Goal: Task Accomplishment & Management: Manage account settings

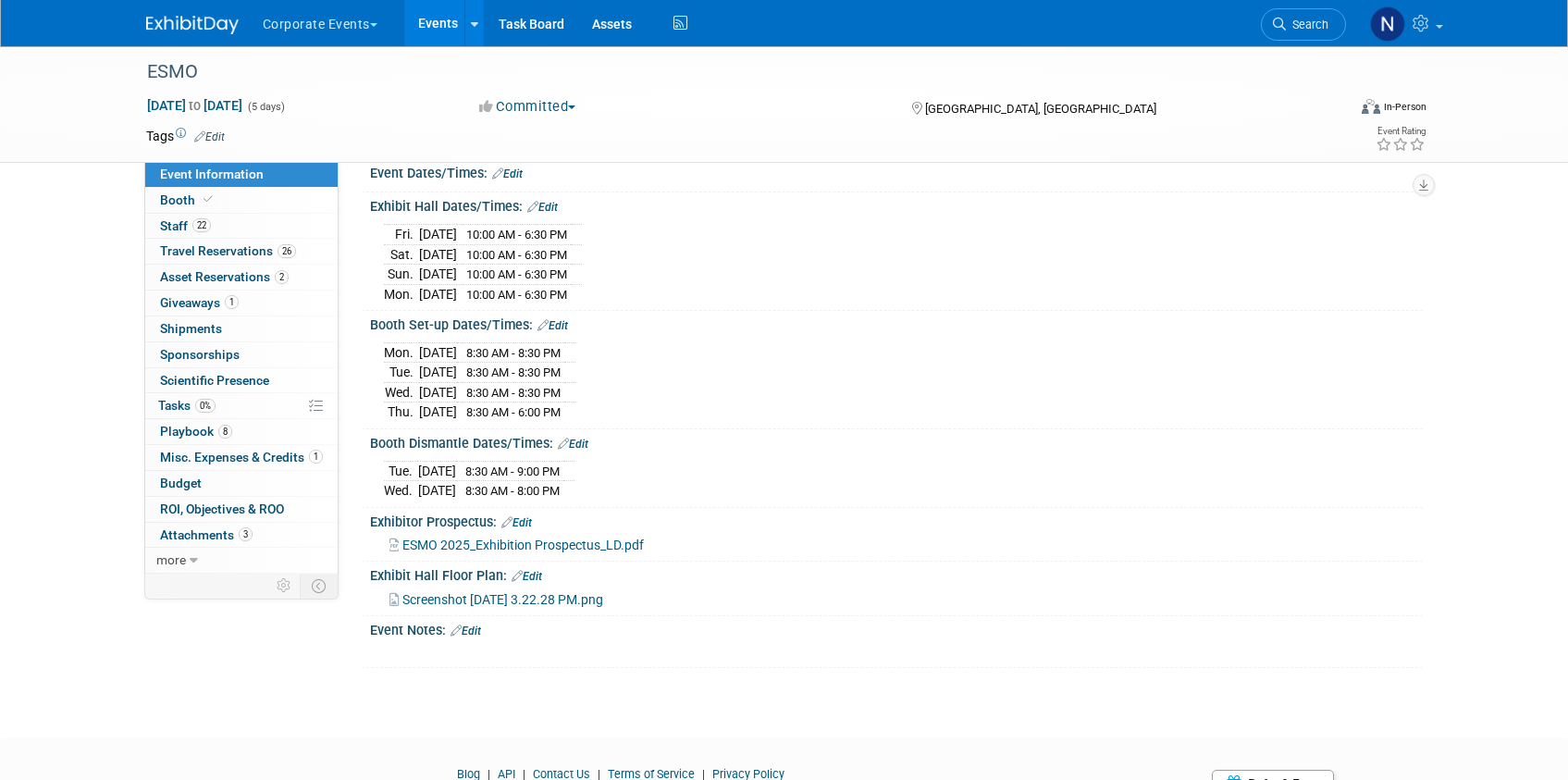
scroll to position [210, 0]
click at [164, 194] on span "Booth" at bounding box center [188, 199] width 57 height 14
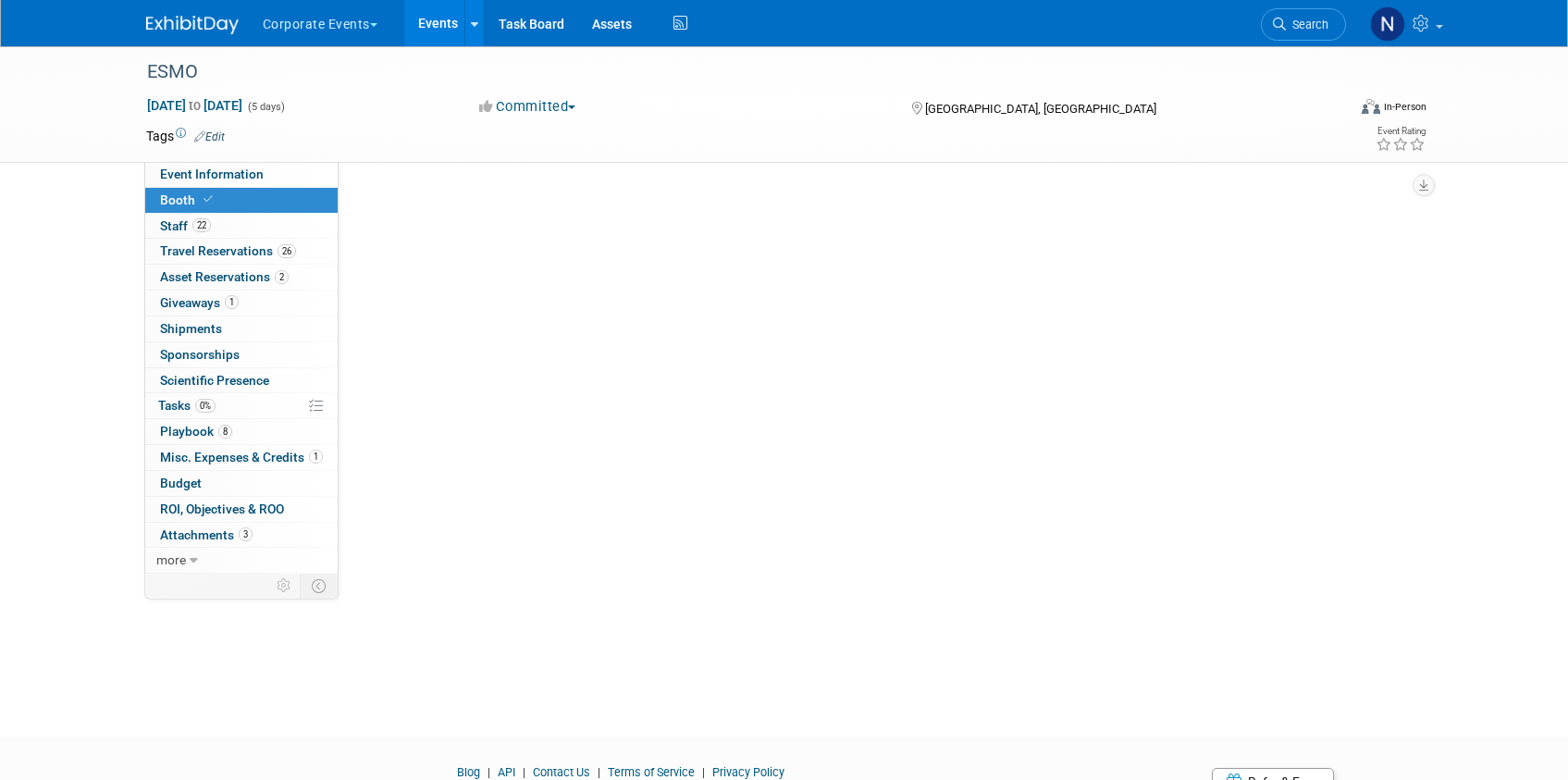
scroll to position [0, 0]
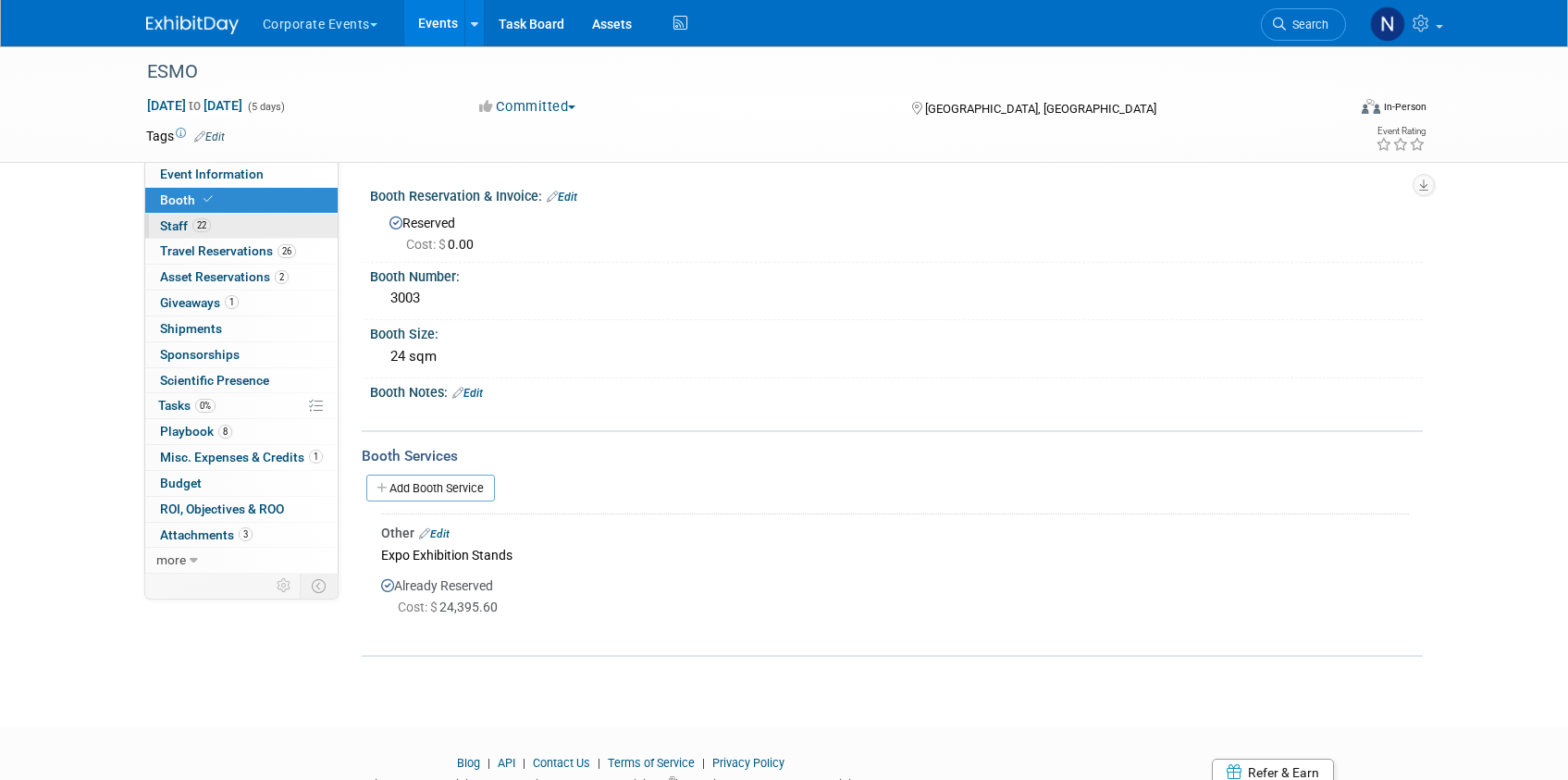
click at [171, 231] on span "Staff 22" at bounding box center [185, 225] width 51 height 14
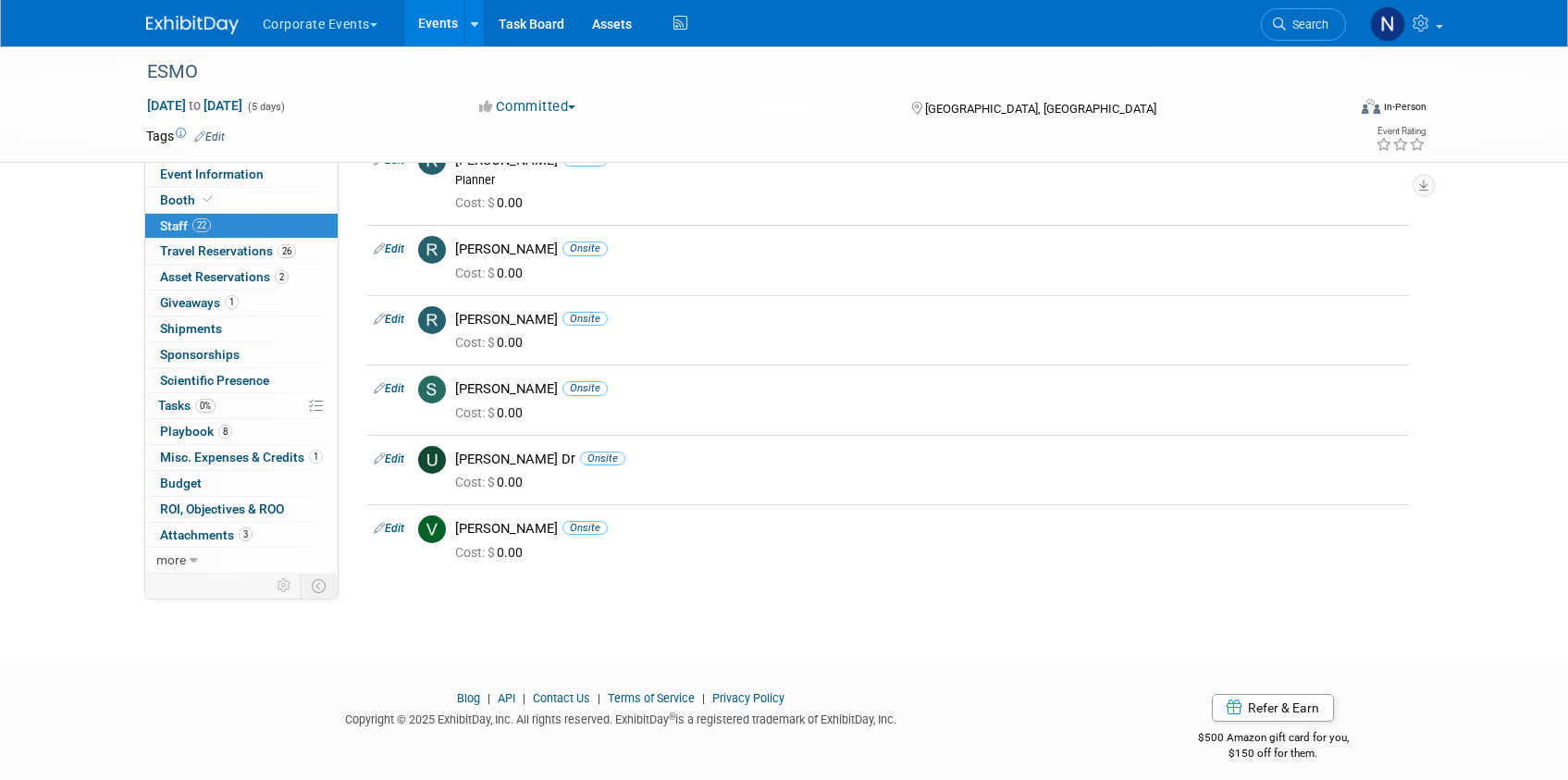
scroll to position [1349, 0]
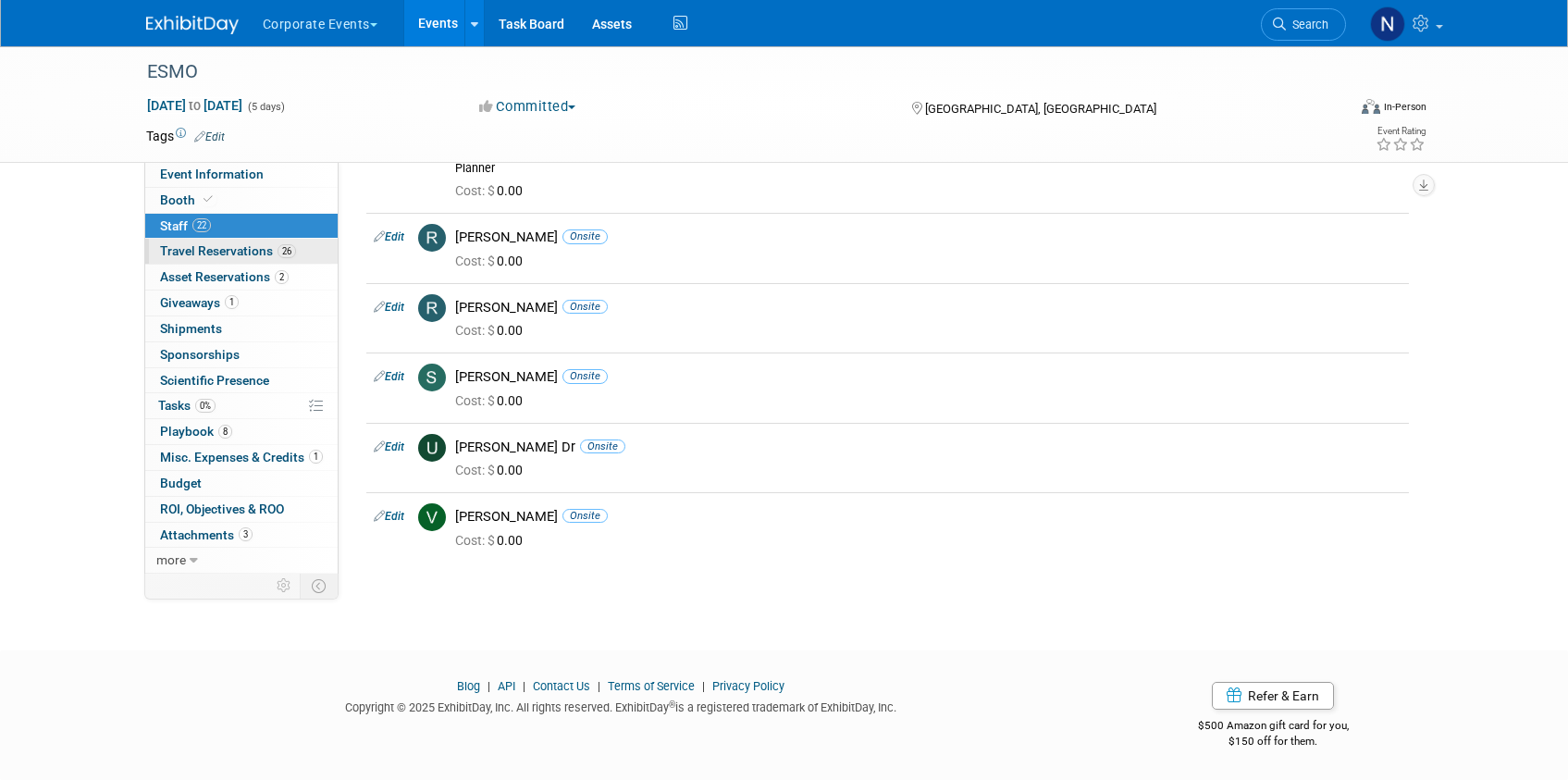
click at [229, 248] on span "Travel Reservations 26" at bounding box center [229, 250] width 136 height 14
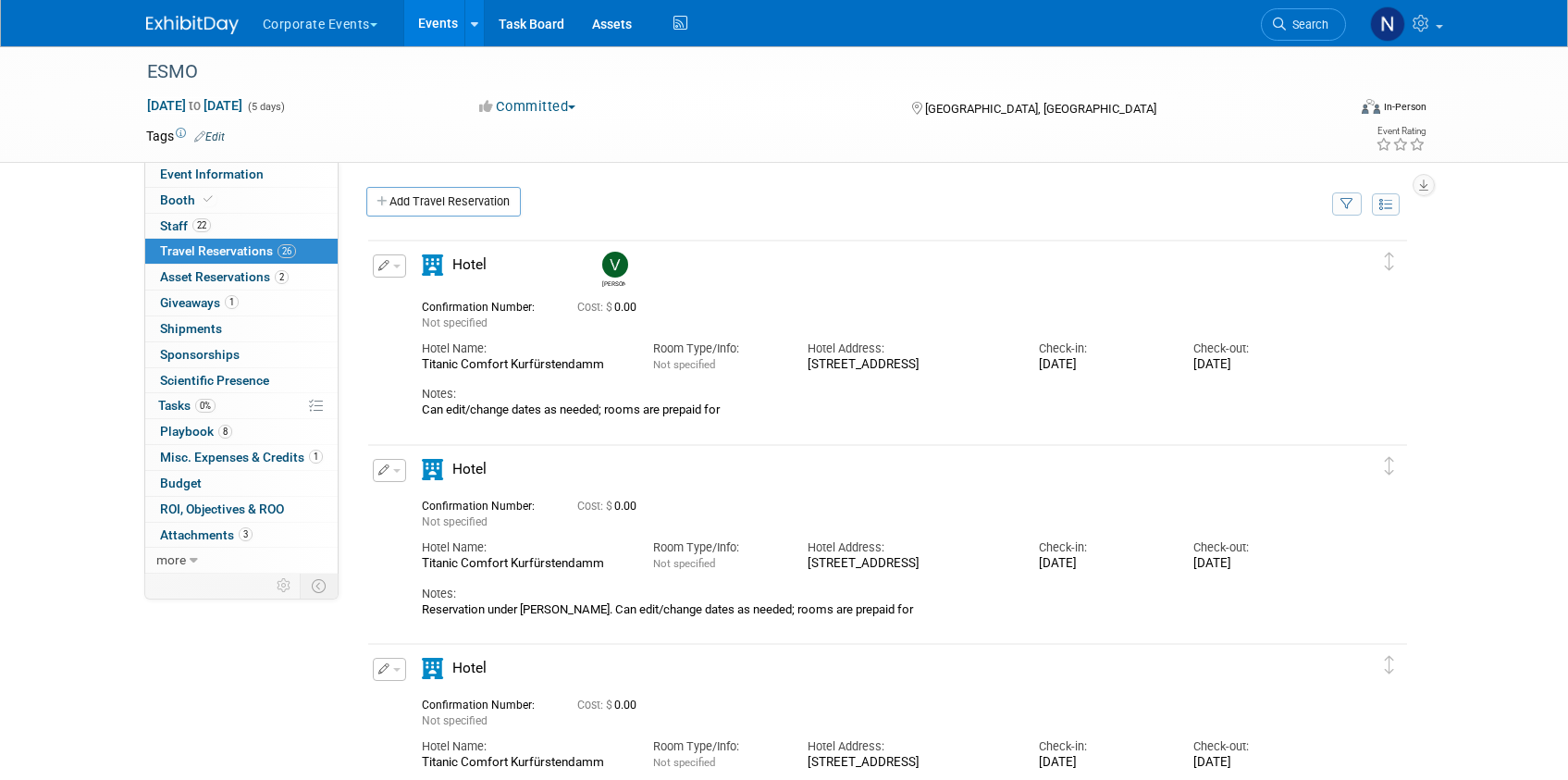
scroll to position [3, 0]
drag, startPoint x: 423, startPoint y: 360, endPoint x: 596, endPoint y: 363, distance: 173.0
click at [611, 362] on div "Titanic Comfort Kurfürstendamm" at bounding box center [523, 362] width 204 height 15
copy div "Titanic Comfort Kurfürstendamm"
click at [803, 486] on div "Hotel" at bounding box center [871, 473] width 927 height 33
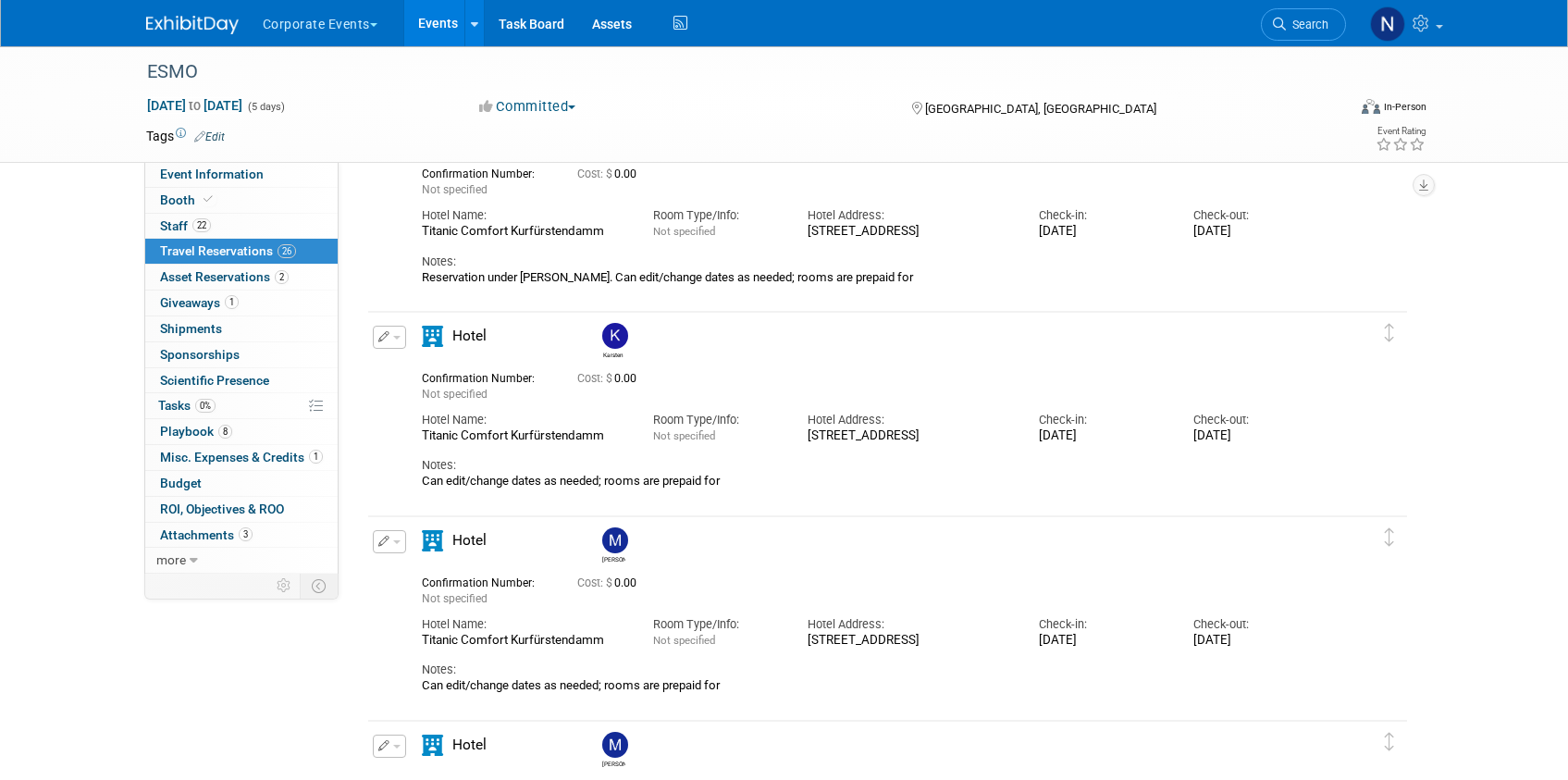
scroll to position [1328, 0]
click at [393, 338] on button "button" at bounding box center [389, 336] width 34 height 23
click at [409, 369] on button "Edit Reservation" at bounding box center [451, 369] width 157 height 27
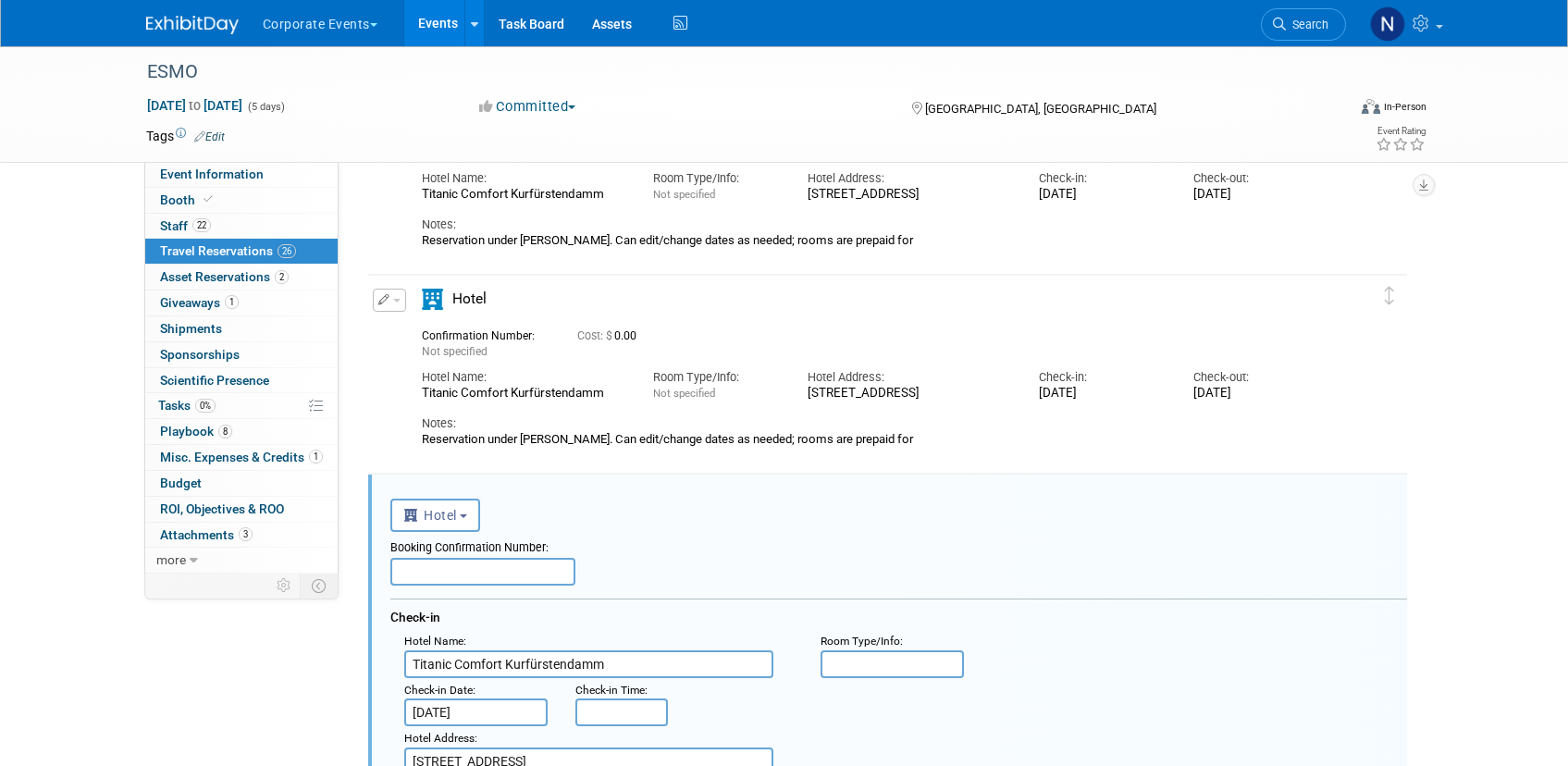
scroll to position [1175, 0]
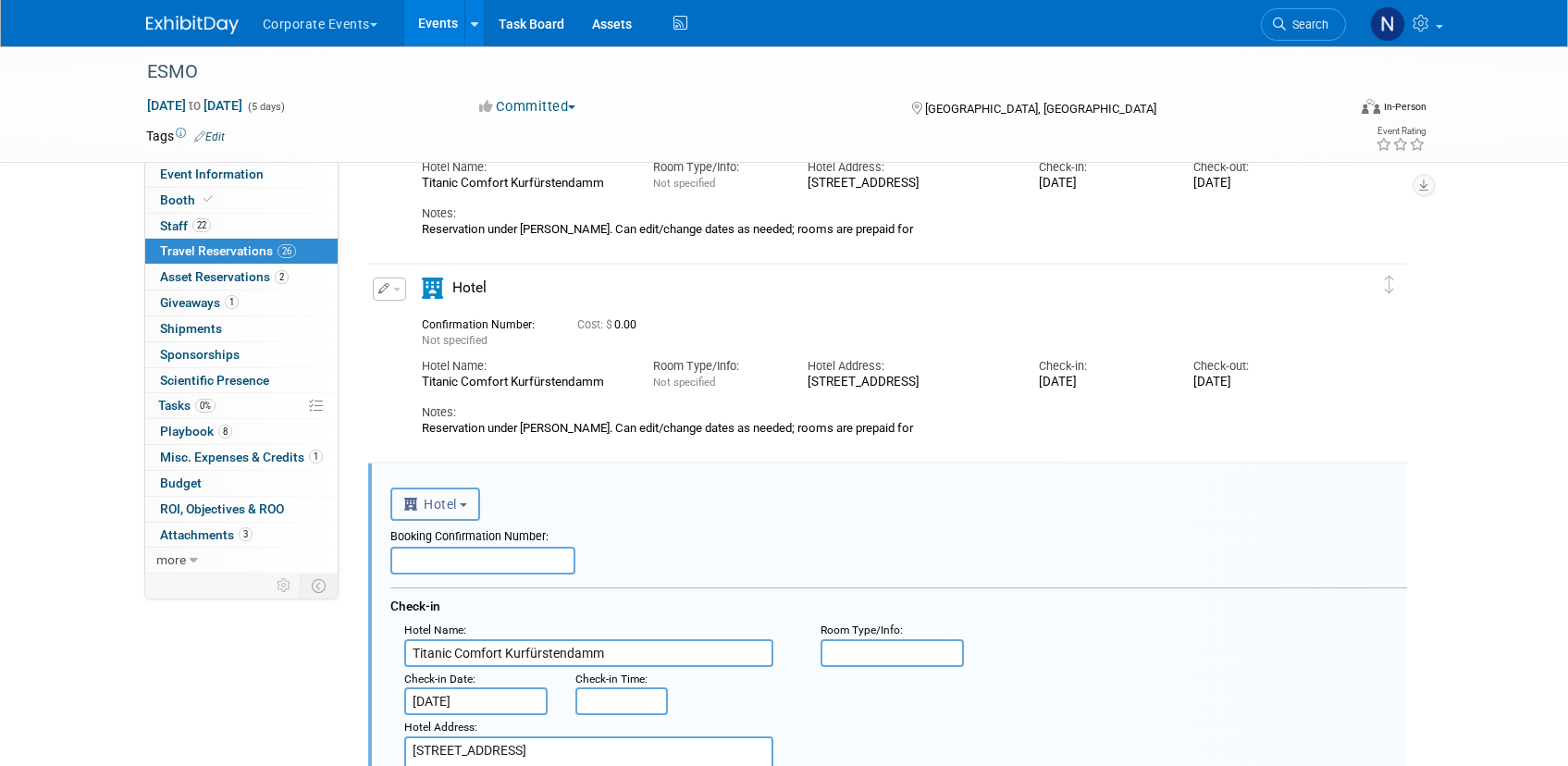
click at [465, 505] on b "button" at bounding box center [464, 505] width 8 height 4
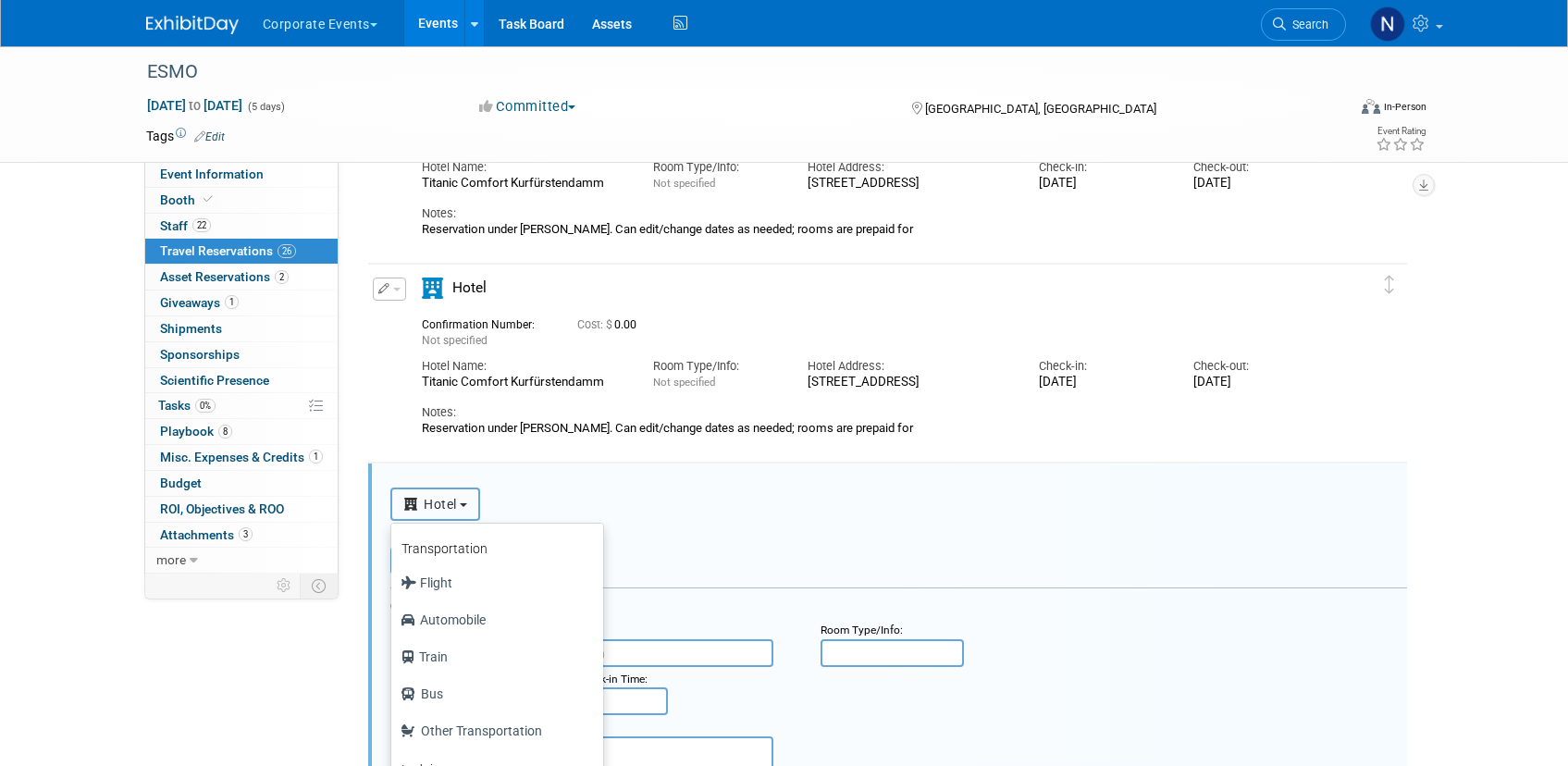
click at [465, 505] on b "button" at bounding box center [464, 505] width 8 height 4
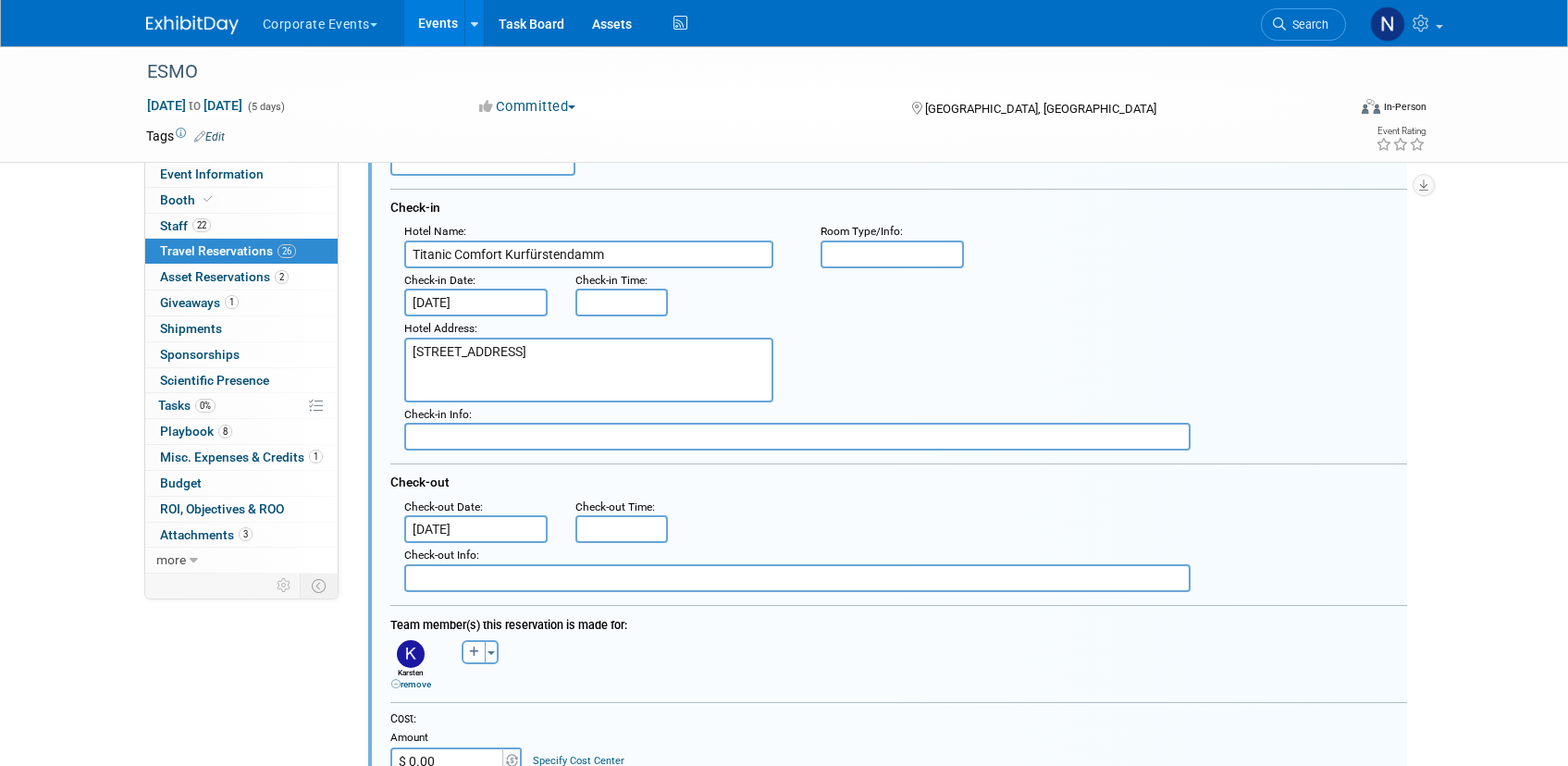
scroll to position [1579, 0]
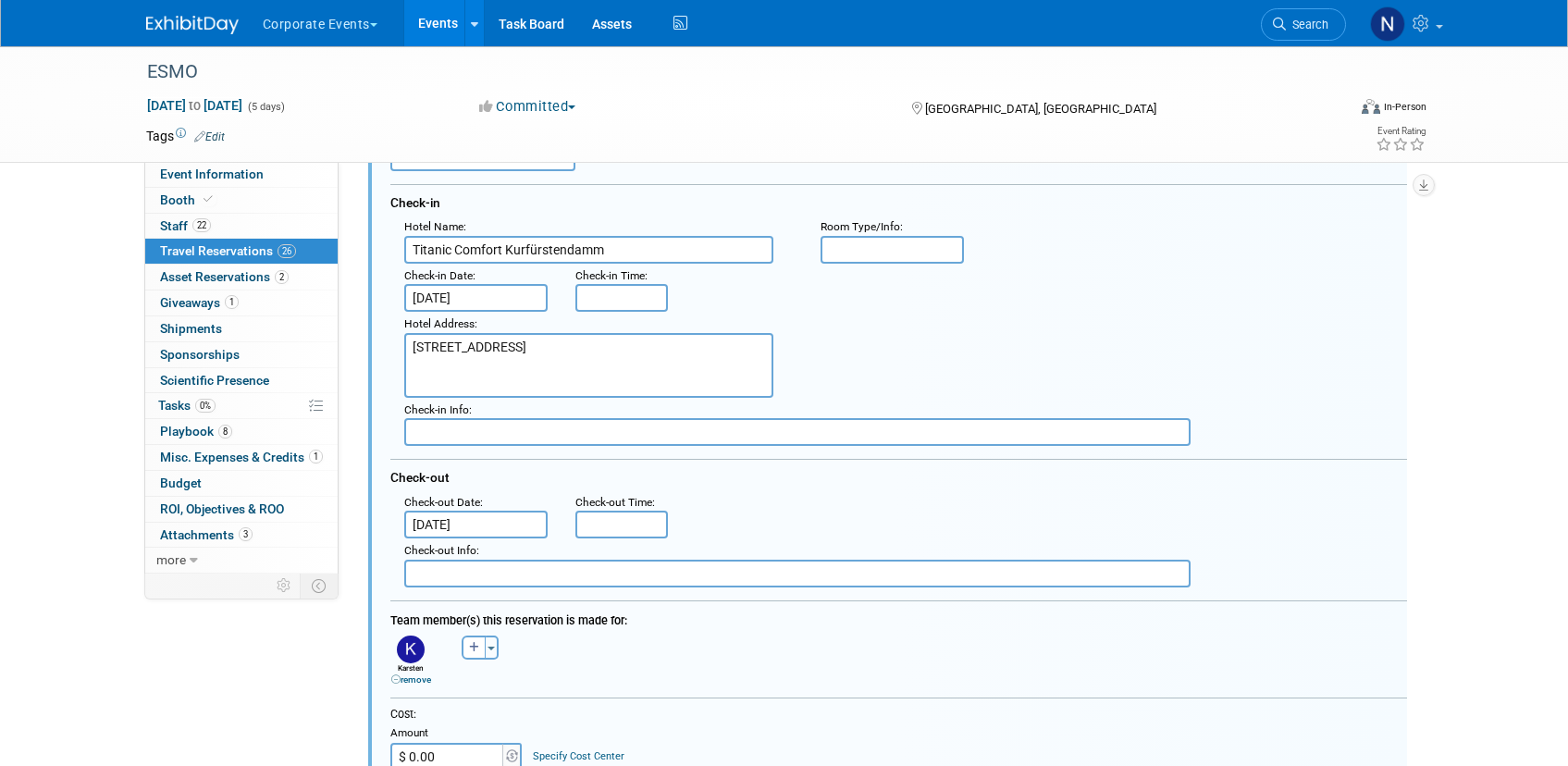
drag, startPoint x: 657, startPoint y: 345, endPoint x: 409, endPoint y: 349, distance: 248.0
click at [409, 349] on textarea "[STREET_ADDRESS]" at bounding box center [589, 365] width 369 height 64
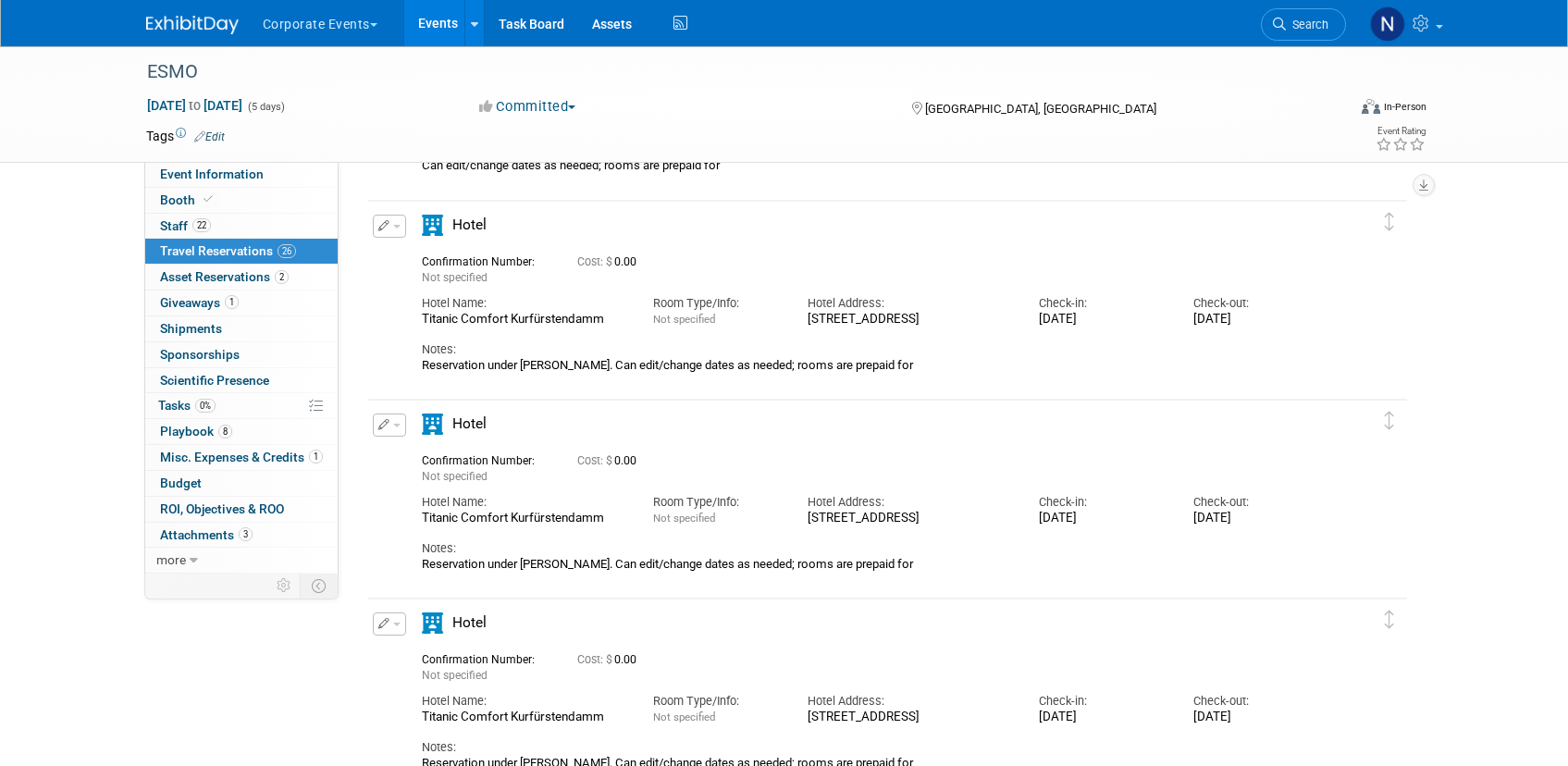
scroll to position [248, 0]
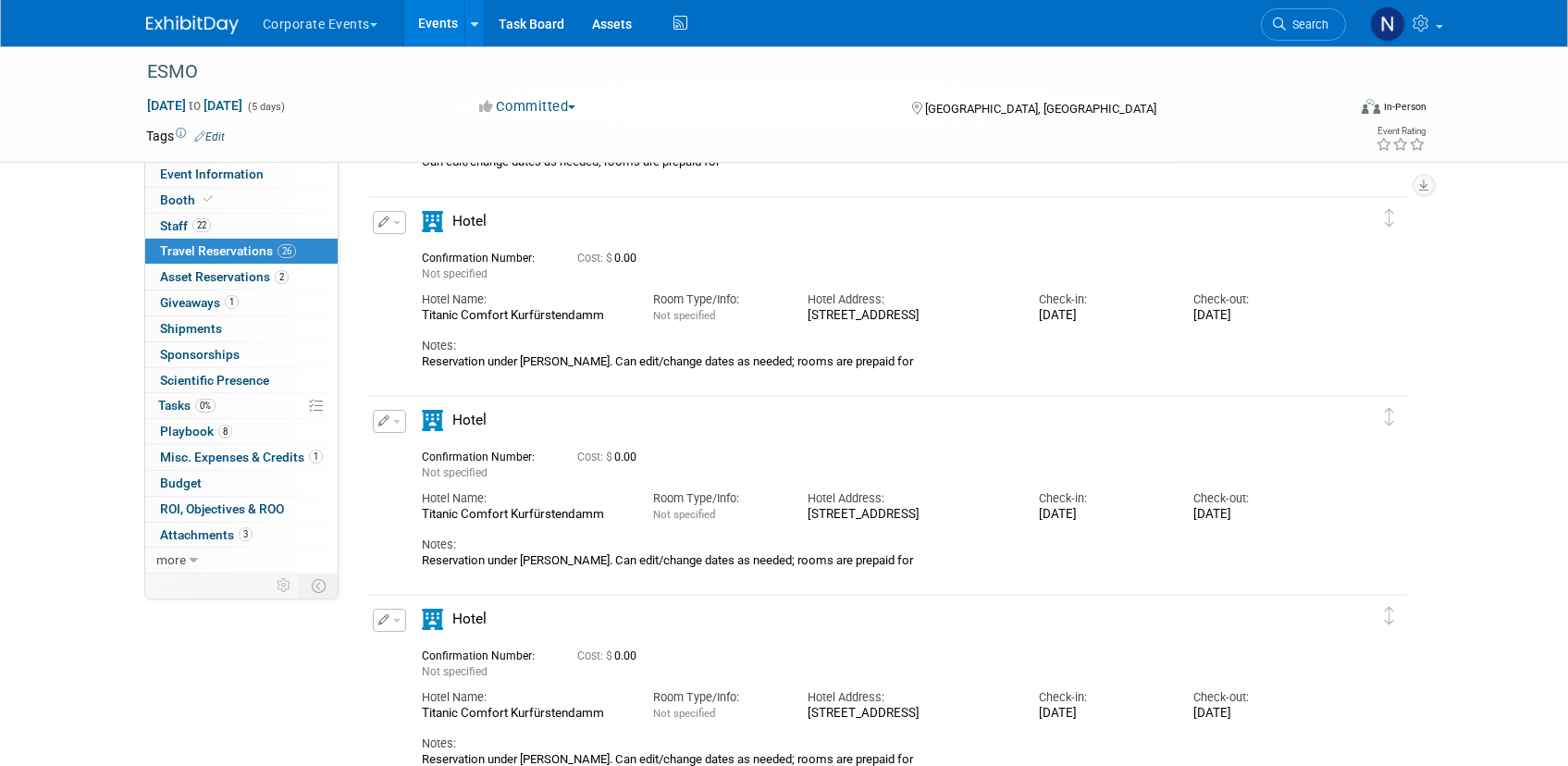
click at [393, 345] on div "Edit Reservation Not specified" at bounding box center [873, 290] width 1011 height 158
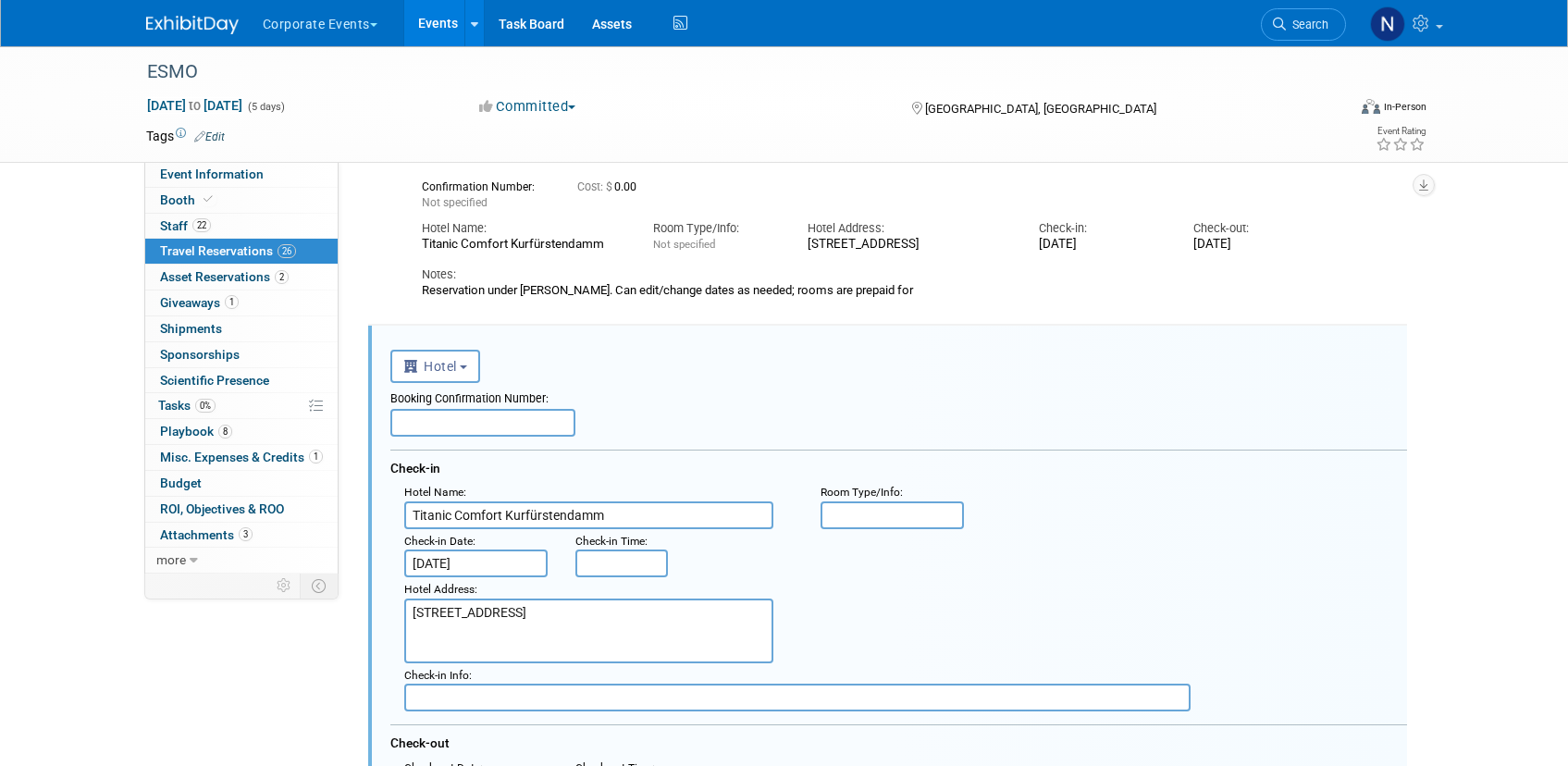
scroll to position [1336, 0]
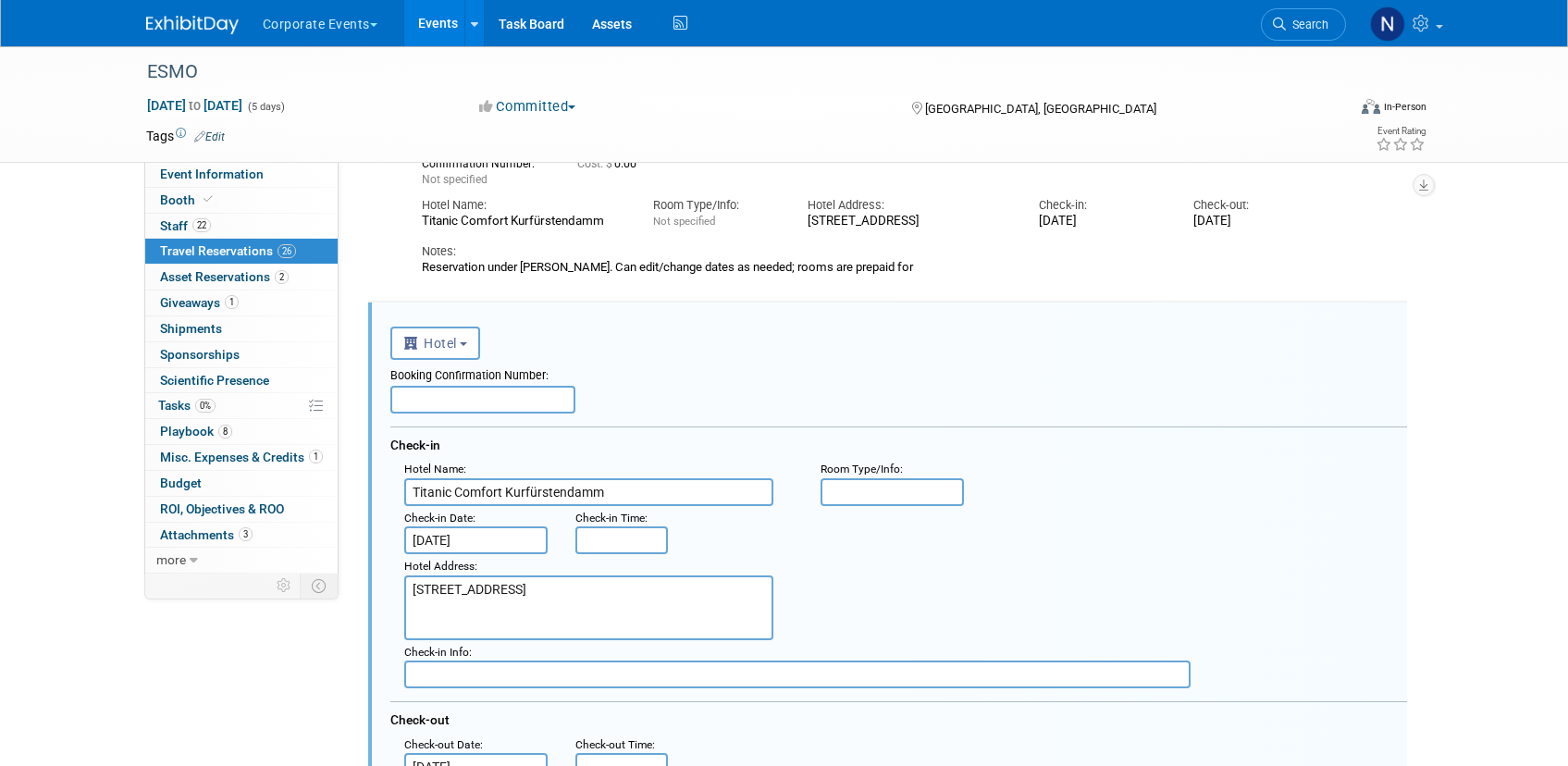
click at [619, 339] on div "<i class="fas fa-plane" style="padding: 6px 4px 6px 1px;"></i> Flight <i class=…" at bounding box center [899, 340] width 1017 height 37
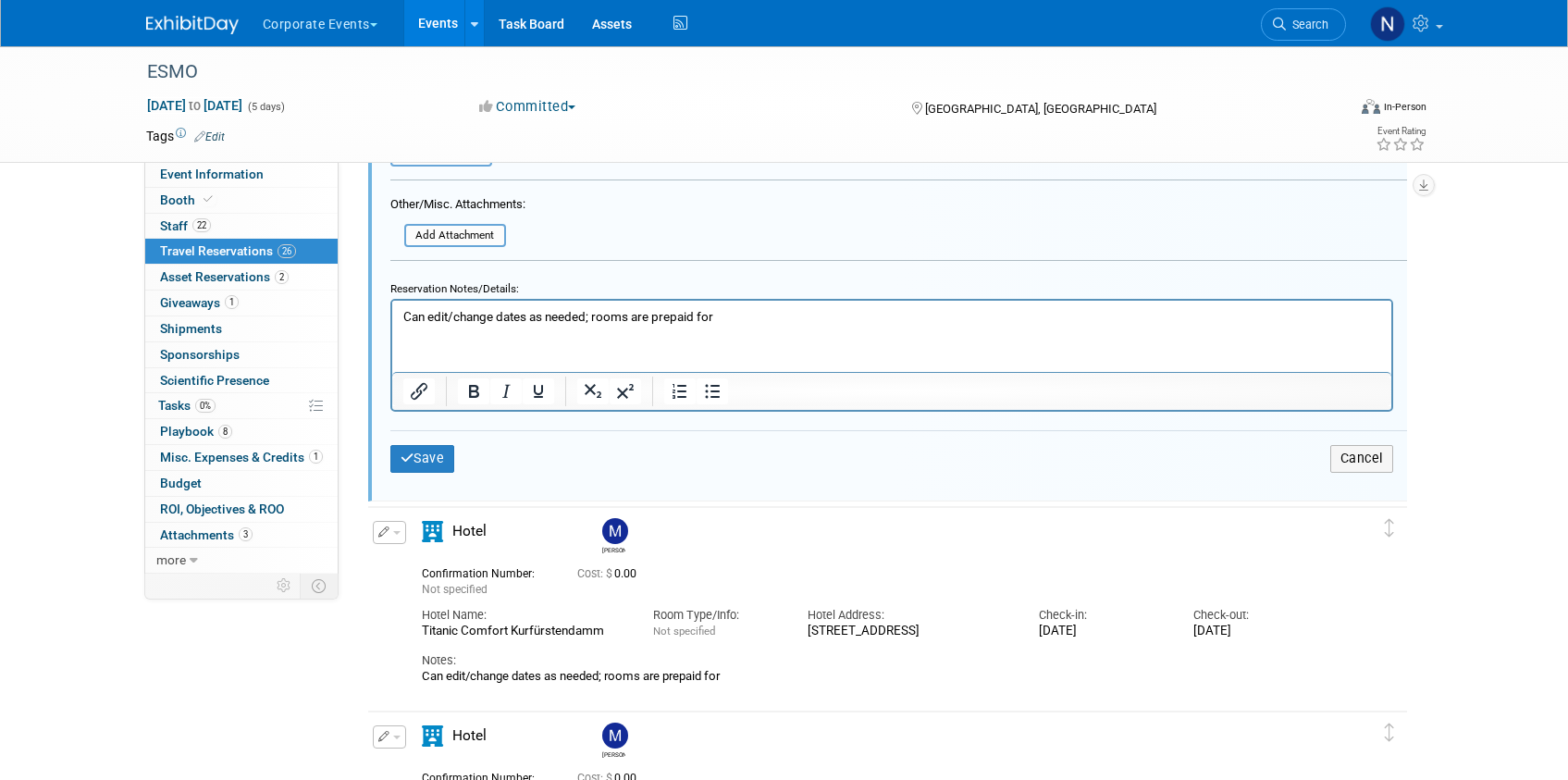
scroll to position [2252, 0]
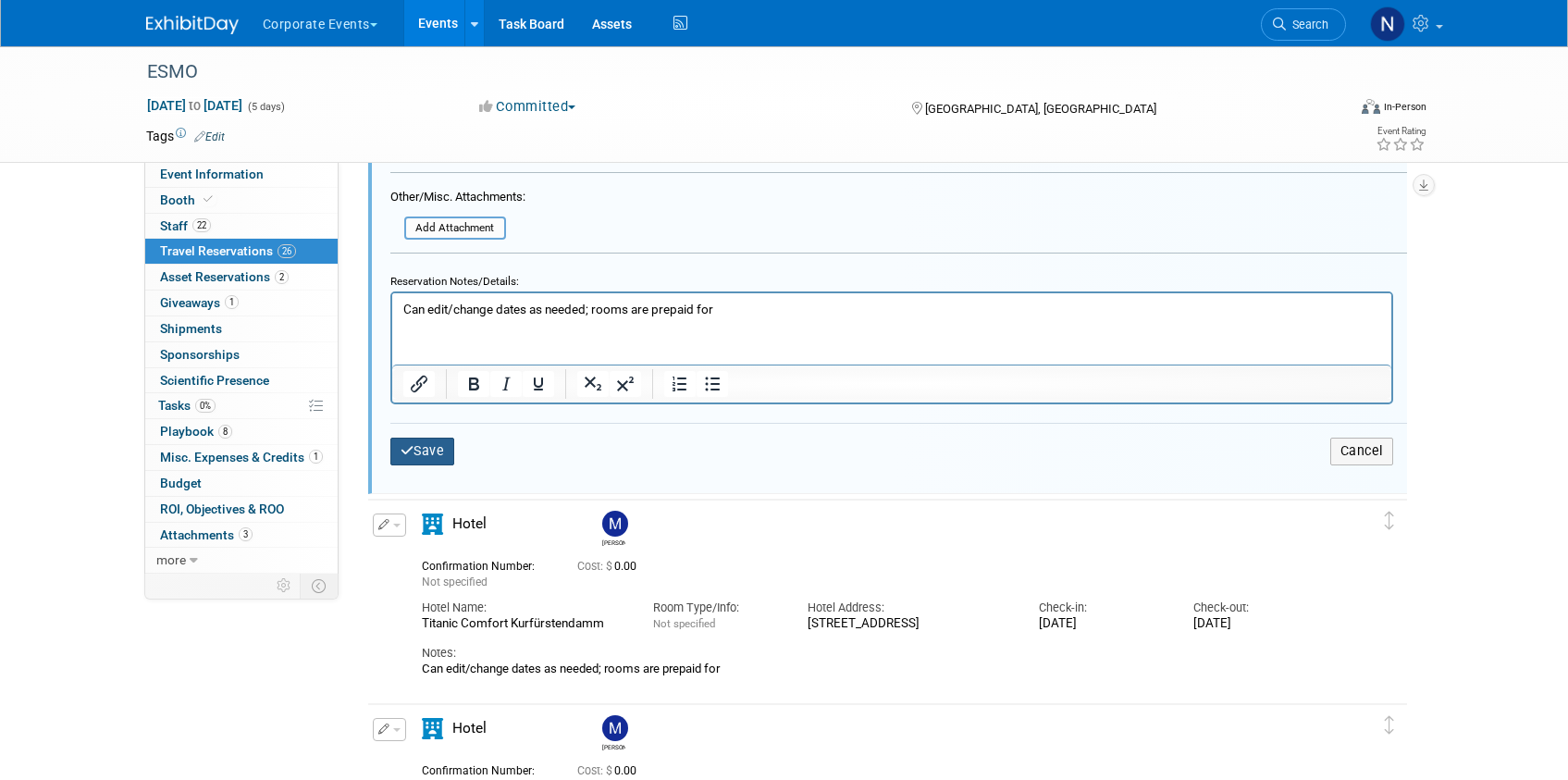
click at [439, 455] on button "Save" at bounding box center [422, 451] width 64 height 27
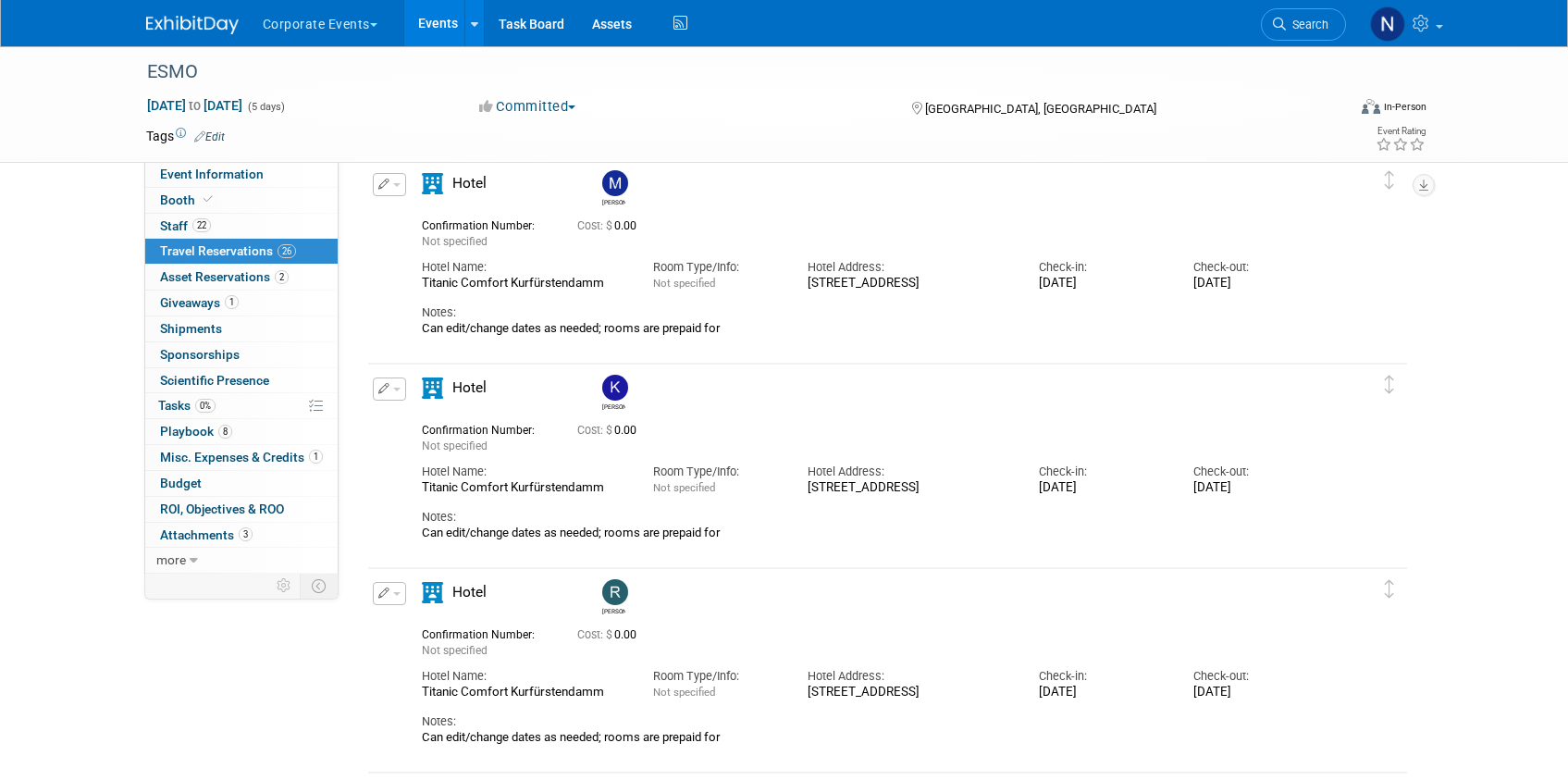
scroll to position [1898, 0]
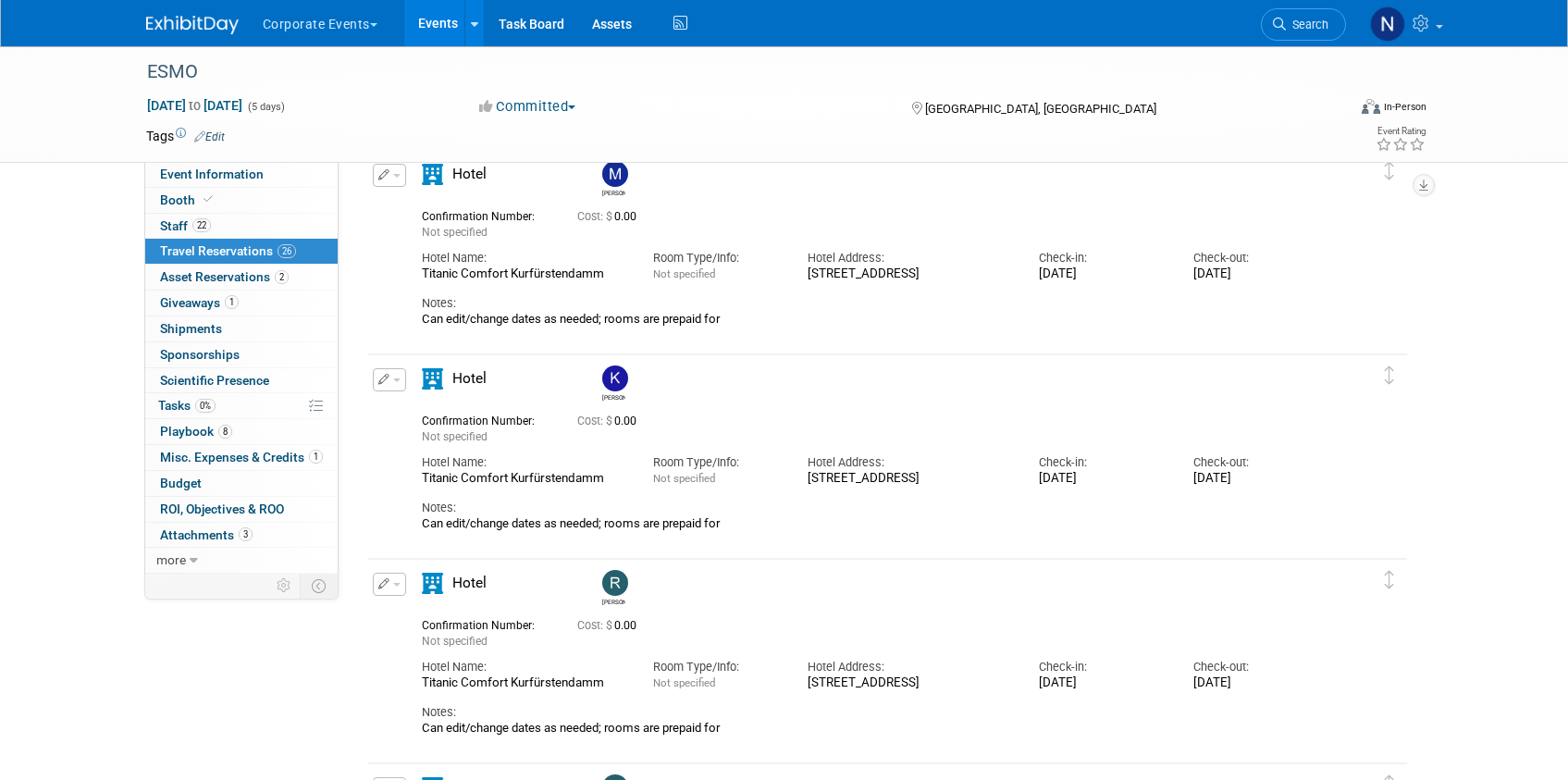
click at [398, 380] on span "button" at bounding box center [397, 380] width 8 height 4
click at [398, 414] on icon "button" at bounding box center [393, 411] width 14 height 12
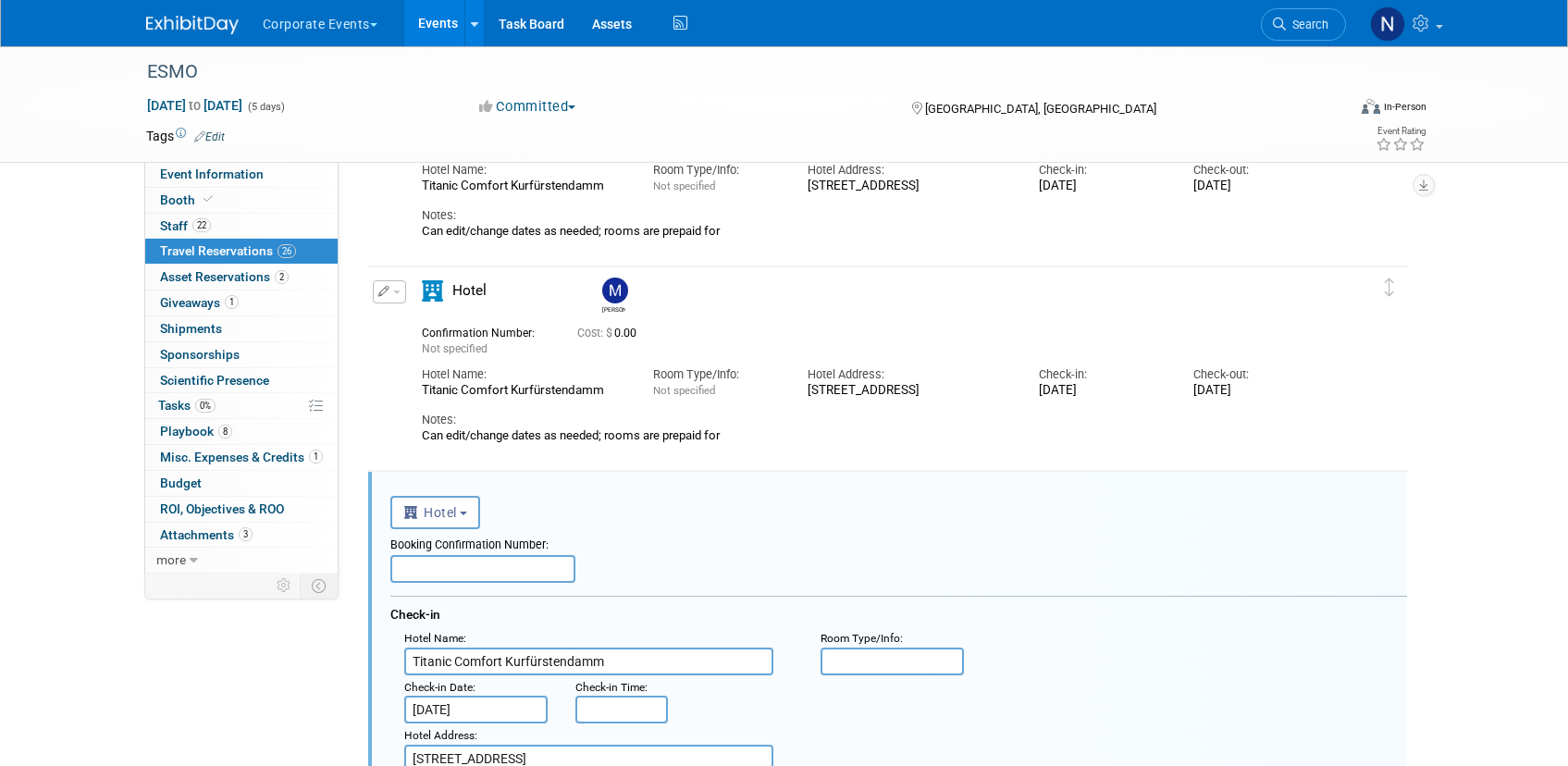
scroll to position [1780, 0]
click at [471, 509] on button "Hotel" at bounding box center [436, 513] width 90 height 34
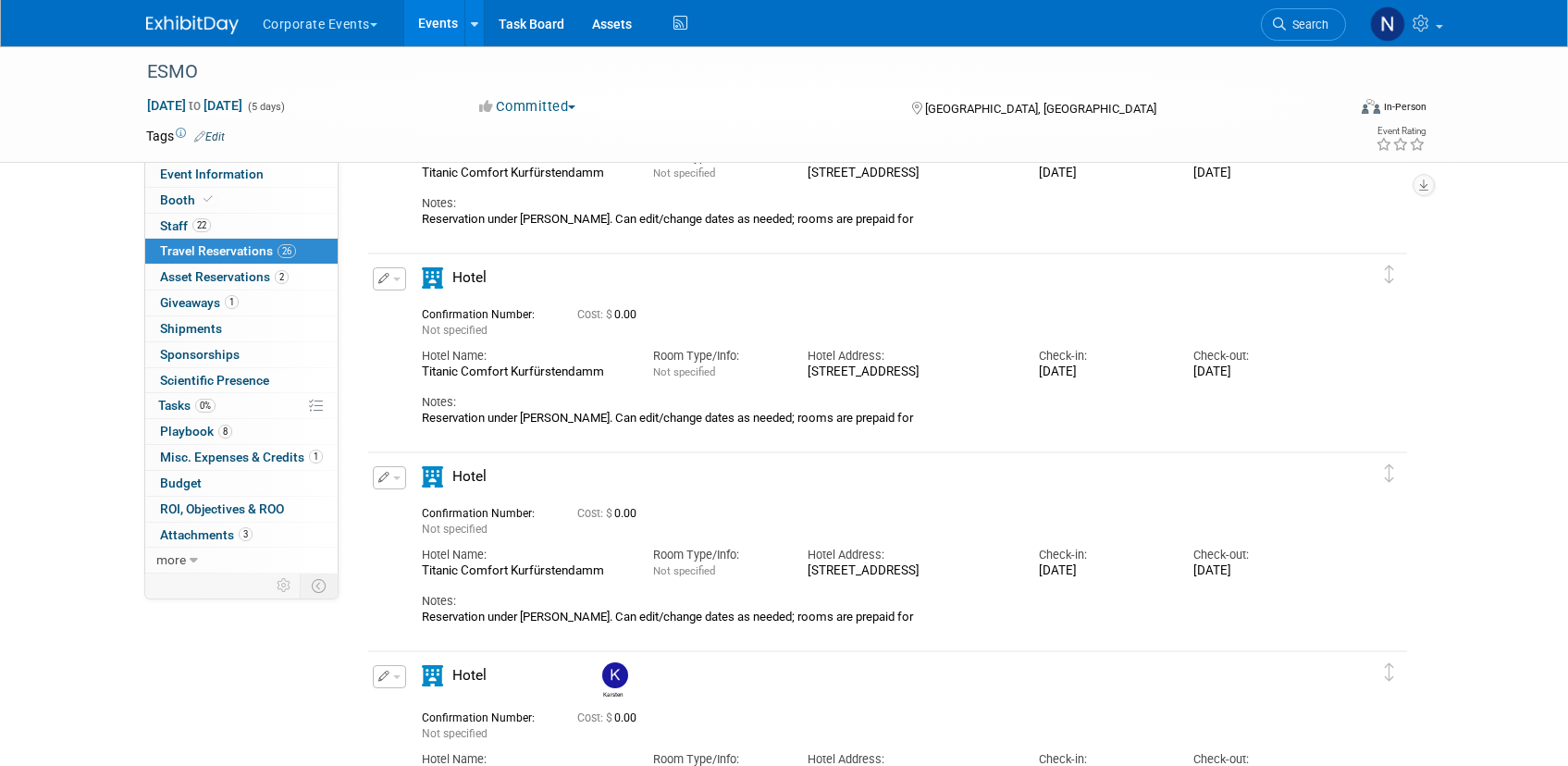
scroll to position [967, 0]
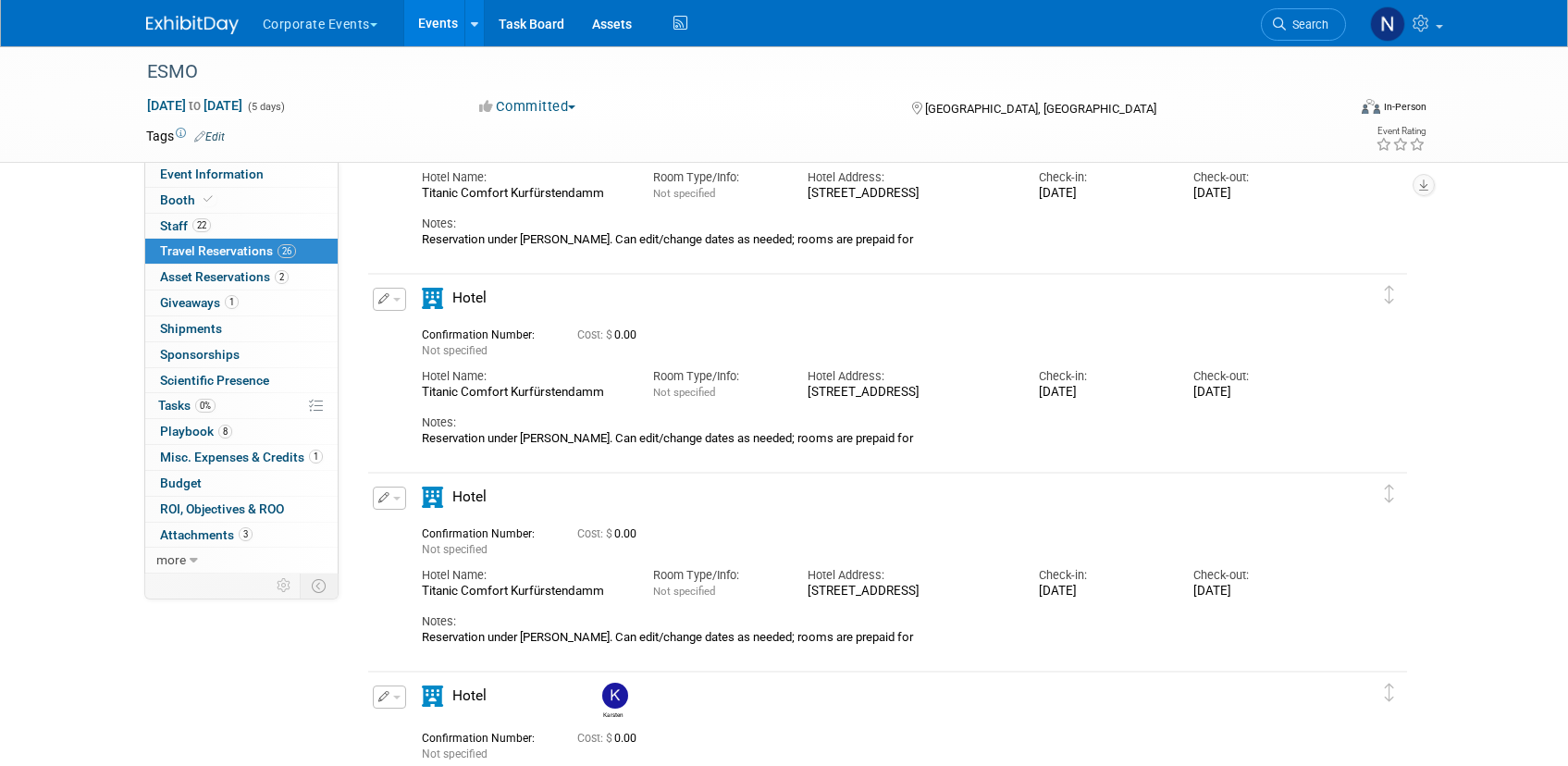
drag, startPoint x: 422, startPoint y: 652, endPoint x: 519, endPoint y: 650, distance: 97.0
click at [532, 644] on div "Reservation under [PERSON_NAME]. Can edit/change dates as needed; rooms are pre…" at bounding box center [871, 636] width 899 height 14
copy div "Reservation under S"
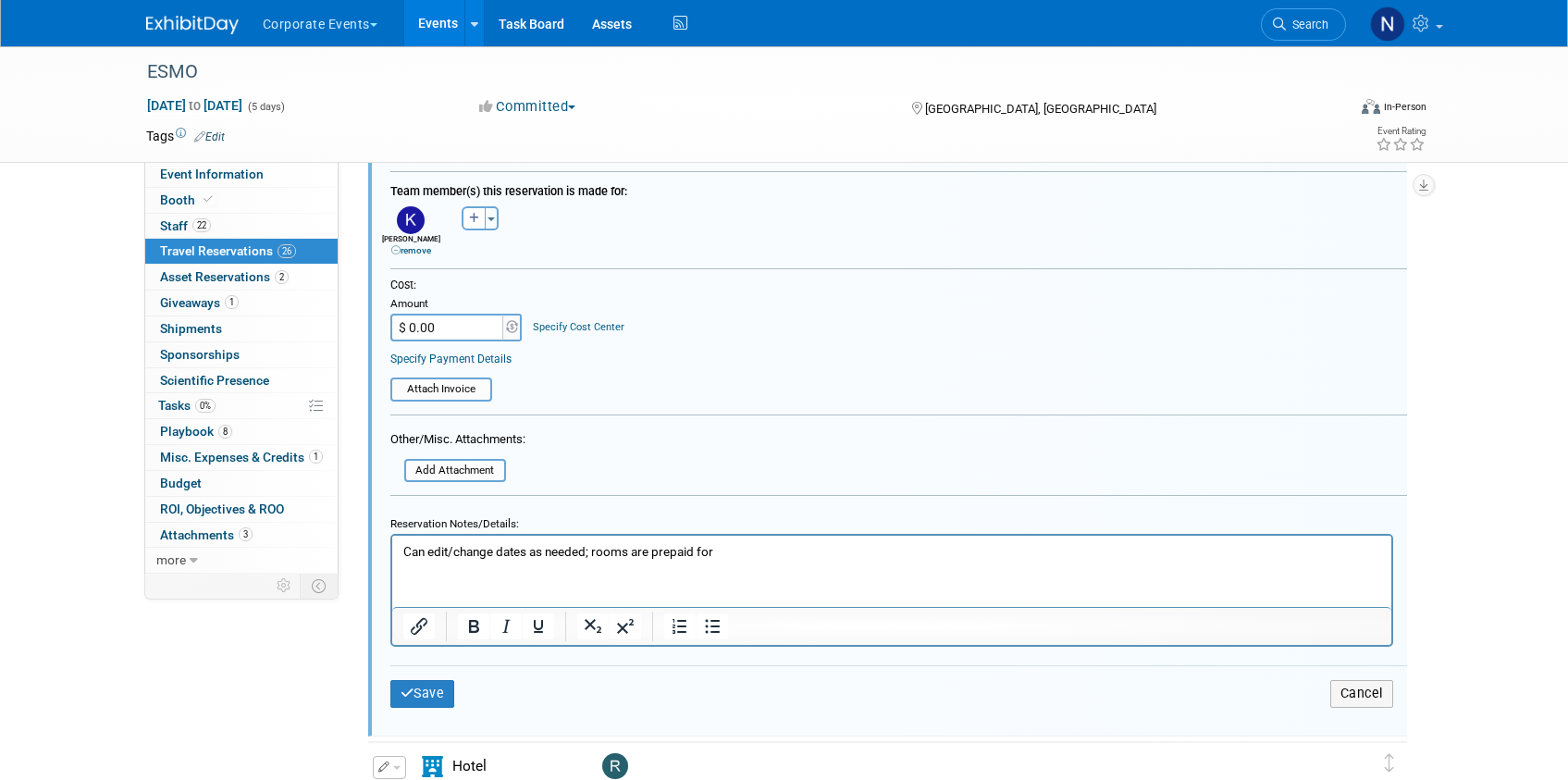
scroll to position [2644, 0]
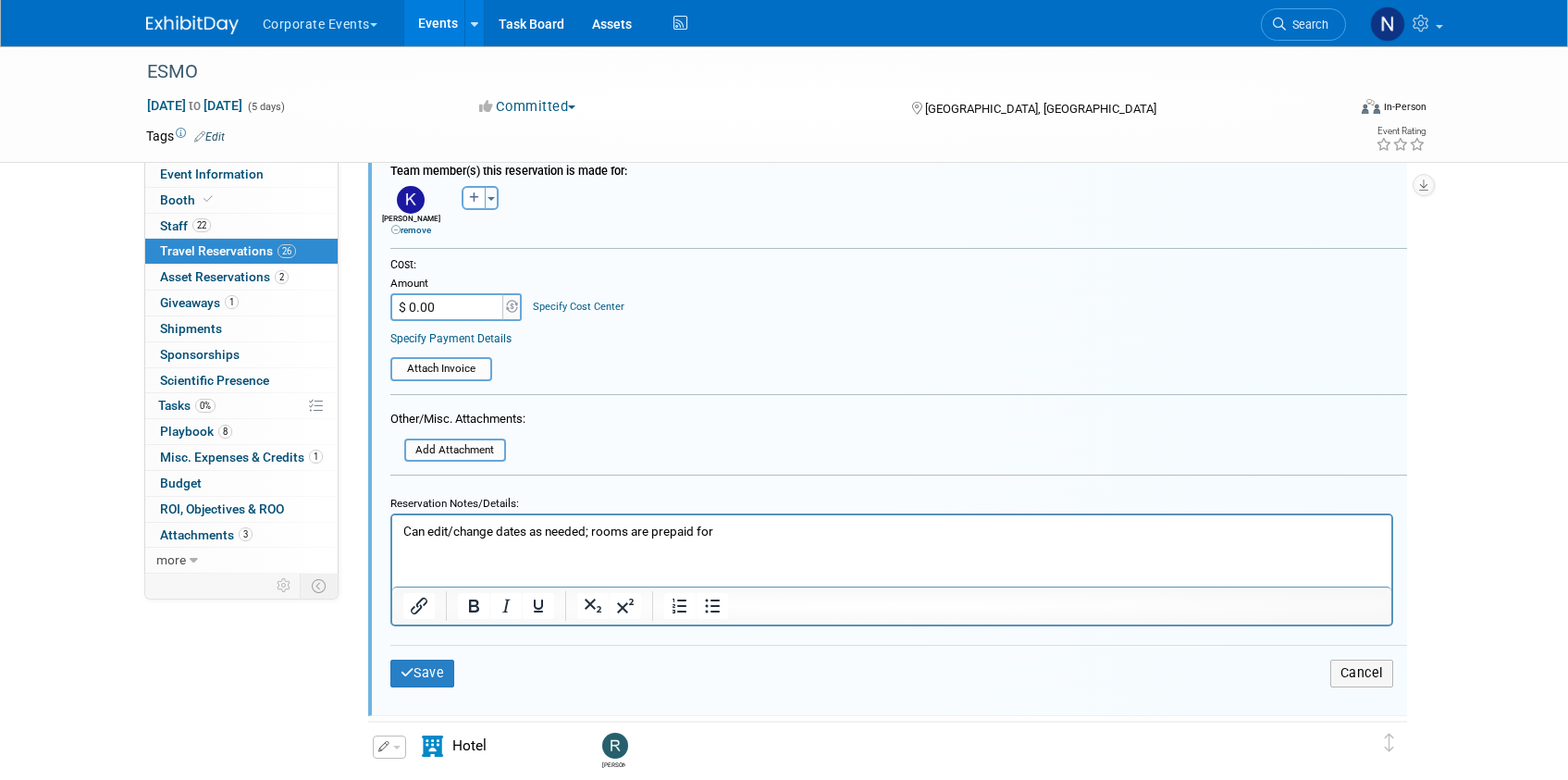
click at [402, 529] on p "Can edit/change dates as needed; rooms are prepaid for" at bounding box center [891, 531] width 977 height 17
paste body "Rich Text Area. Press ALT-0 for help."
drag, startPoint x: 508, startPoint y: 533, endPoint x: 854, endPoint y: 535, distance: 346.0
click at [854, 535] on p "Reservation under S edit/change dates as needed; rooms are prepaid for" at bounding box center [891, 533] width 977 height 17
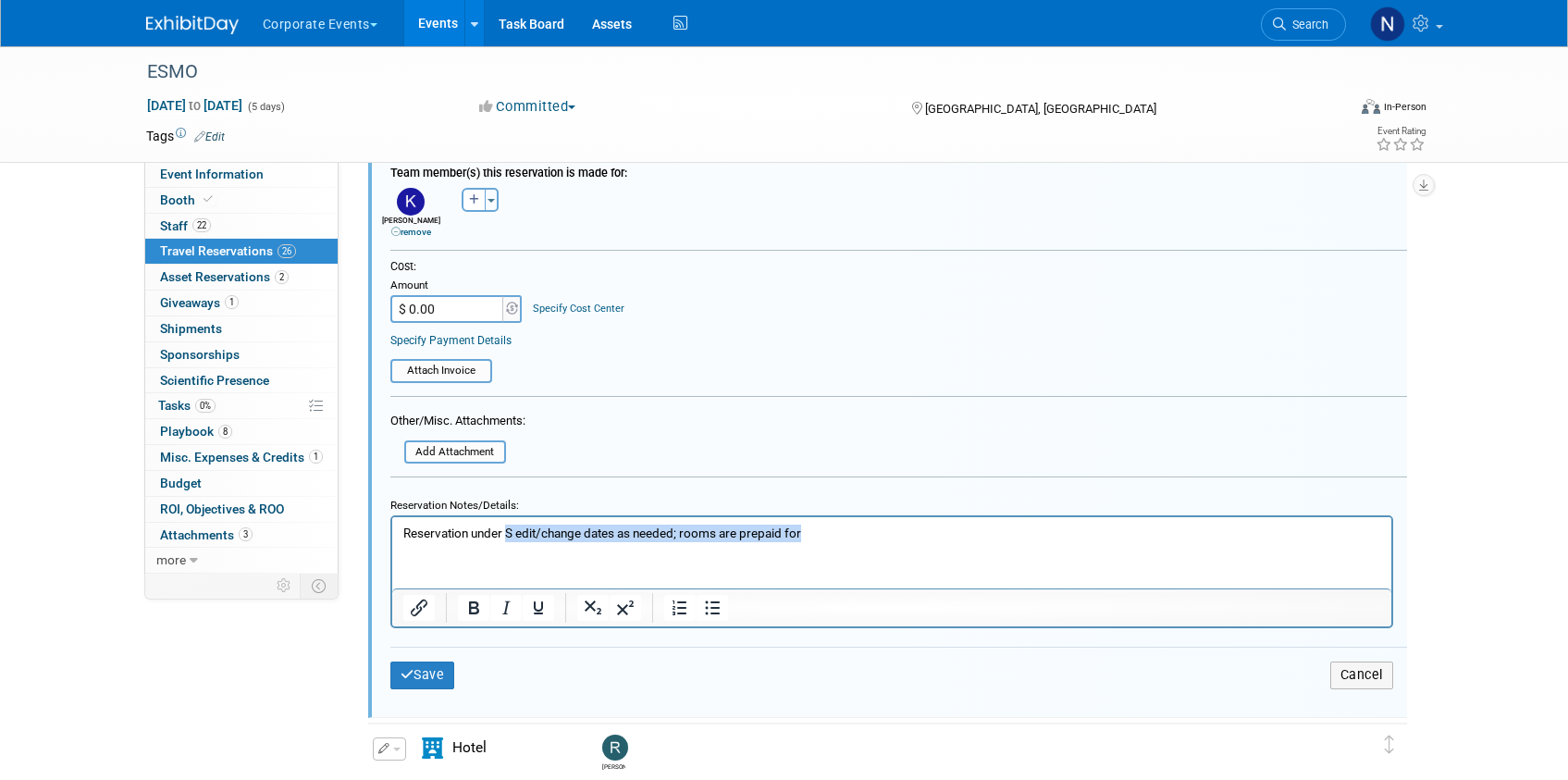
scroll to position [2643, 0]
click at [837, 467] on form "<i class="fas fa-plane" style="padding: 6px 4px 6px 1px;"></i> Flight <i class=…" at bounding box center [899, 168] width 1017 height 1086
click at [1366, 681] on button "Cancel" at bounding box center [1362, 674] width 63 height 27
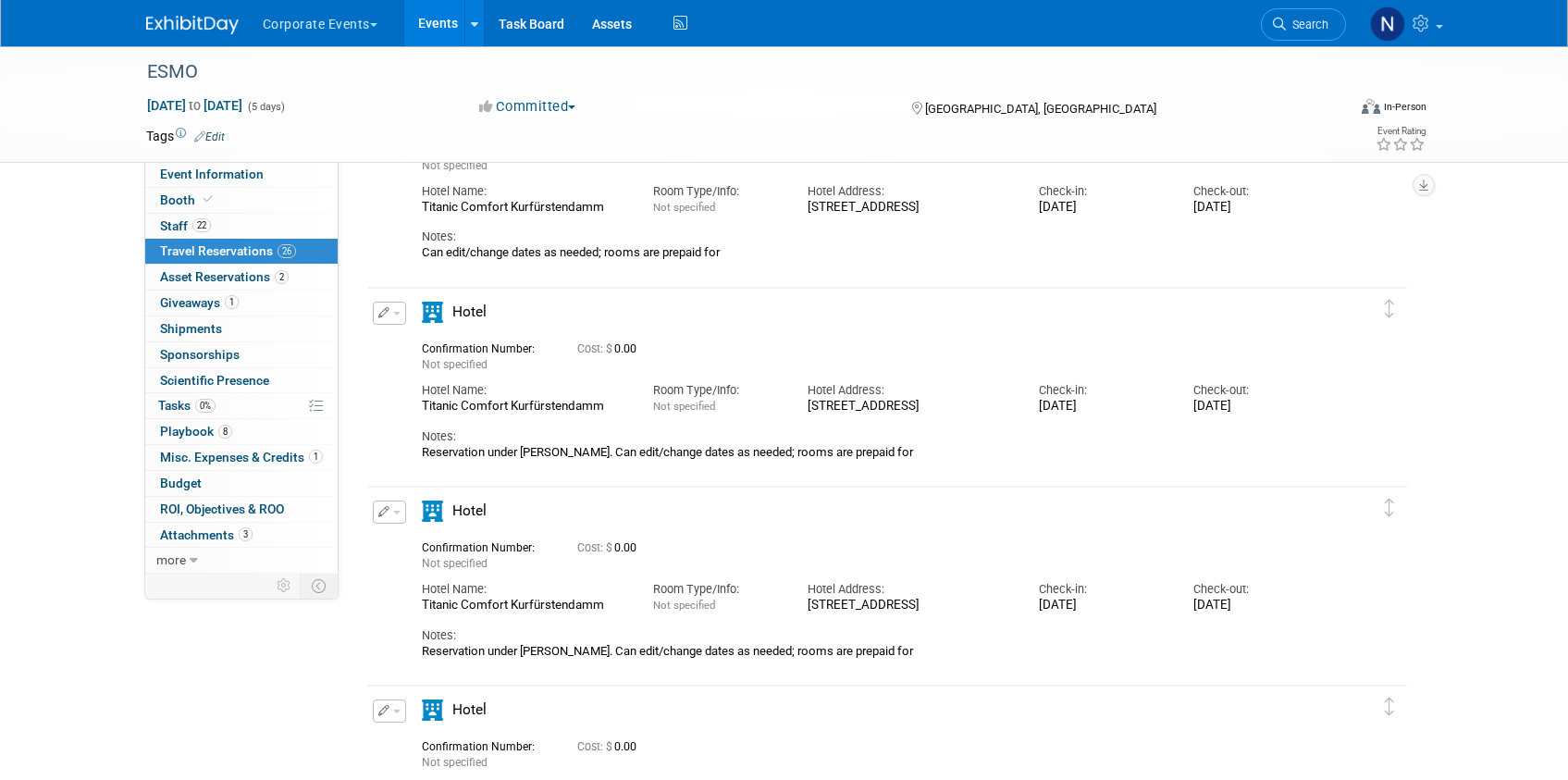
scroll to position [0, 0]
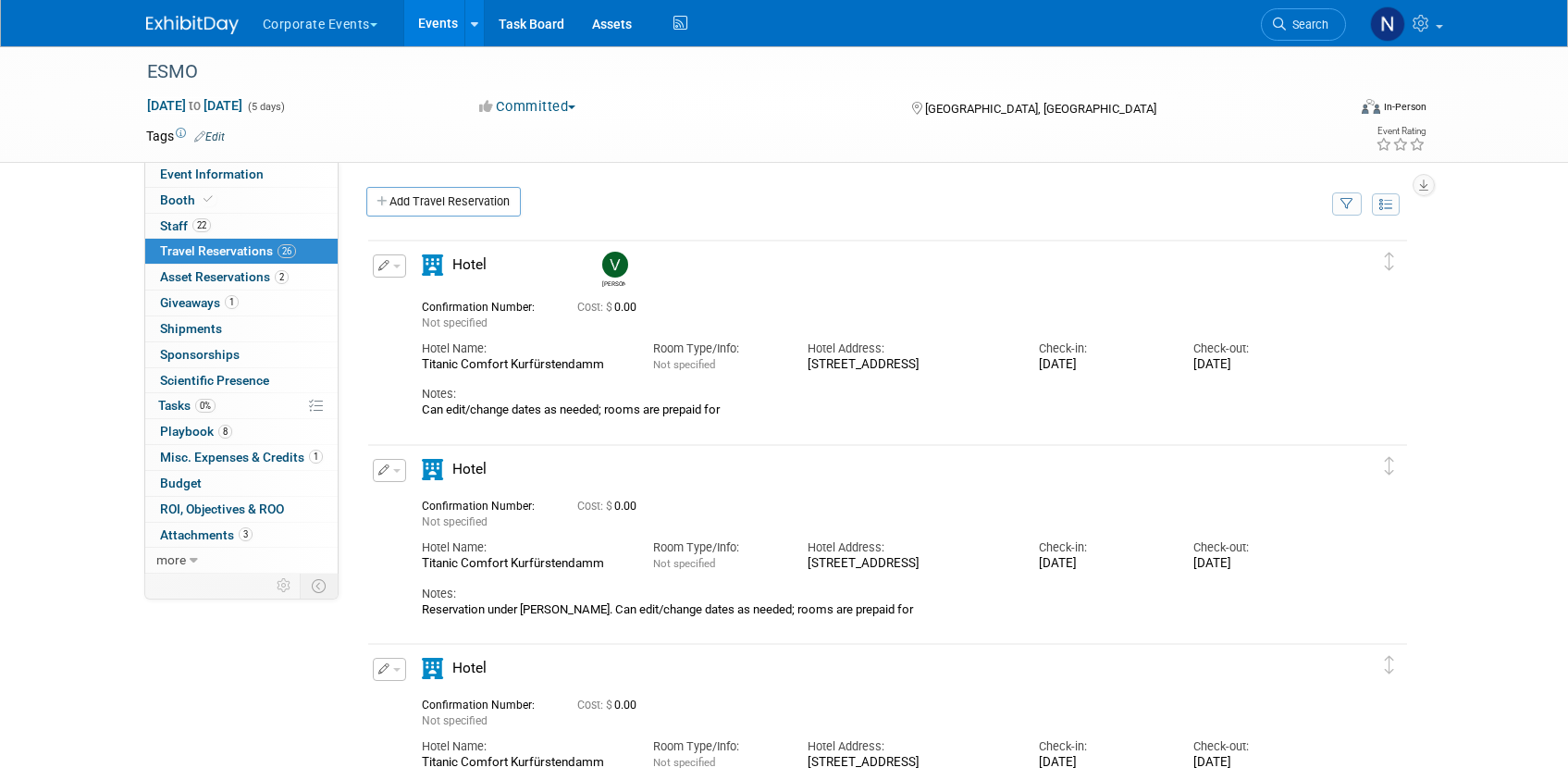
click at [398, 266] on span "button" at bounding box center [397, 267] width 8 height 4
click at [406, 292] on button "Edit Reservation" at bounding box center [451, 299] width 157 height 27
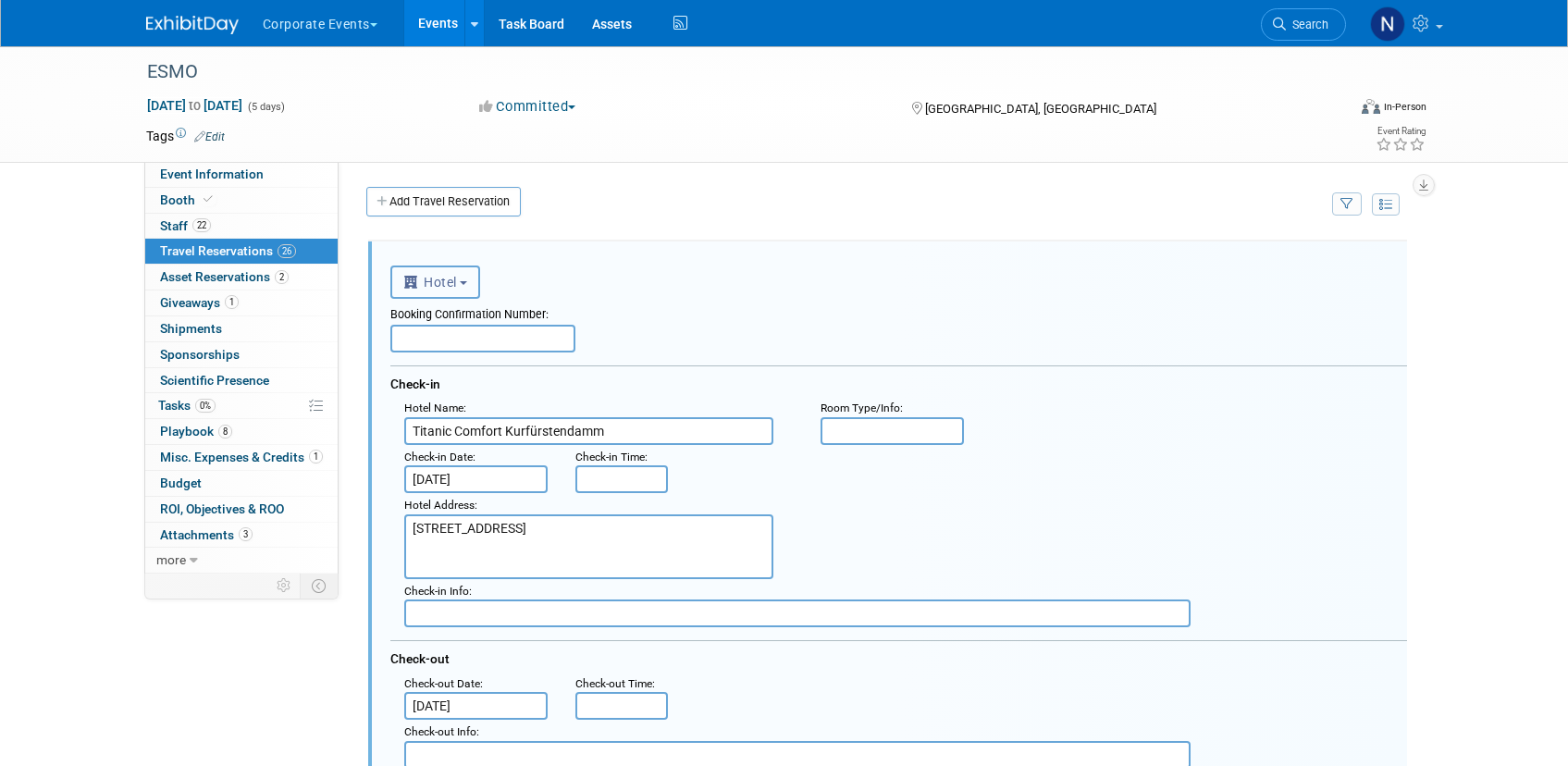
click at [468, 281] on b "button" at bounding box center [464, 283] width 8 height 4
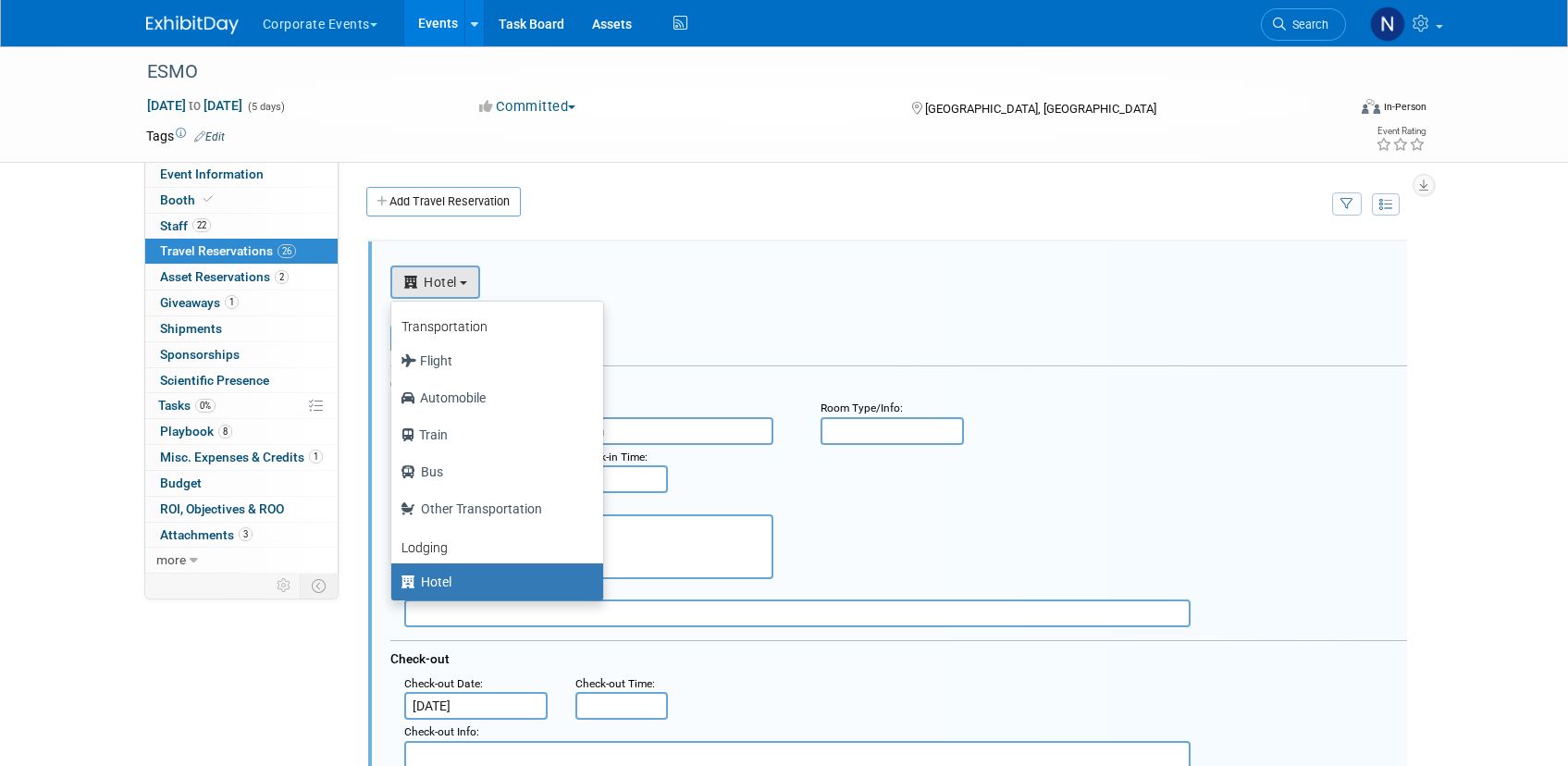
click at [614, 277] on div "<i class="fas fa-plane" style="padding: 6px 4px 6px 1px;"></i> Flight <i class=…" at bounding box center [899, 279] width 1017 height 37
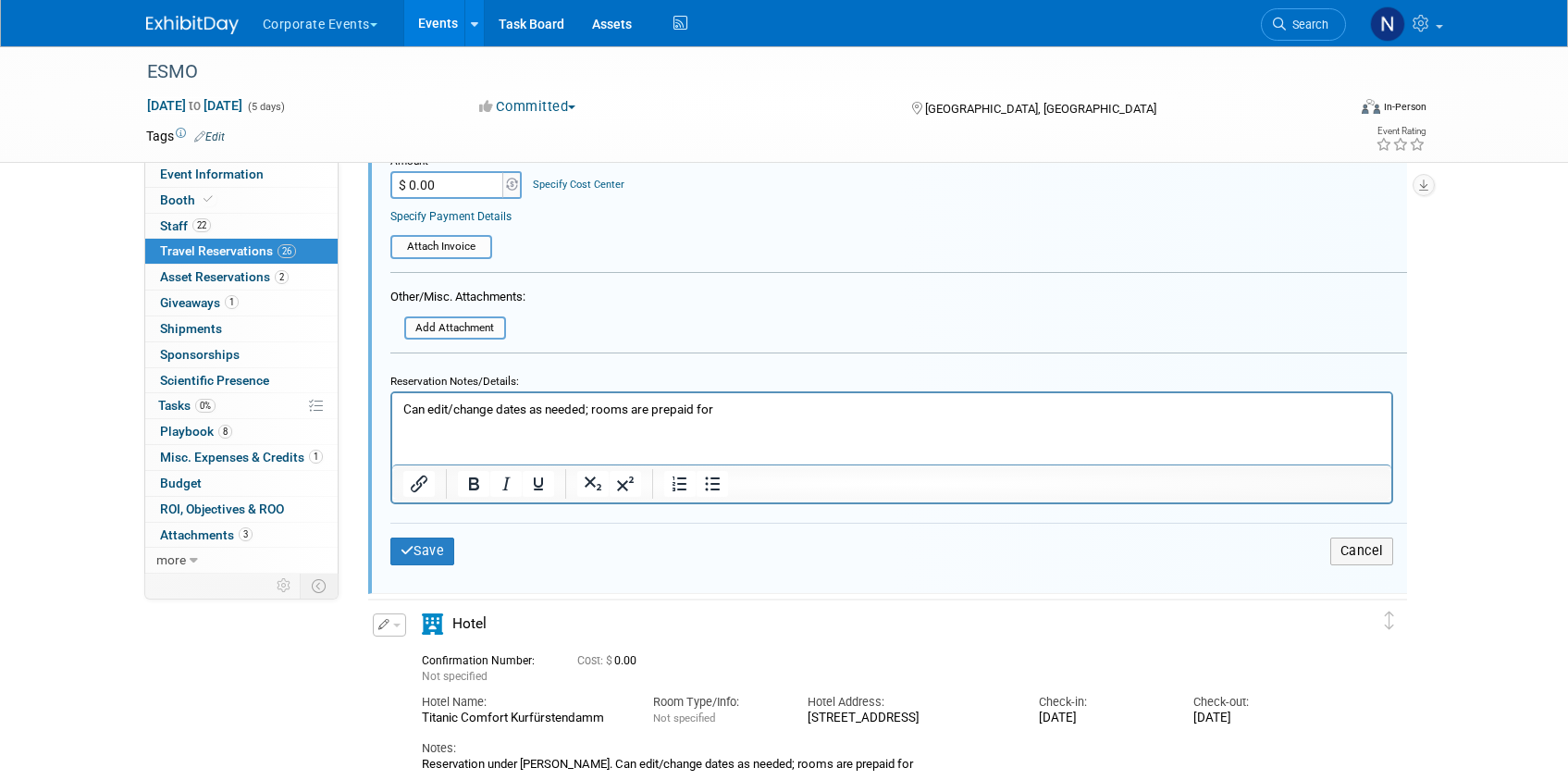
scroll to position [765, 0]
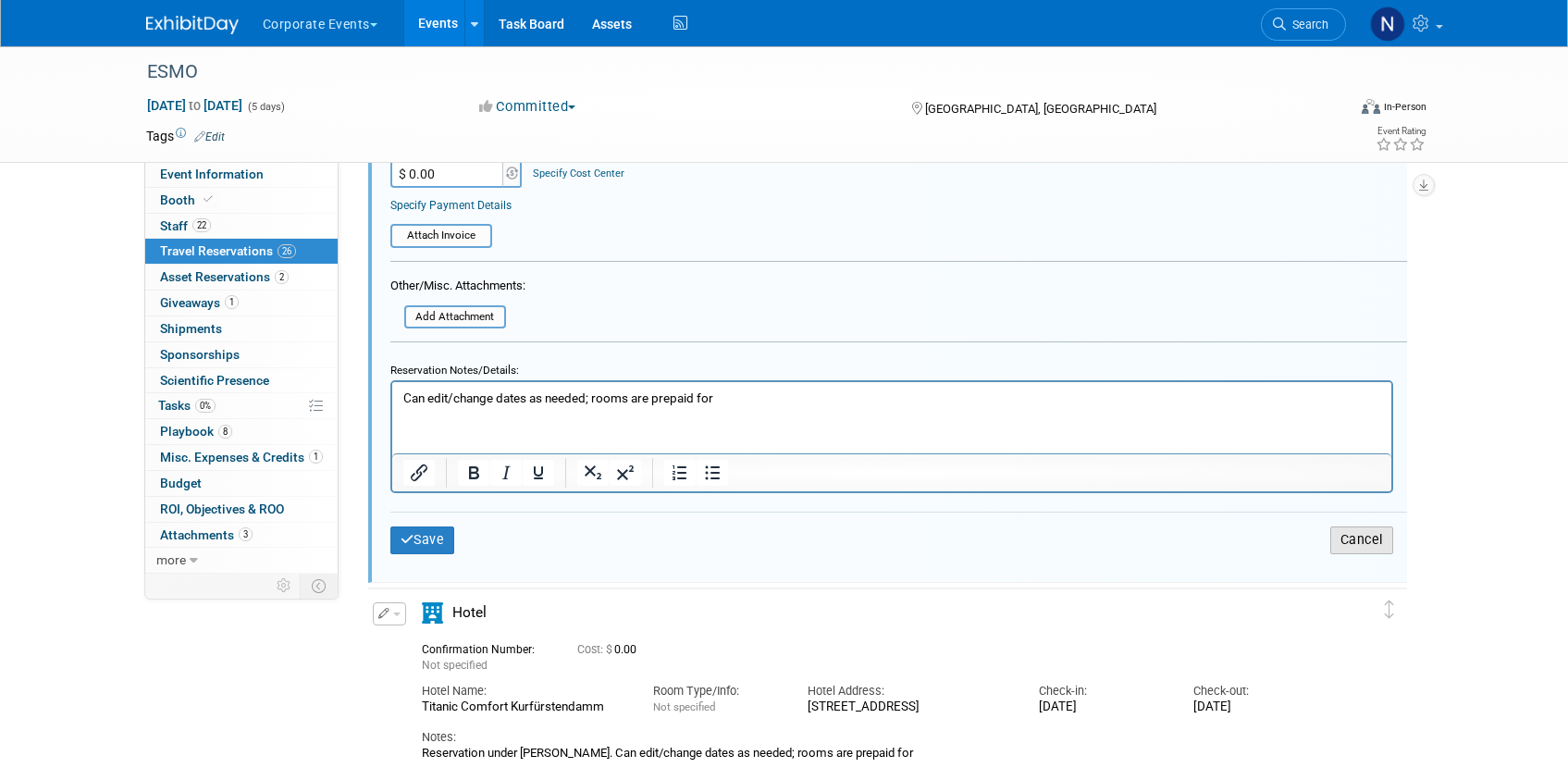
click at [1380, 540] on button "Cancel" at bounding box center [1362, 540] width 63 height 27
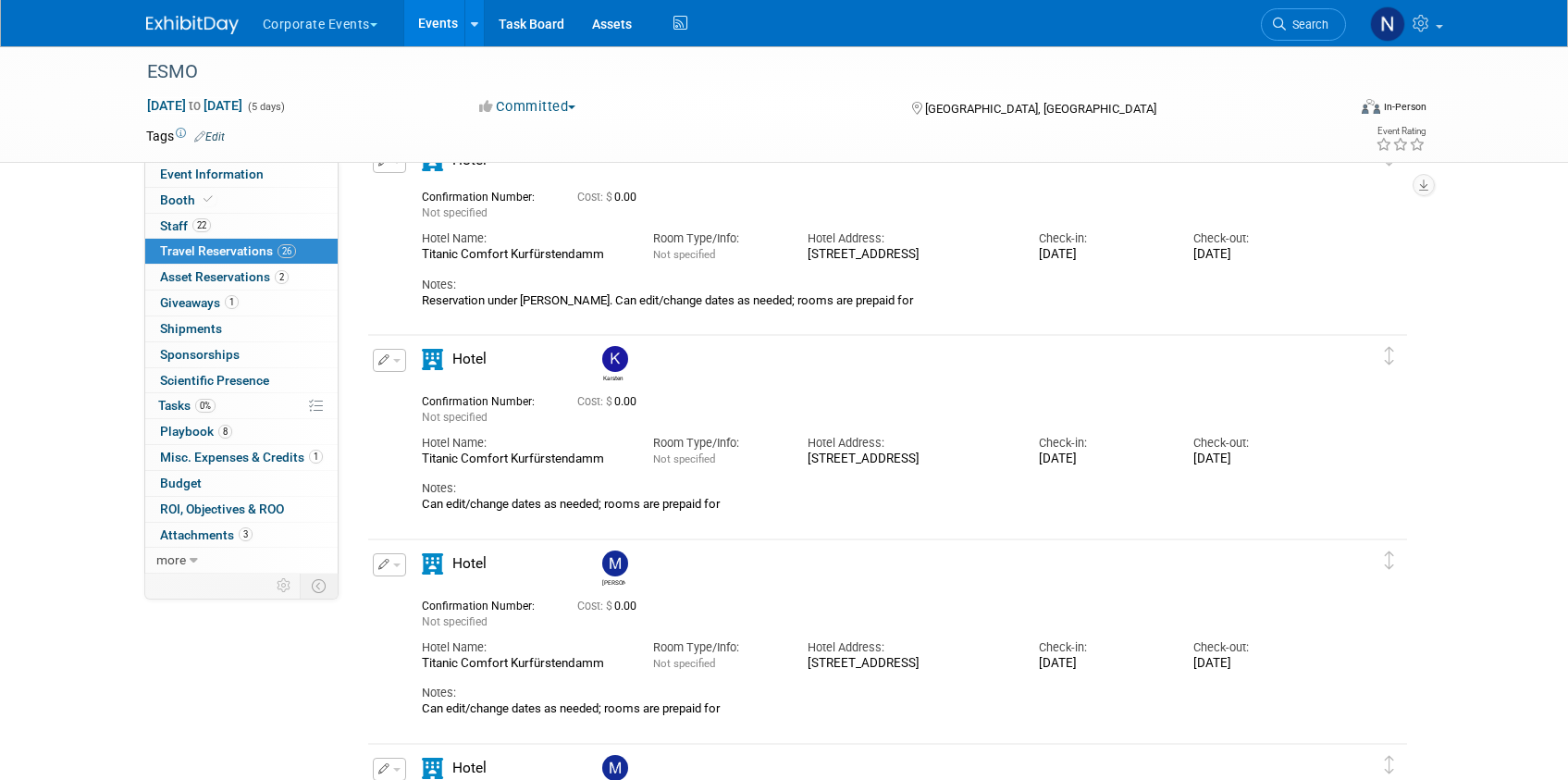
scroll to position [1307, 0]
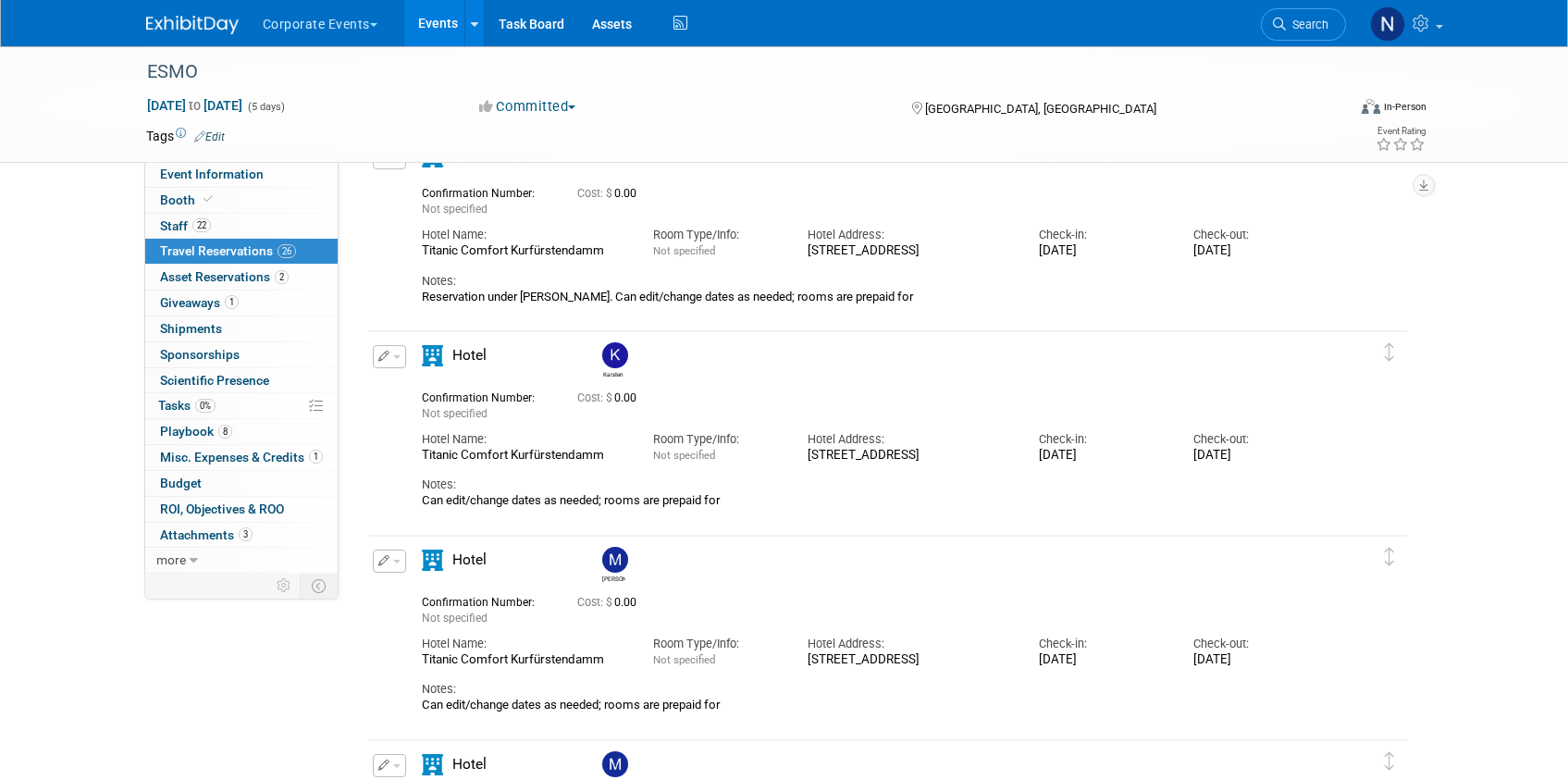
click at [402, 356] on button "button" at bounding box center [389, 356] width 34 height 23
click at [402, 379] on button "Edit Reservation" at bounding box center [451, 389] width 157 height 27
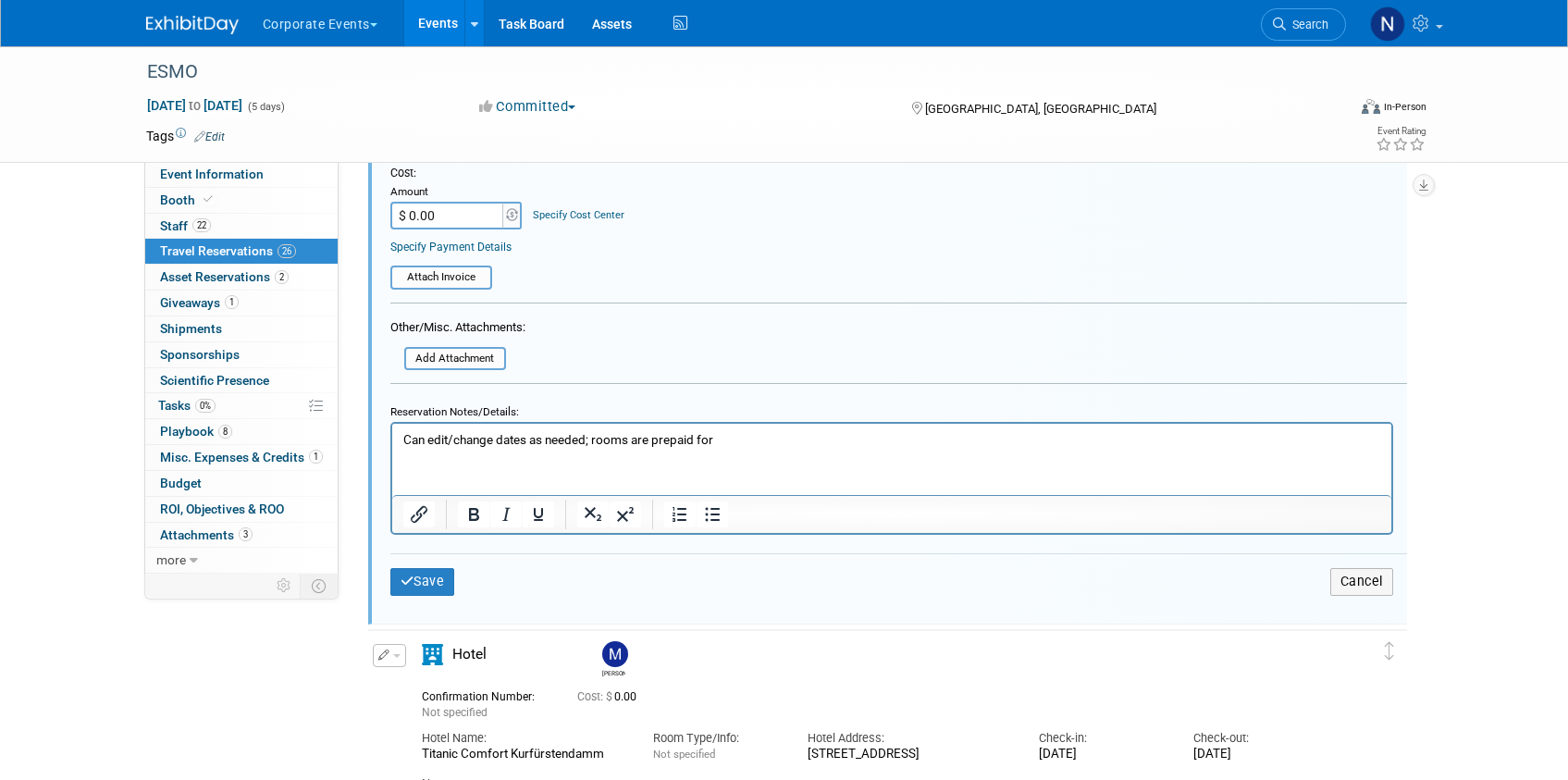
scroll to position [2137, 0]
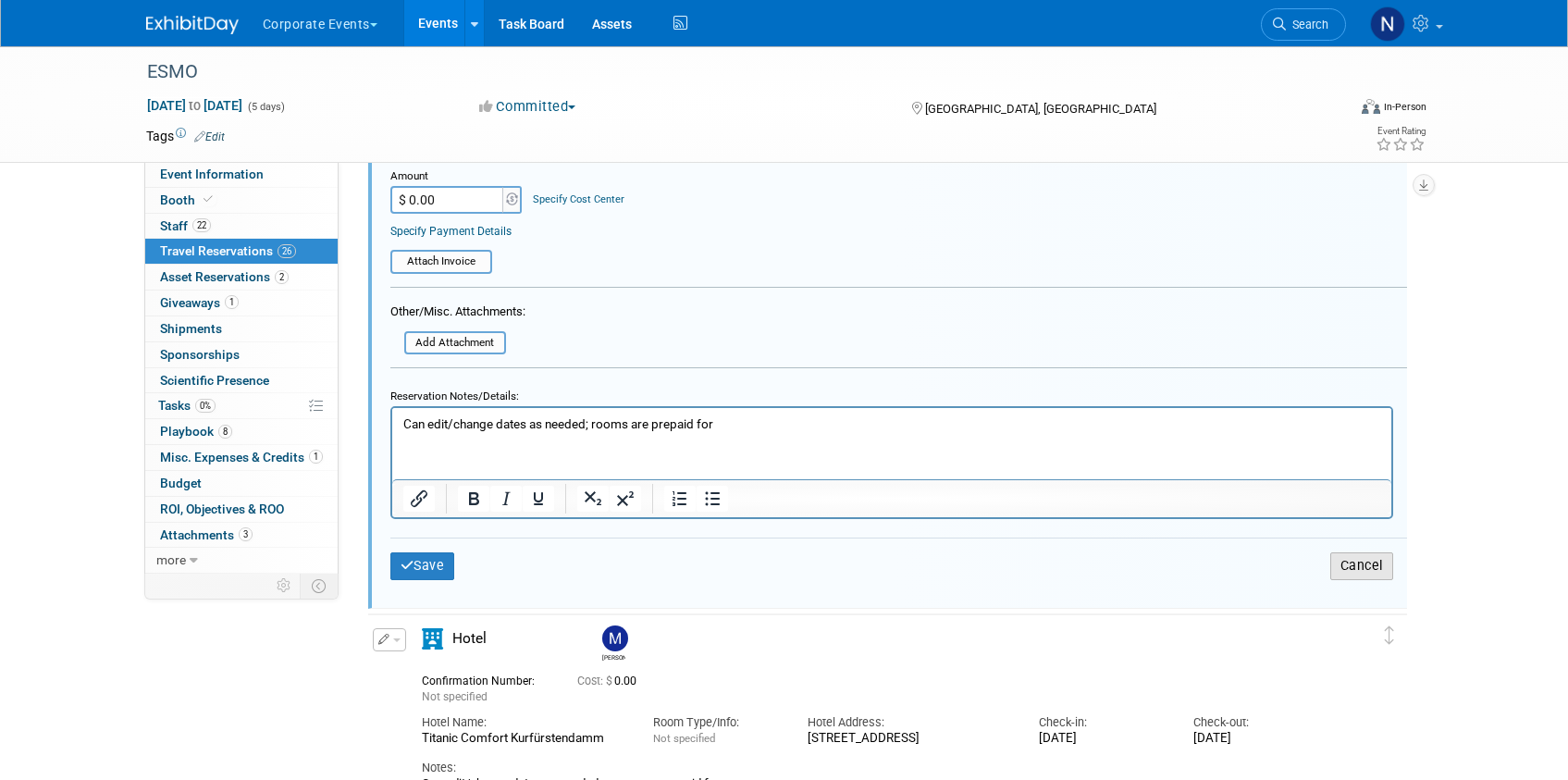
click at [1361, 564] on button "Cancel" at bounding box center [1362, 566] width 63 height 27
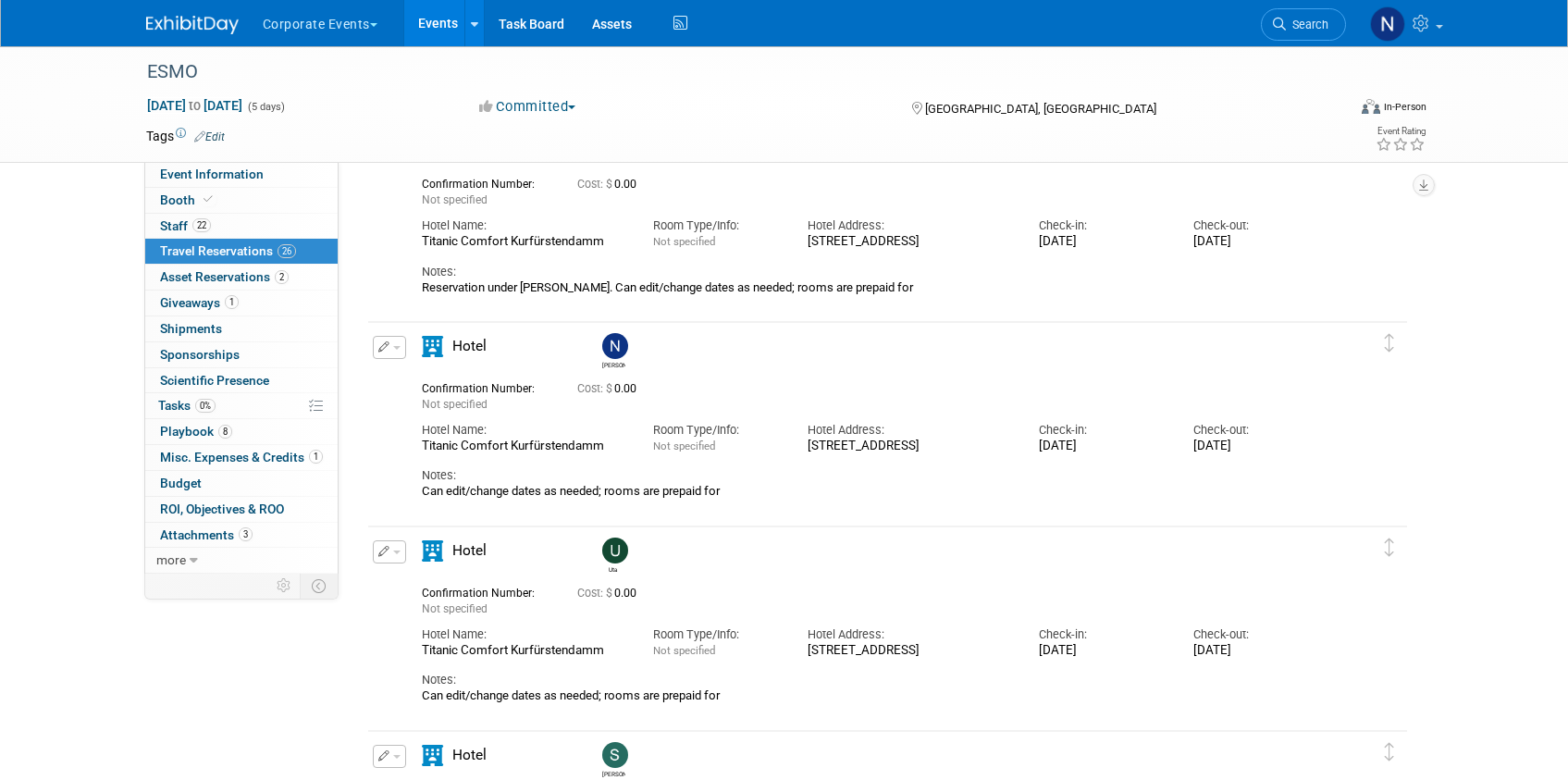
scroll to position [2948, 0]
click at [398, 345] on span "button" at bounding box center [397, 347] width 8 height 4
click at [406, 370] on button "Edit Reservation" at bounding box center [451, 379] width 157 height 27
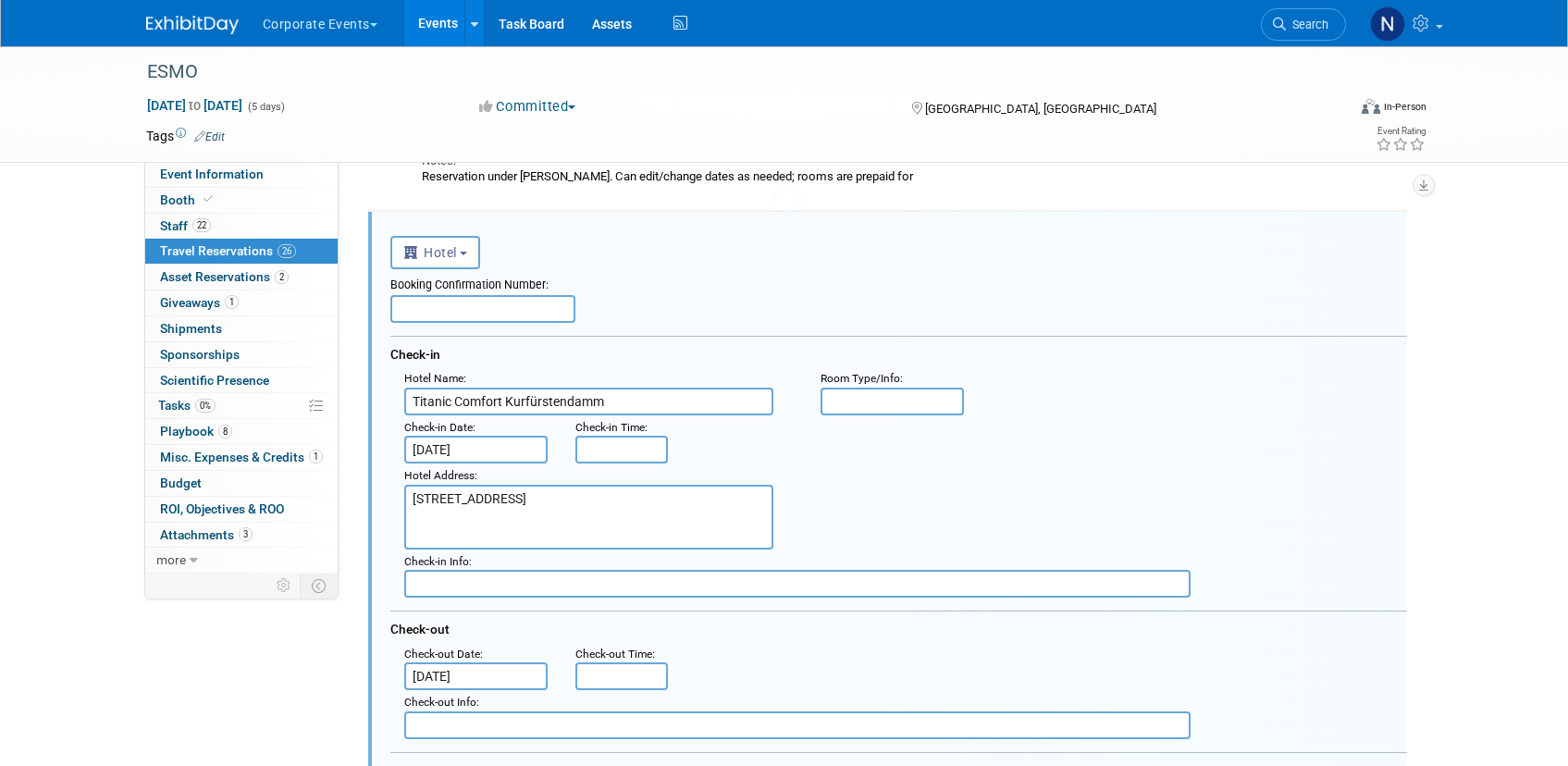
scroll to position [0, 0]
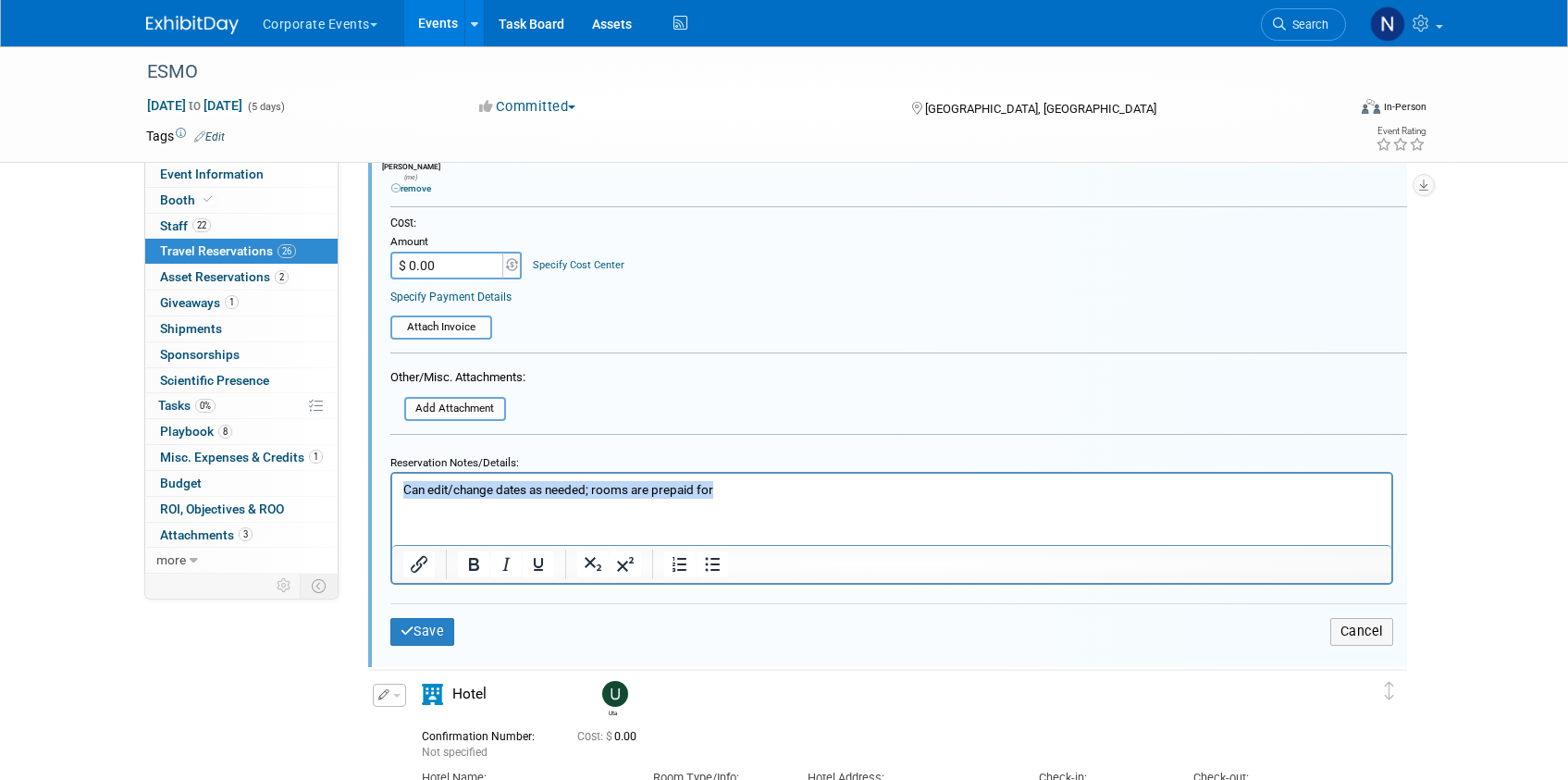
drag, startPoint x: 401, startPoint y: 486, endPoint x: 804, endPoint y: 495, distance: 403.1
click at [804, 498] on p "Can edit/change dates as needed; rooms are prepaid for" at bounding box center [891, 490] width 977 height 17
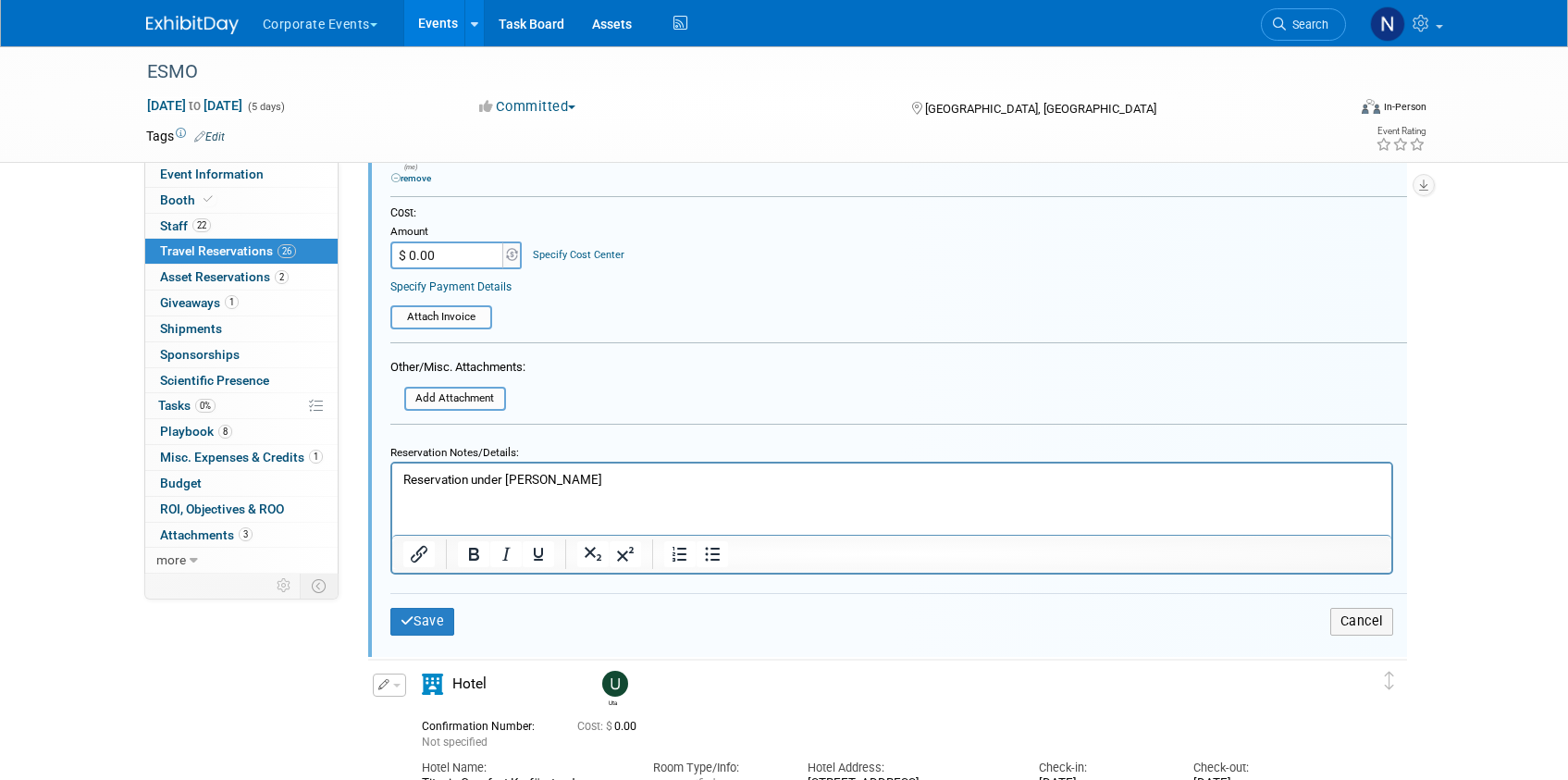
click at [972, 384] on form "<i class="fas fa-plane" style="padding: 6px 4px 6px 1px;"></i> Flight <i class=…" at bounding box center [899, 110] width 1017 height 1097
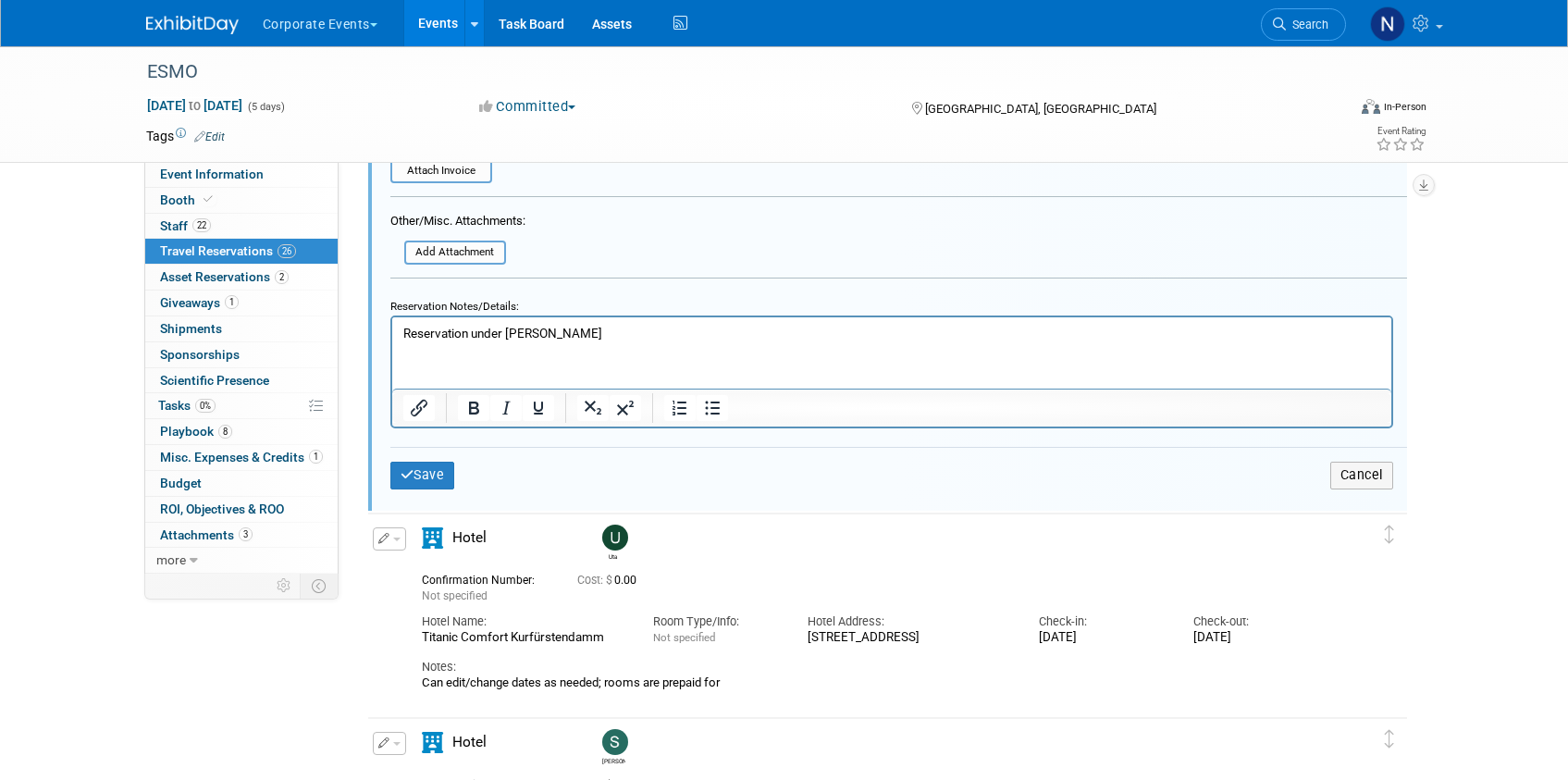
scroll to position [3903, 0]
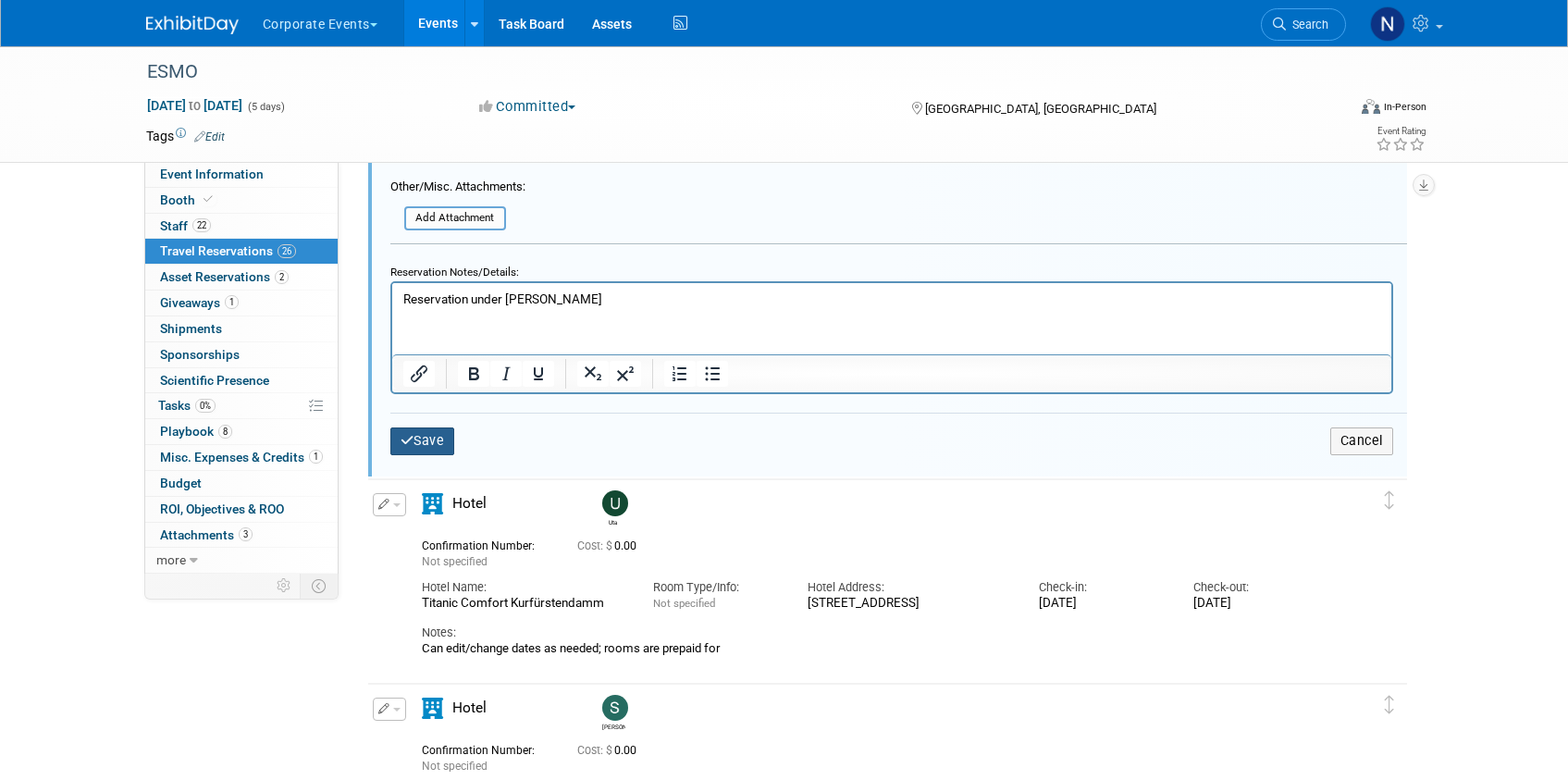
click at [432, 431] on button "Save" at bounding box center [422, 441] width 64 height 27
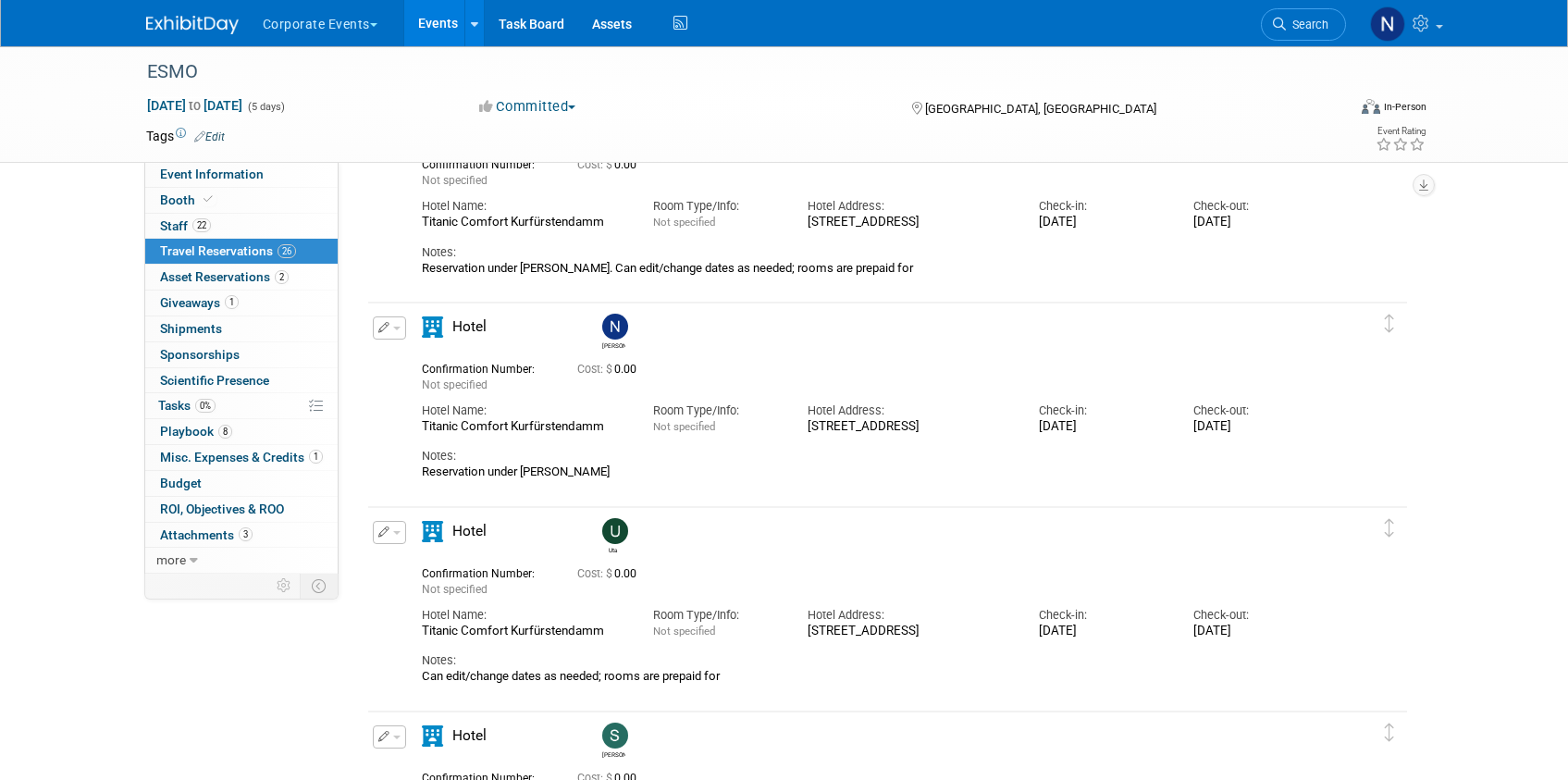
scroll to position [2978, 0]
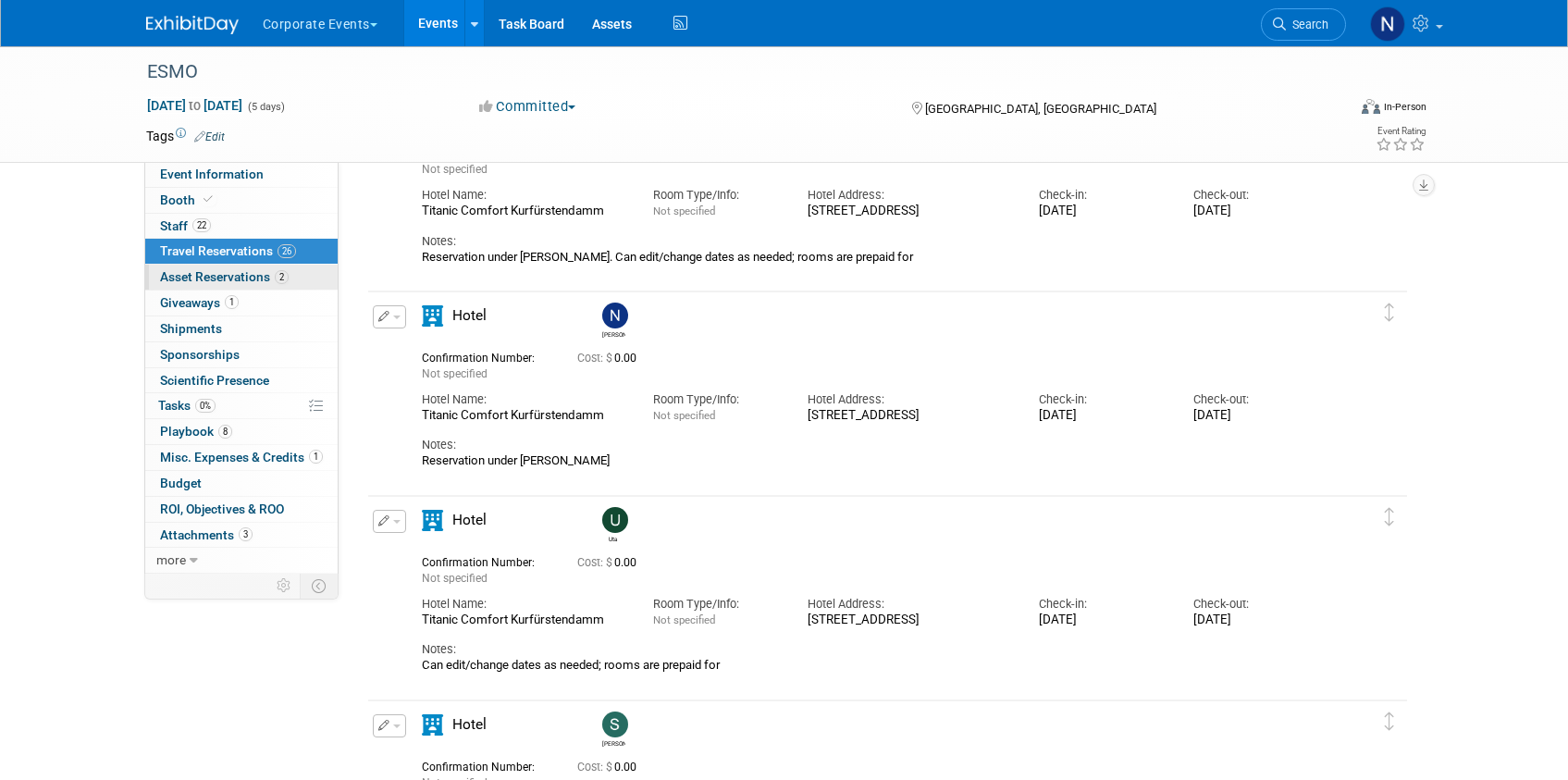
click at [229, 278] on span "Asset Reservations 2" at bounding box center [225, 276] width 129 height 14
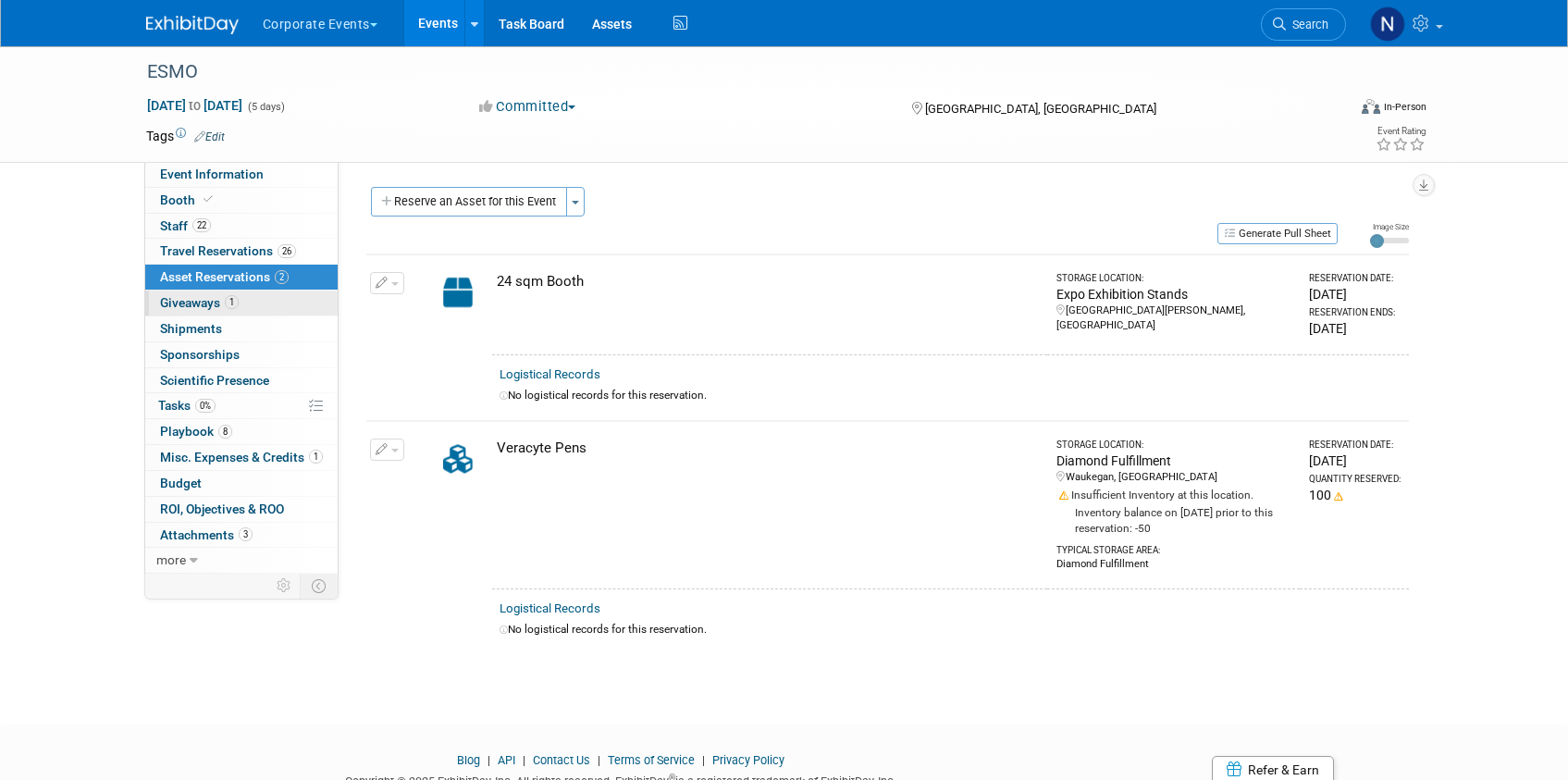
click at [184, 301] on span "Giveaways 1" at bounding box center [200, 302] width 79 height 14
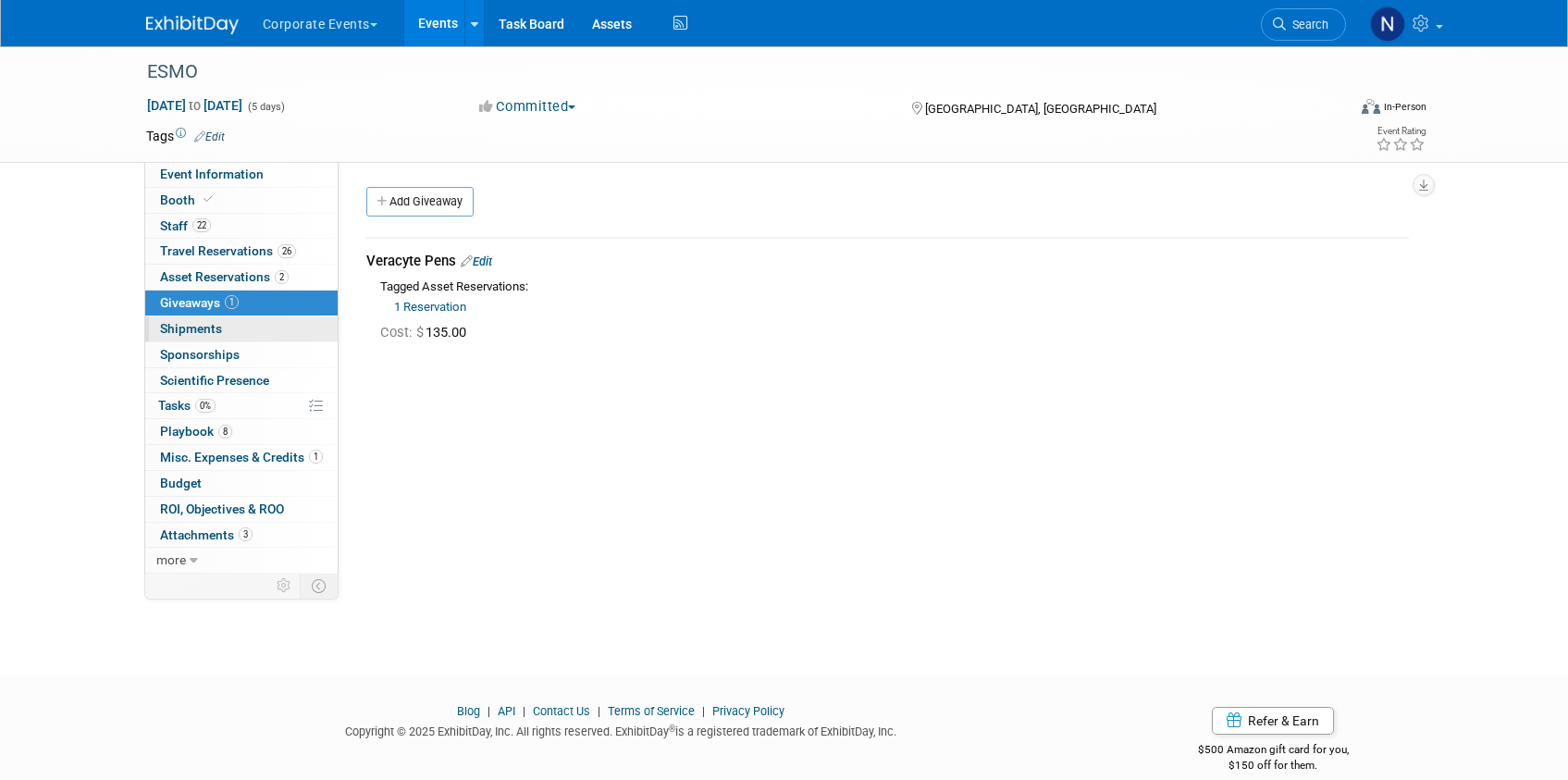
click at [189, 331] on span "Shipments 0" at bounding box center [191, 328] width 62 height 14
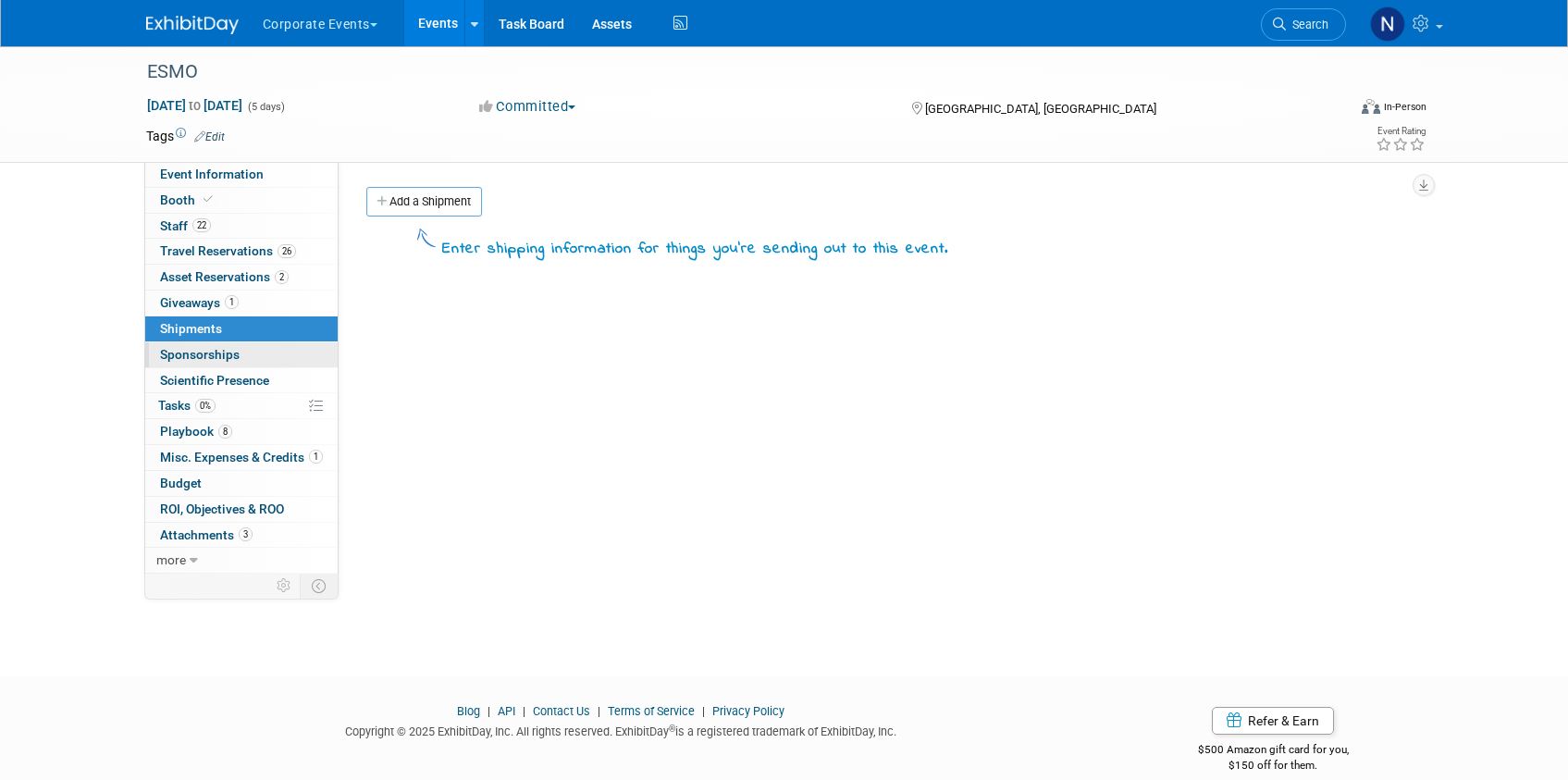
click at [183, 356] on span "Sponsorships 0" at bounding box center [200, 353] width 80 height 14
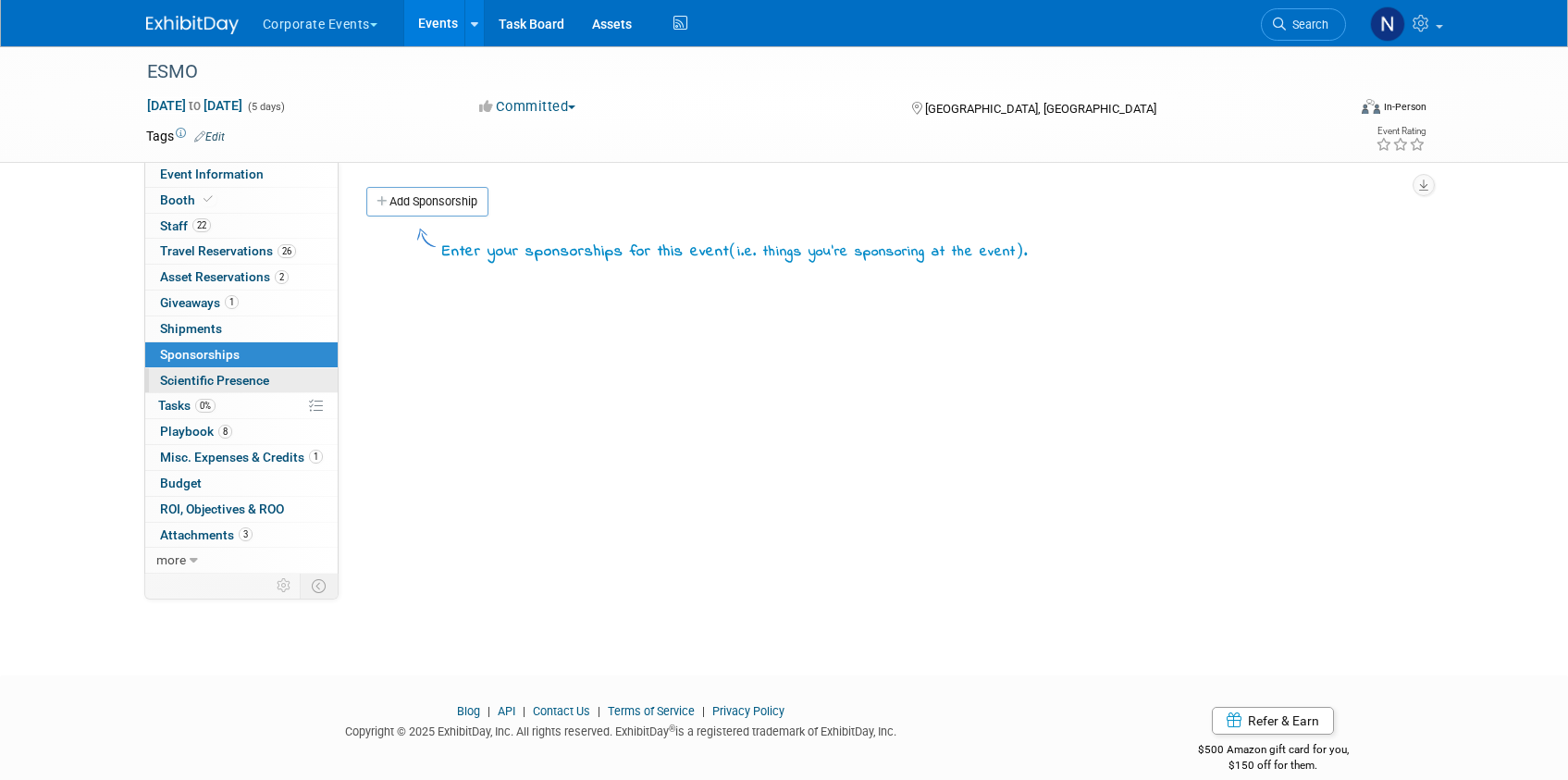
click at [182, 378] on span "Scientific Presence" at bounding box center [215, 379] width 109 height 14
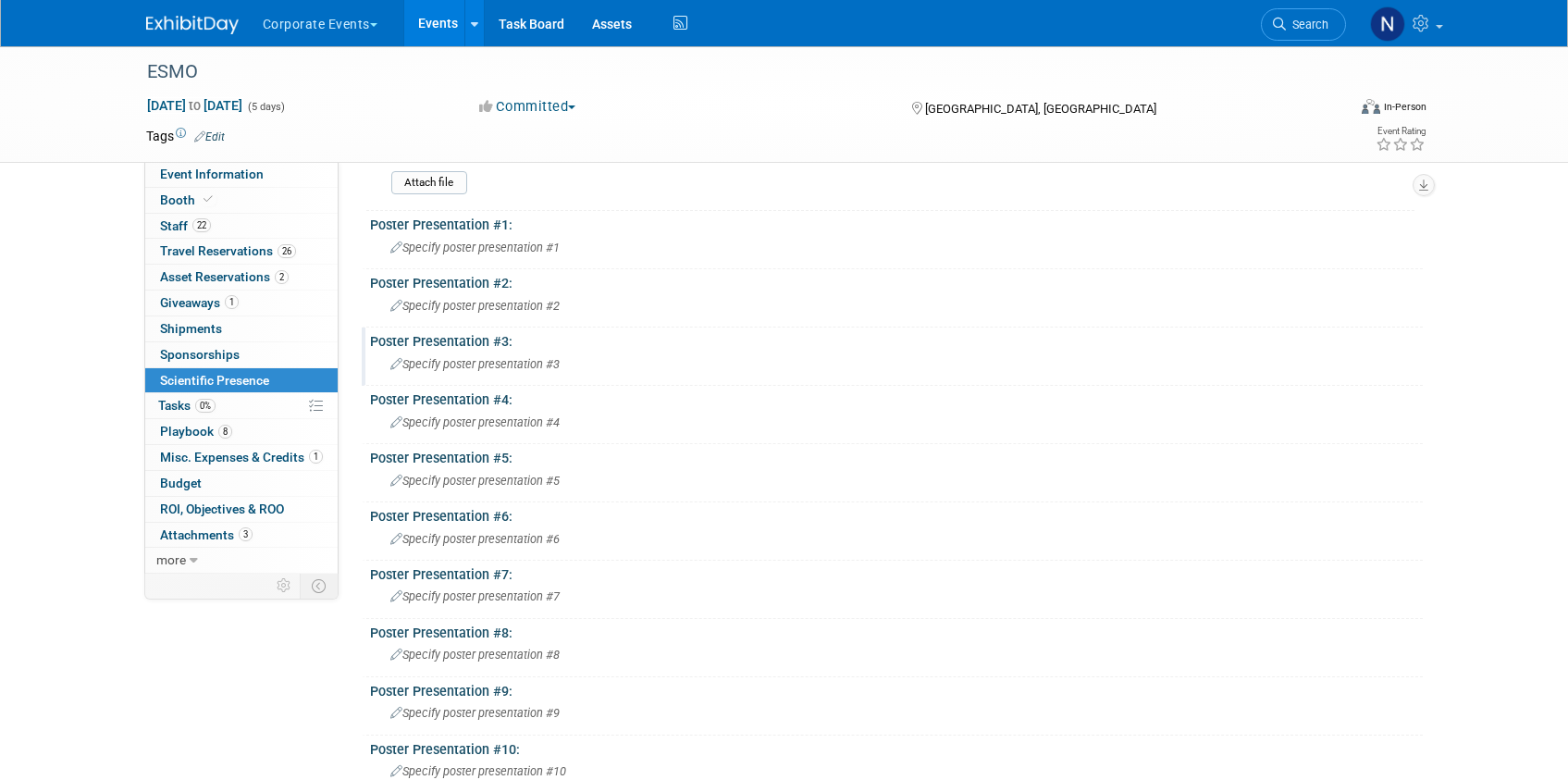
scroll to position [256, 0]
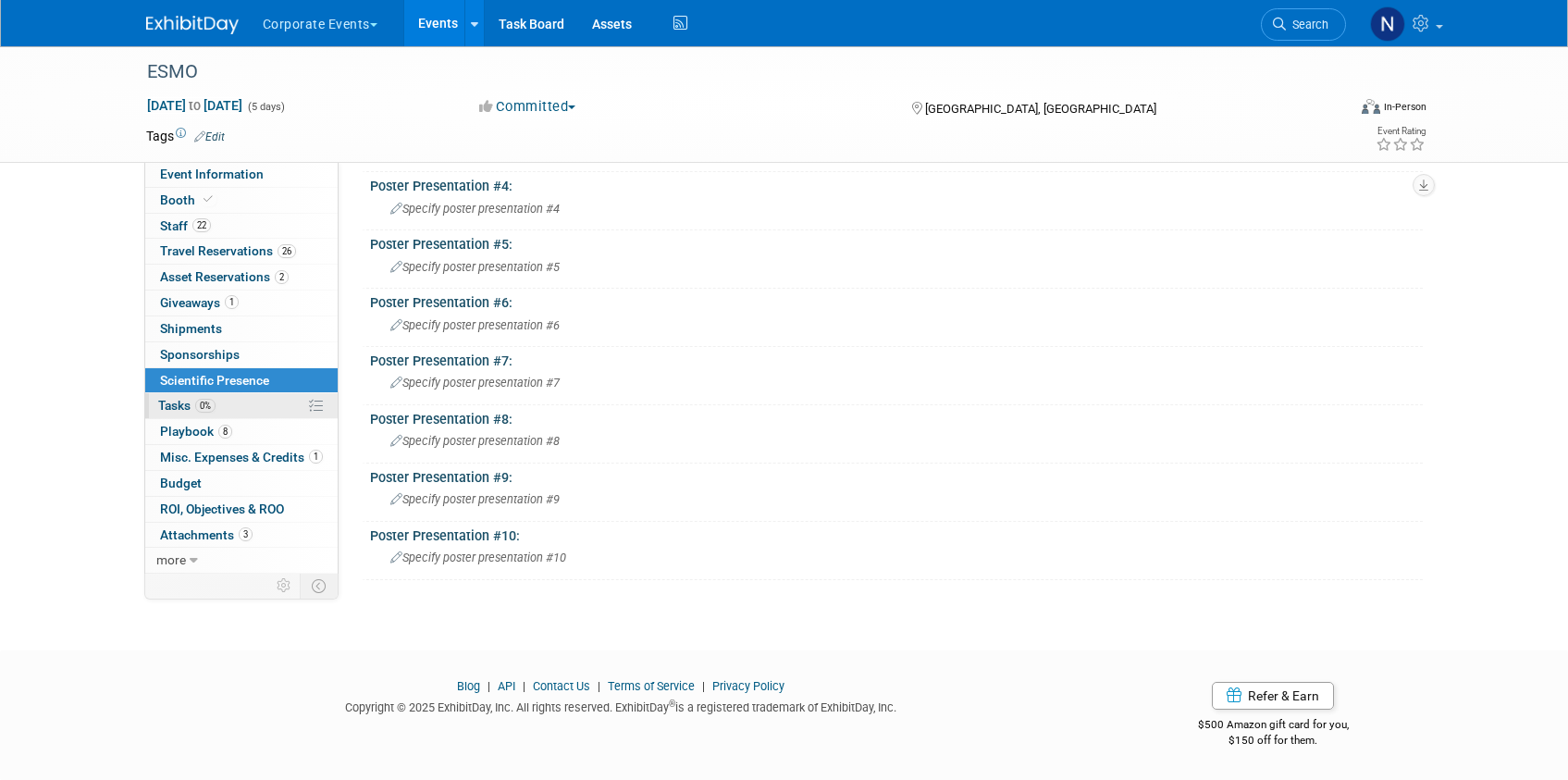
click at [173, 404] on span "Tasks 0%" at bounding box center [187, 404] width 58 height 14
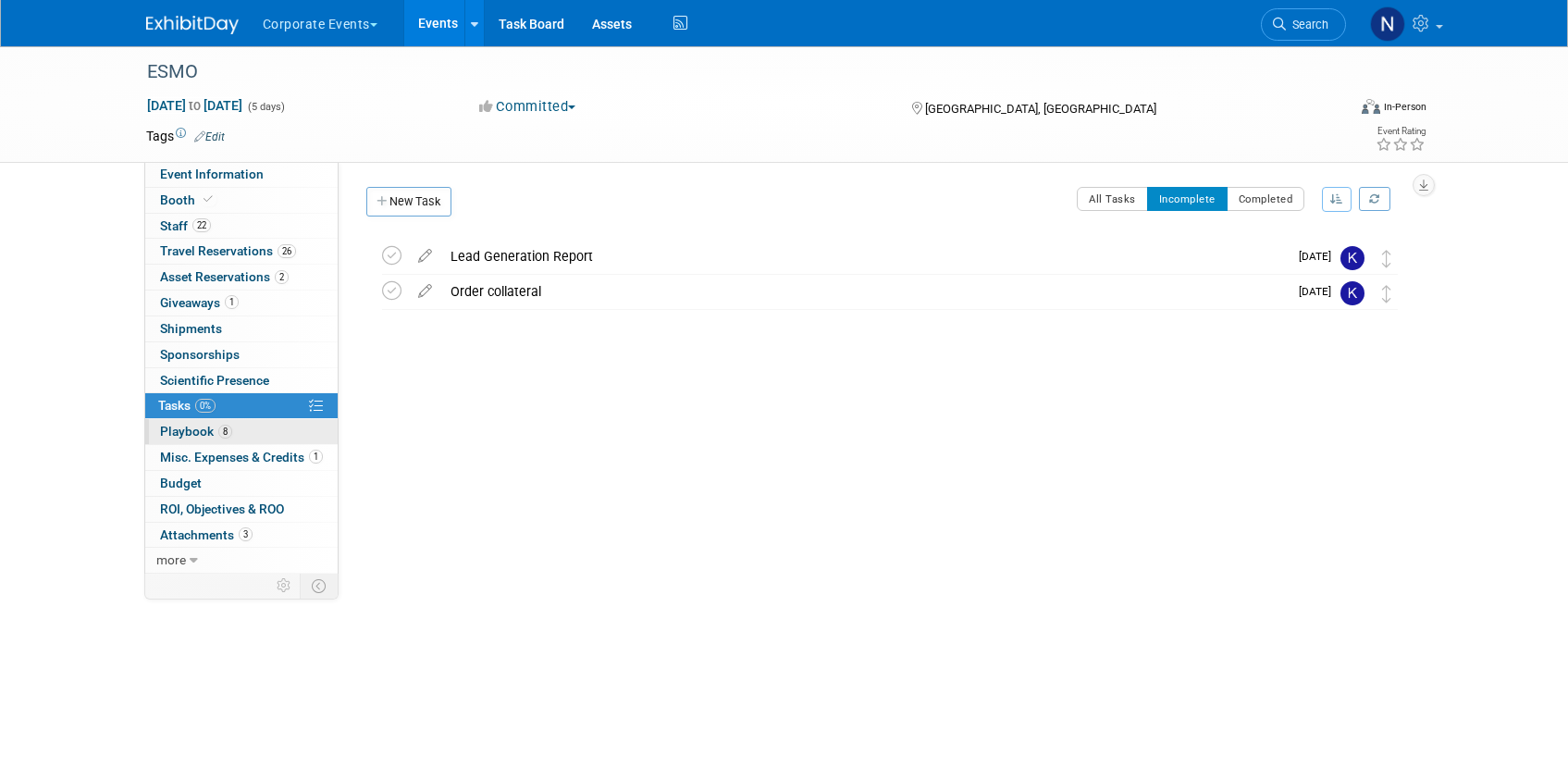
click at [184, 432] on span "Playbook 8" at bounding box center [196, 430] width 72 height 14
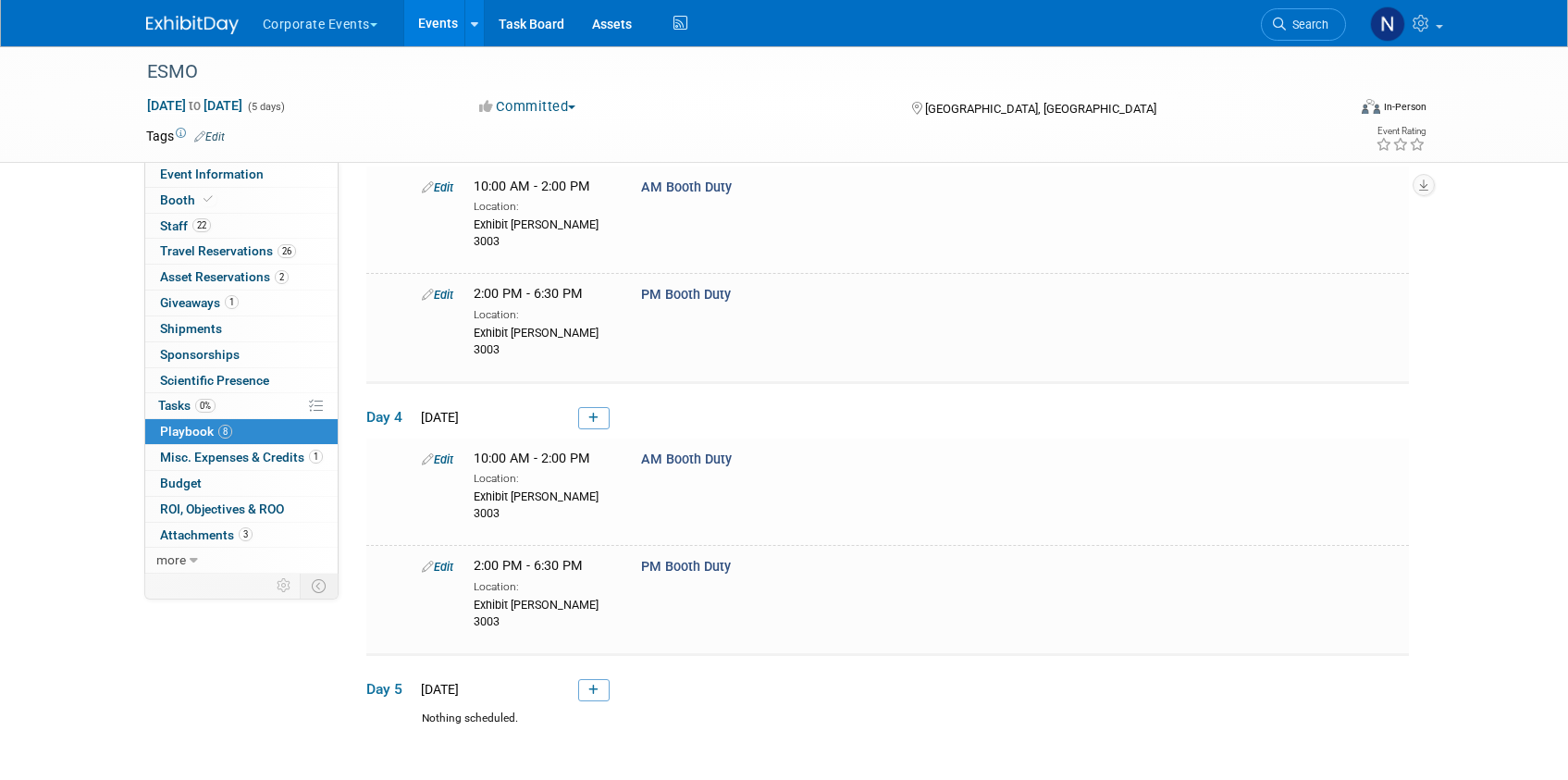
scroll to position [700, 0]
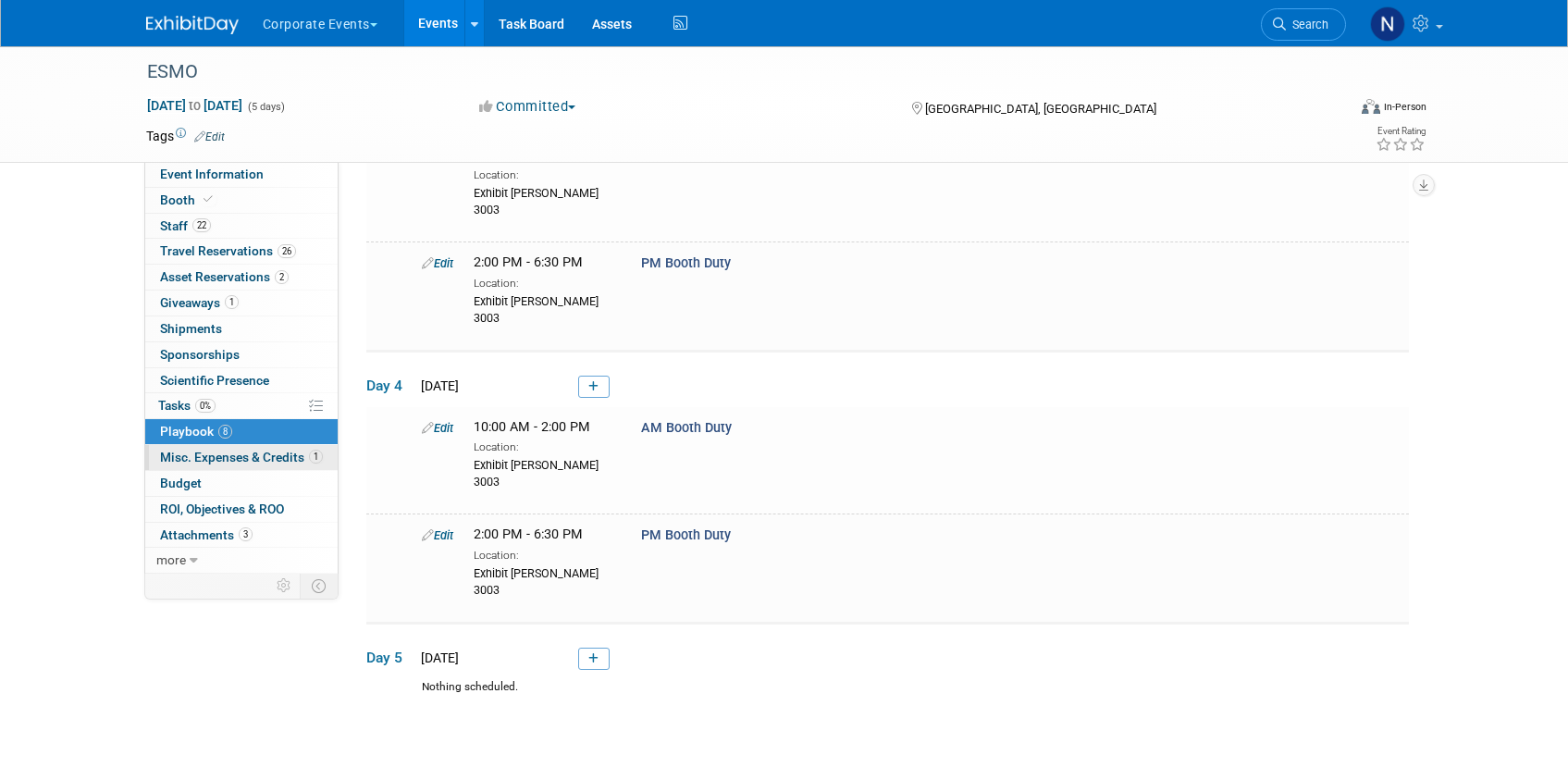
click at [184, 457] on span "Misc. Expenses & Credits 1" at bounding box center [242, 456] width 163 height 14
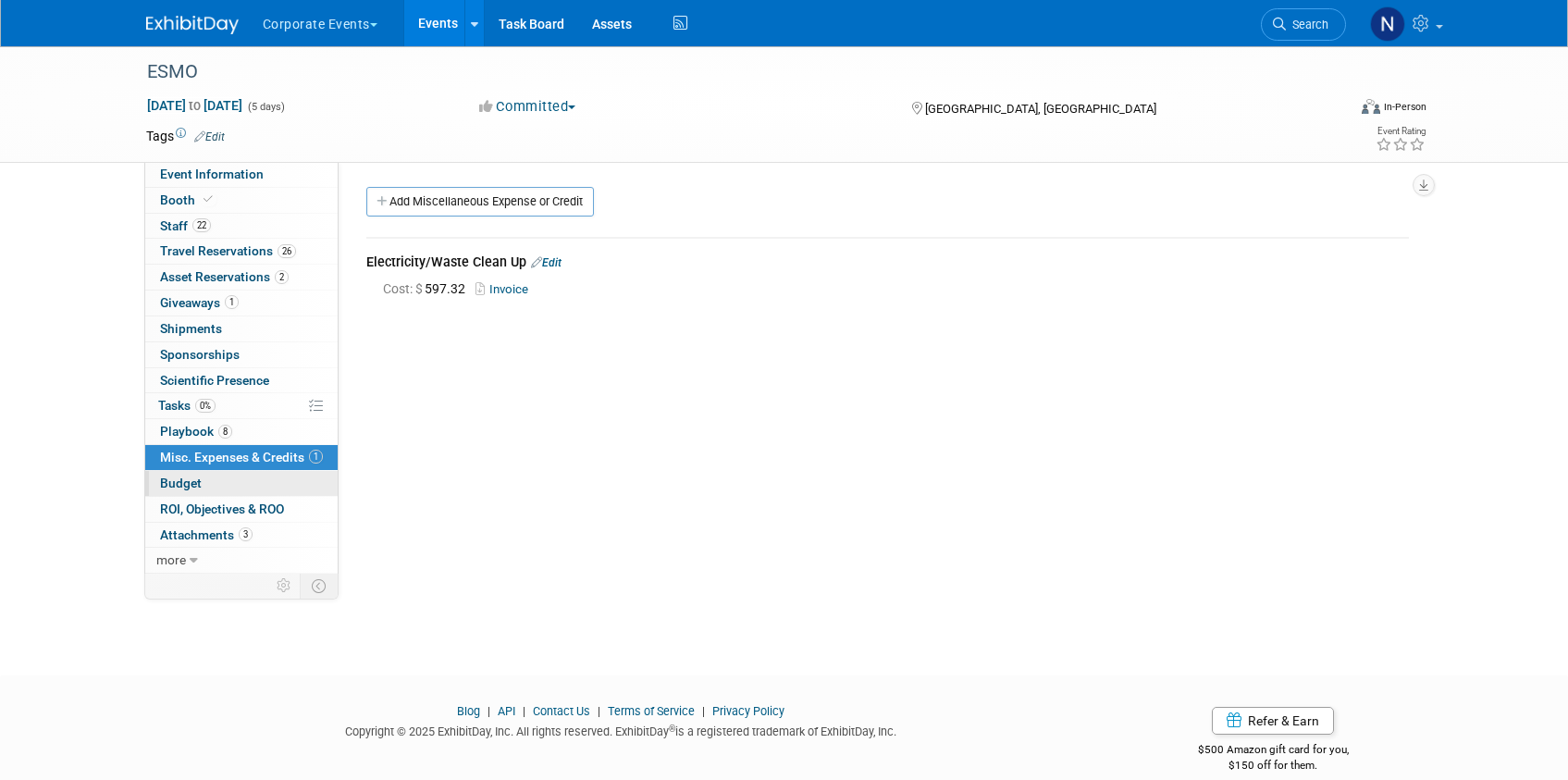
click at [184, 478] on span "Budget" at bounding box center [181, 482] width 41 height 14
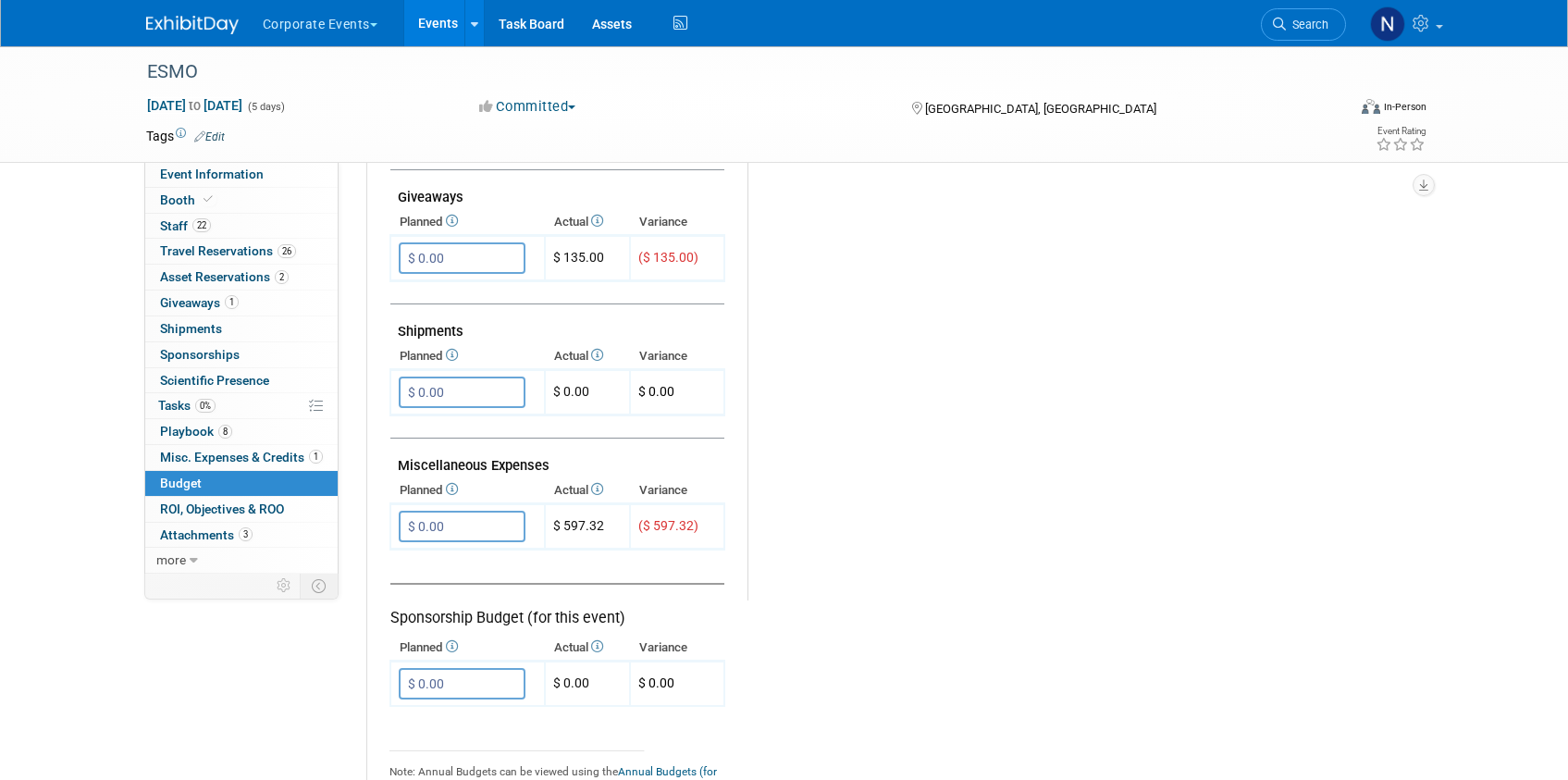
scroll to position [1016, 0]
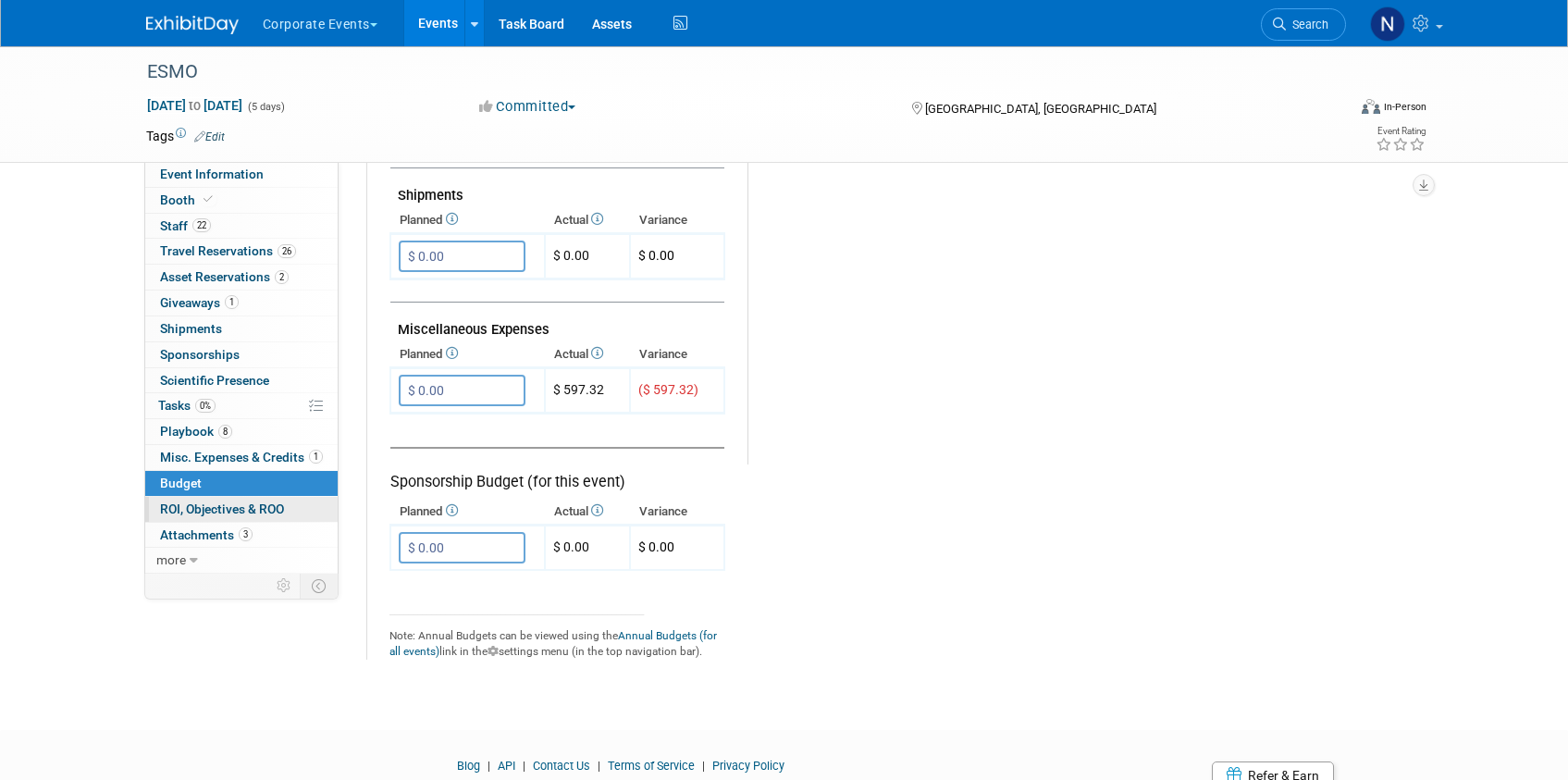
click at [185, 508] on span "ROI, Objectives & ROO 0" at bounding box center [222, 508] width 124 height 14
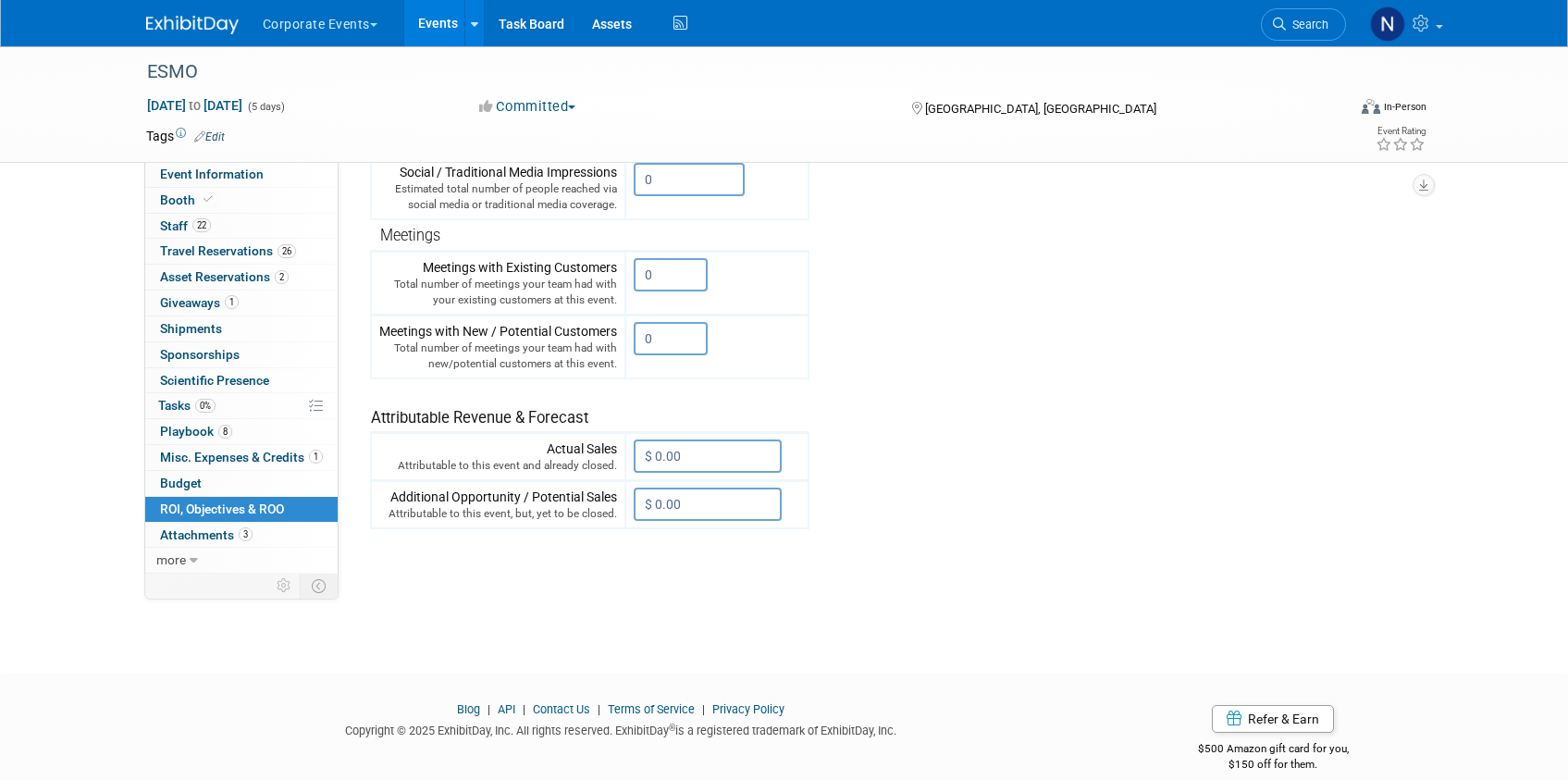
scroll to position [514, 0]
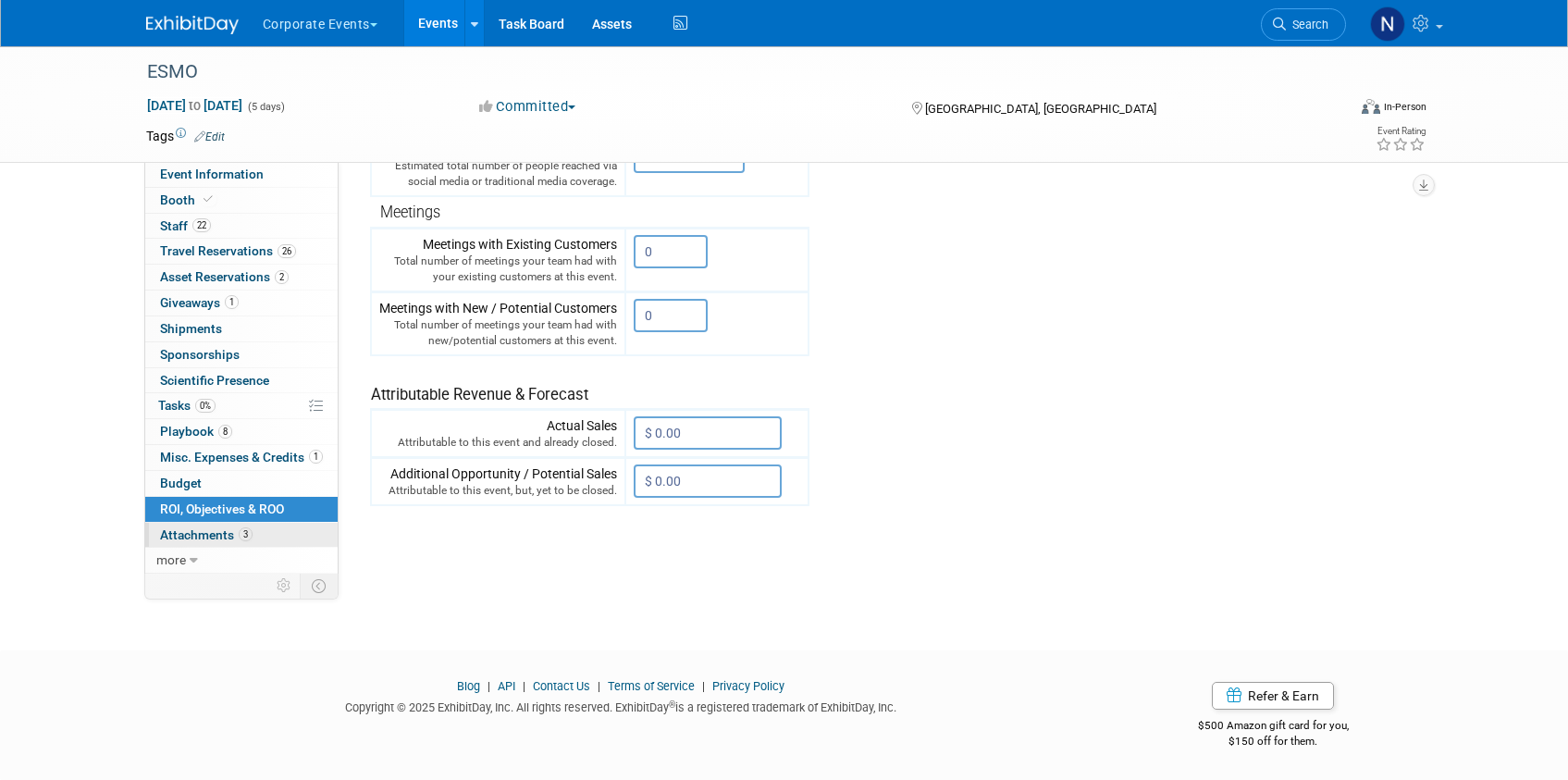
click at [181, 538] on span "Attachments 3" at bounding box center [206, 534] width 92 height 14
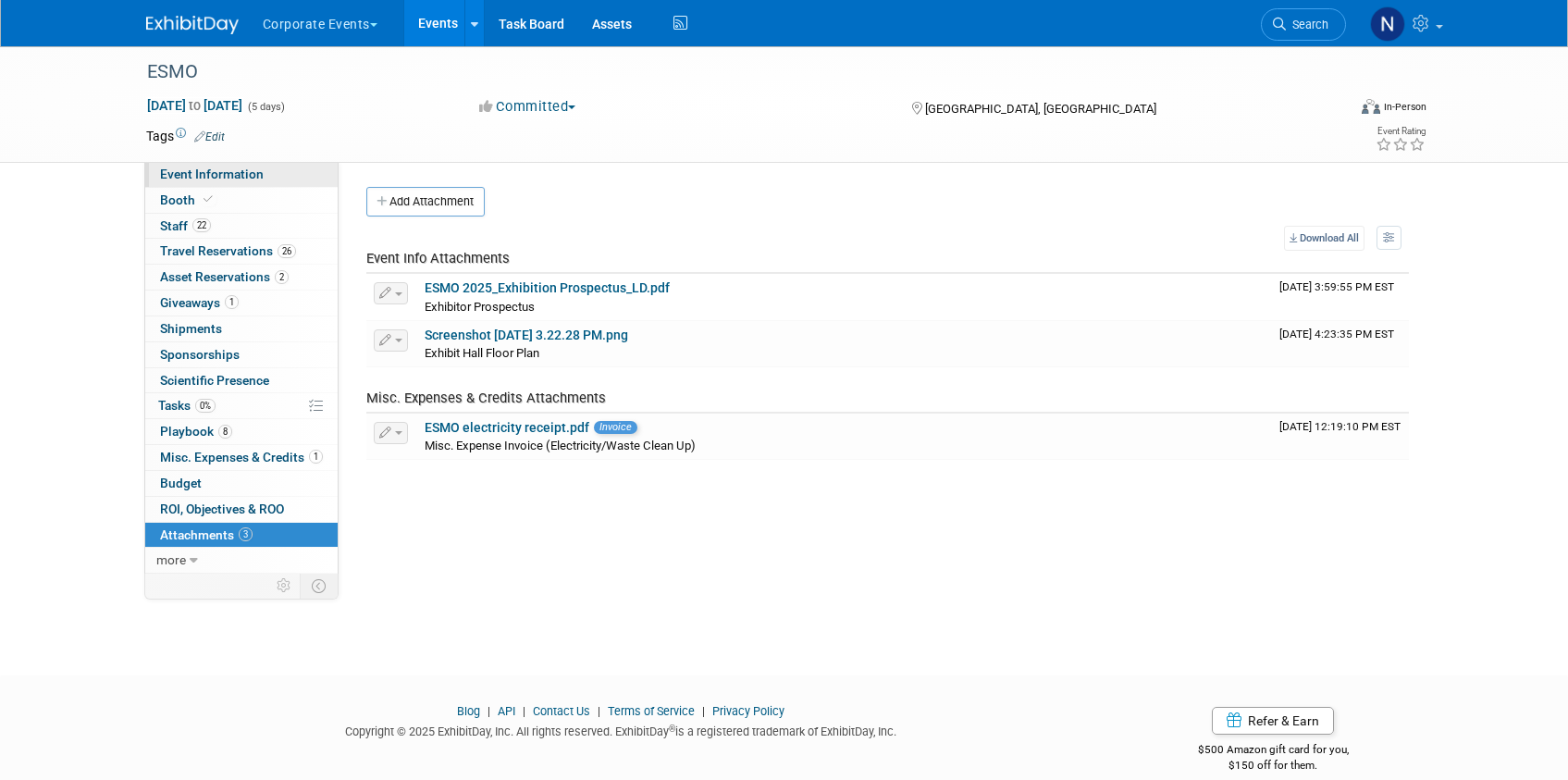
click at [237, 178] on span "Event Information" at bounding box center [212, 173] width 104 height 14
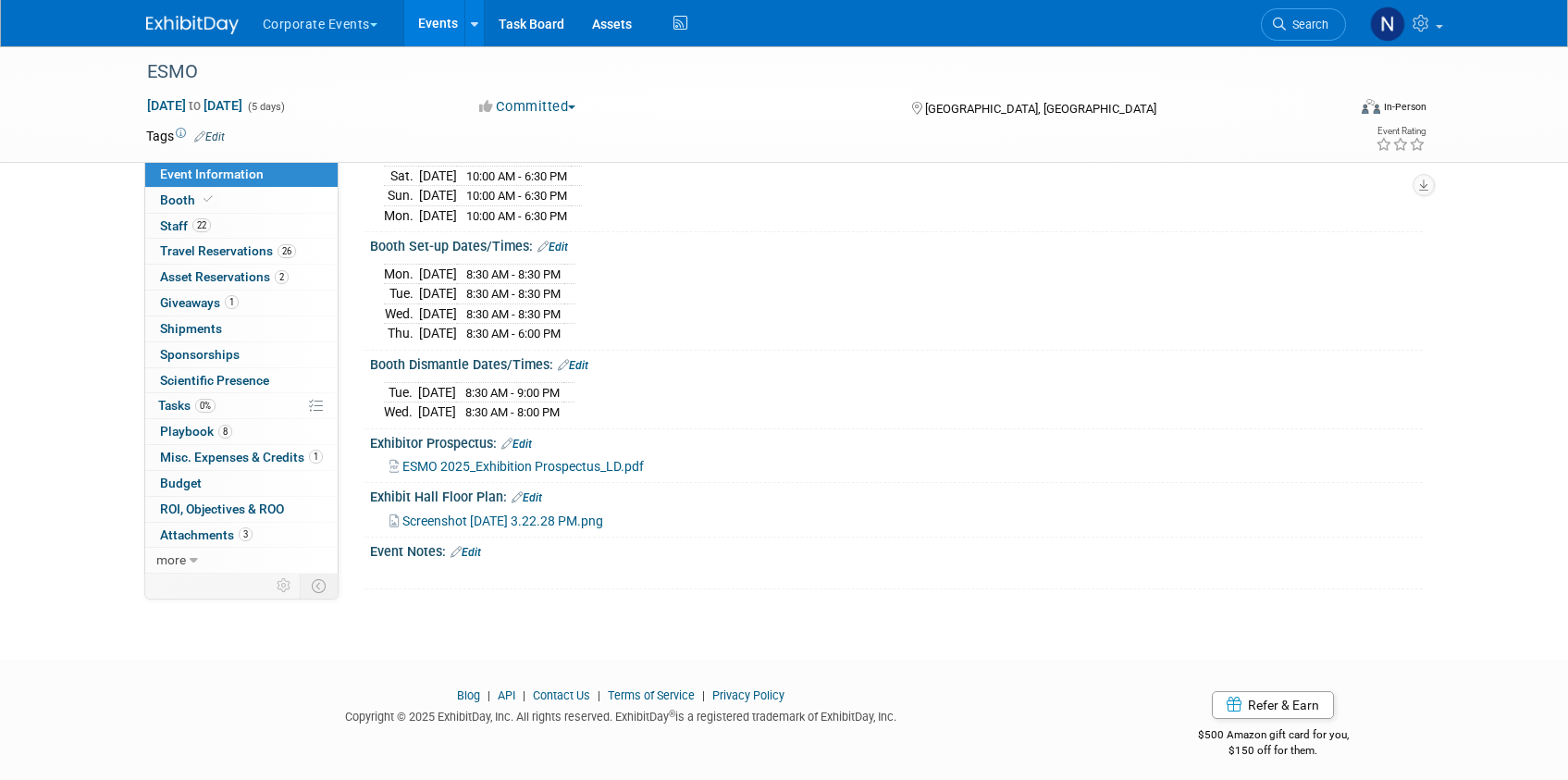
scroll to position [313, 0]
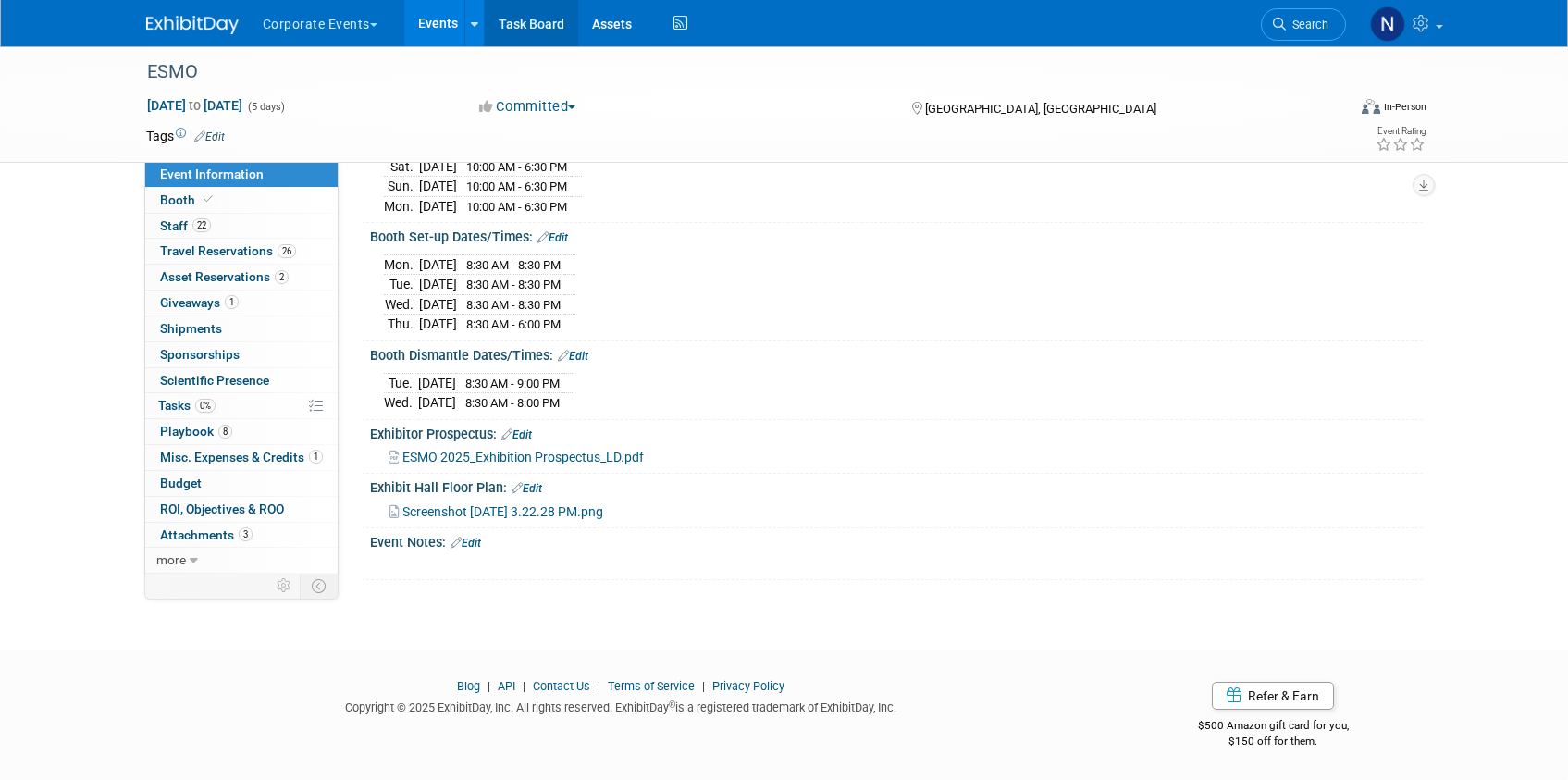
click at [549, 26] on link "Task Board" at bounding box center [531, 23] width 93 height 46
